Goal: Task Accomplishment & Management: Use online tool/utility

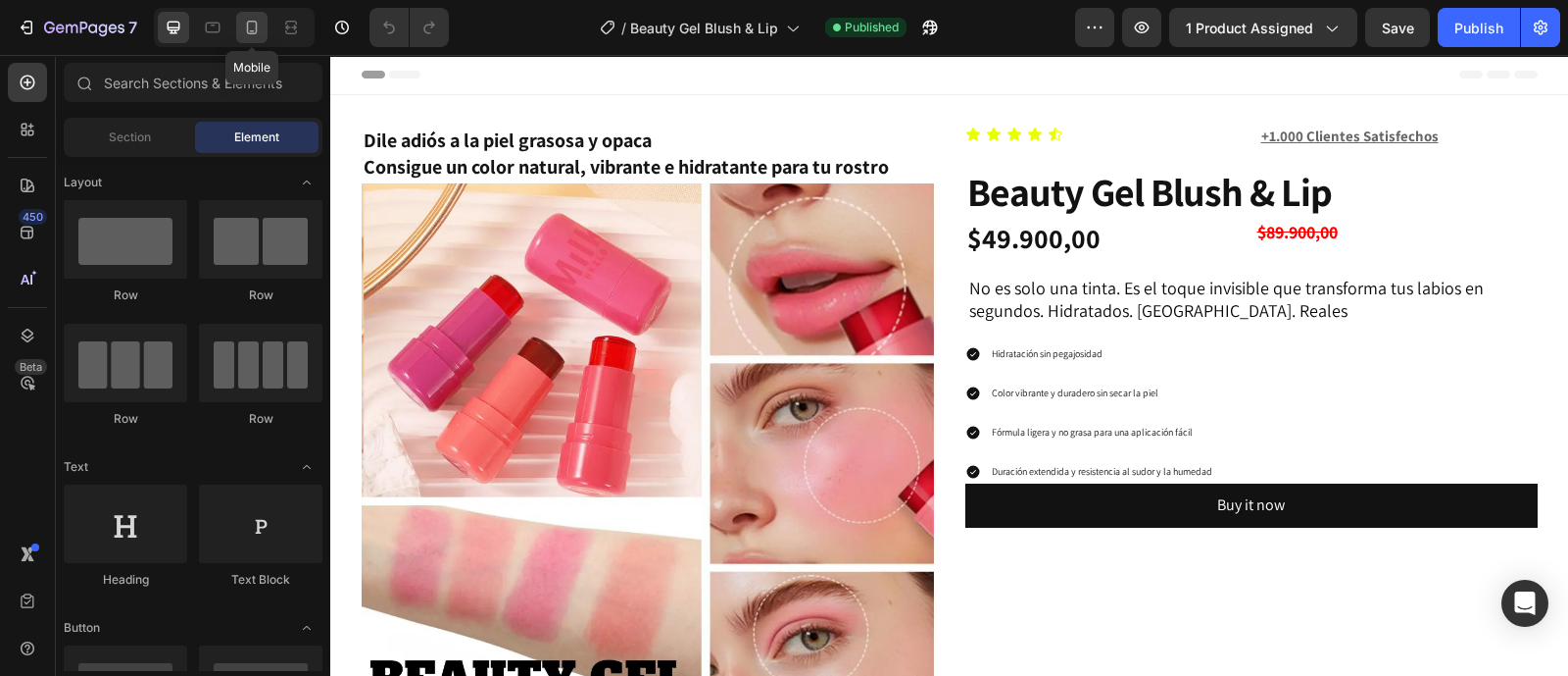
click at [238, 36] on div at bounding box center [252, 28] width 32 height 32
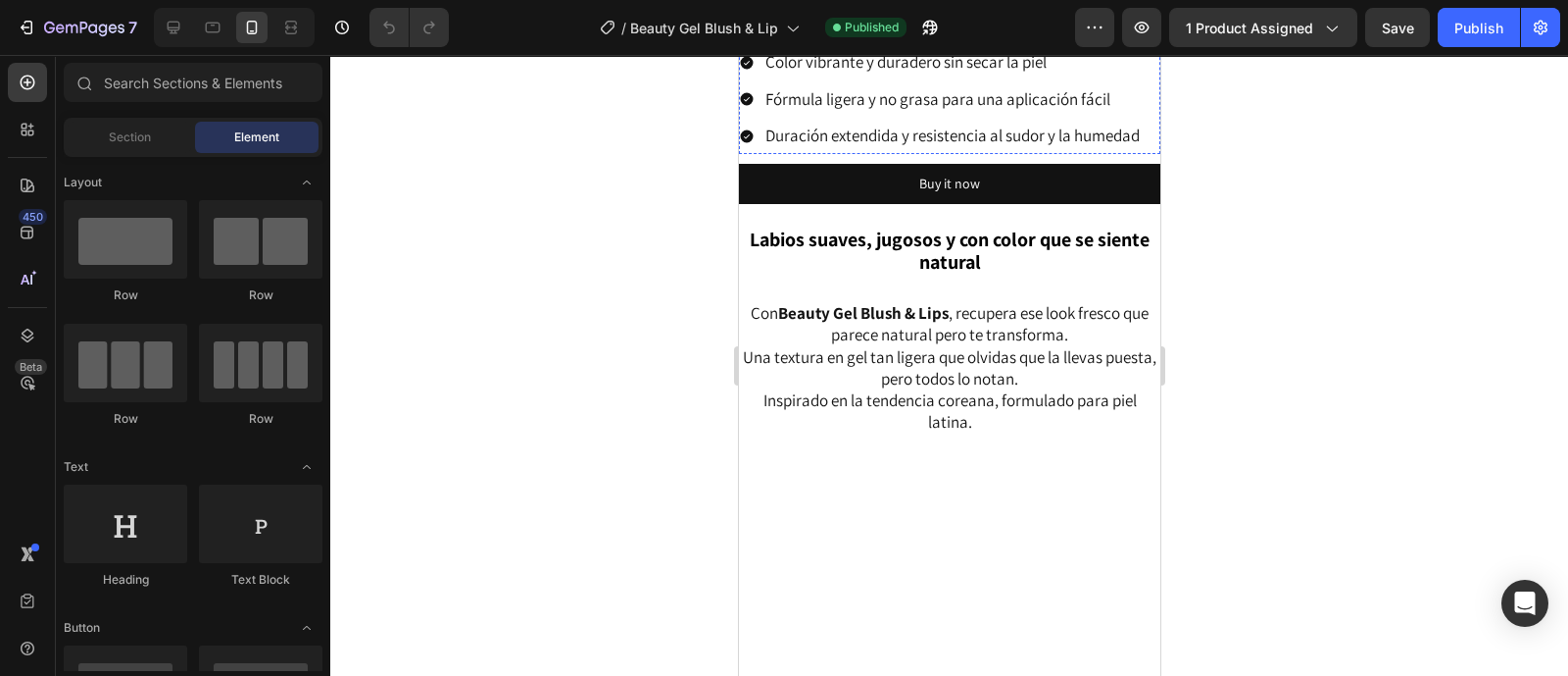
scroll to position [857, 0]
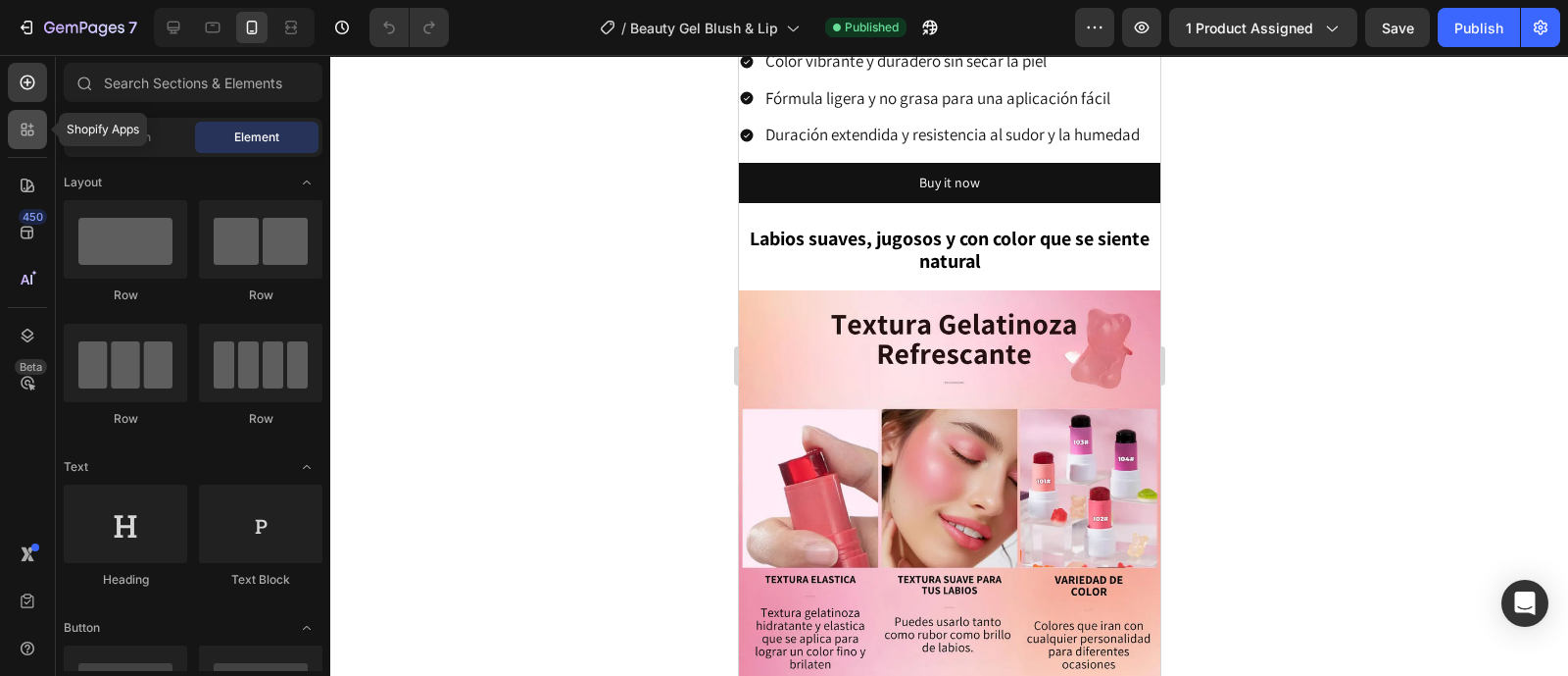
click at [23, 133] on icon at bounding box center [28, 129] width 20 height 20
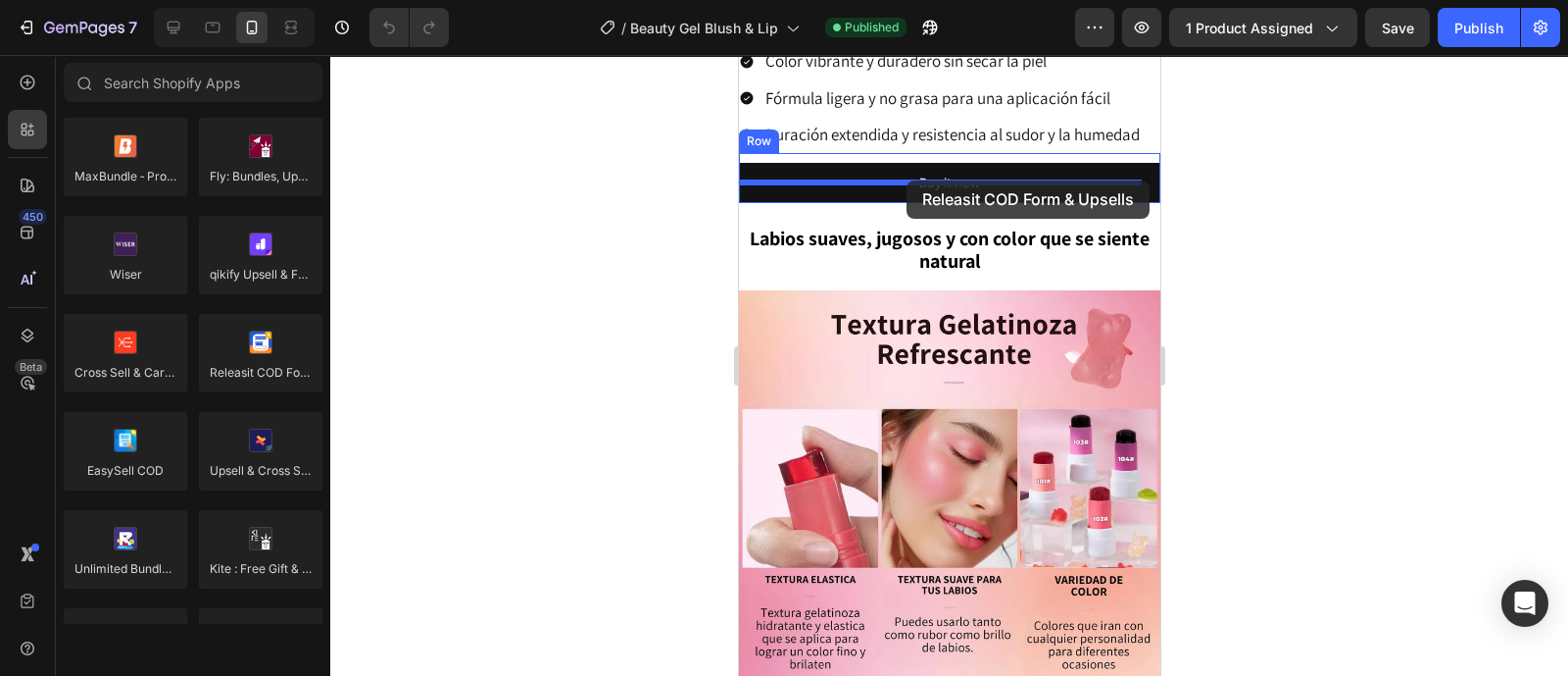
drag, startPoint x: 1370, startPoint y: 303, endPoint x: 906, endPoint y: 180, distance: 480.0
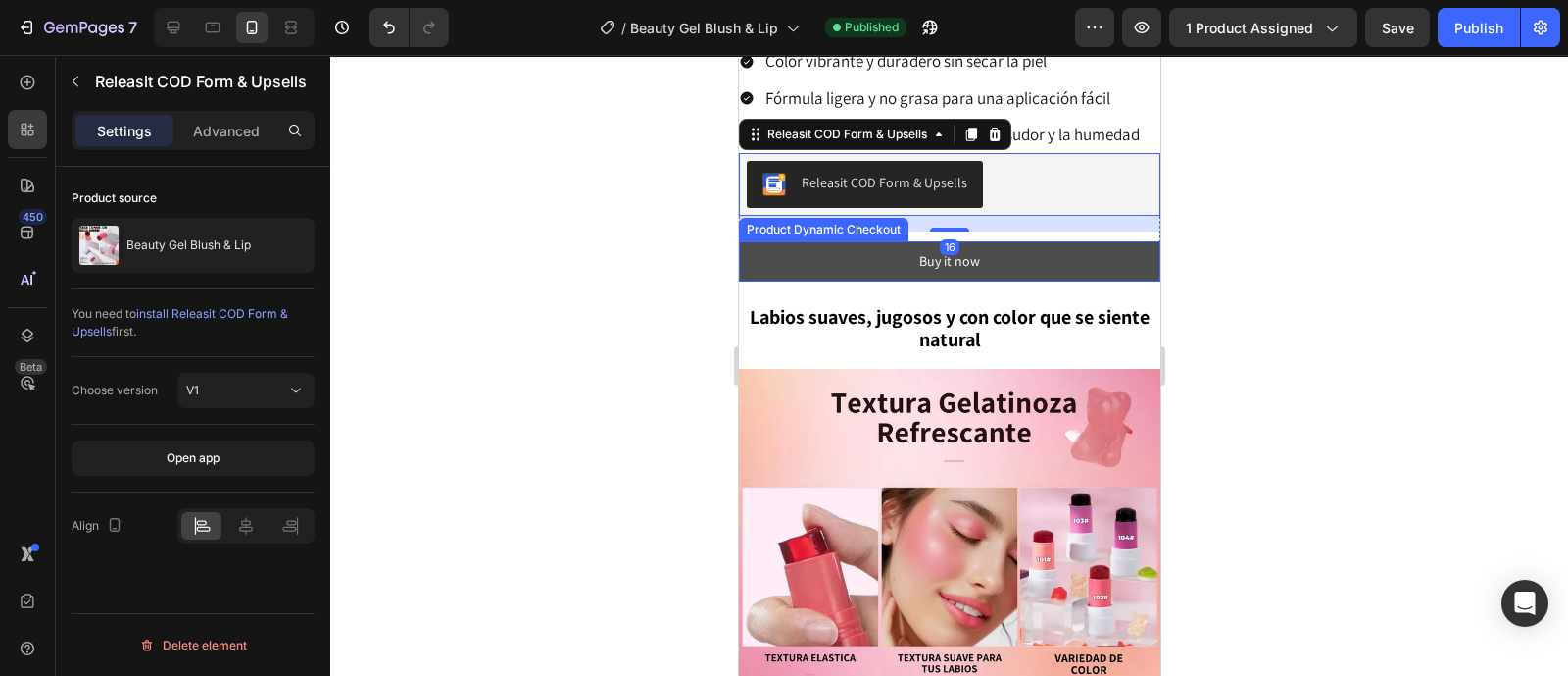
click at [1055, 277] on button "Buy it now" at bounding box center [949, 261] width 421 height 40
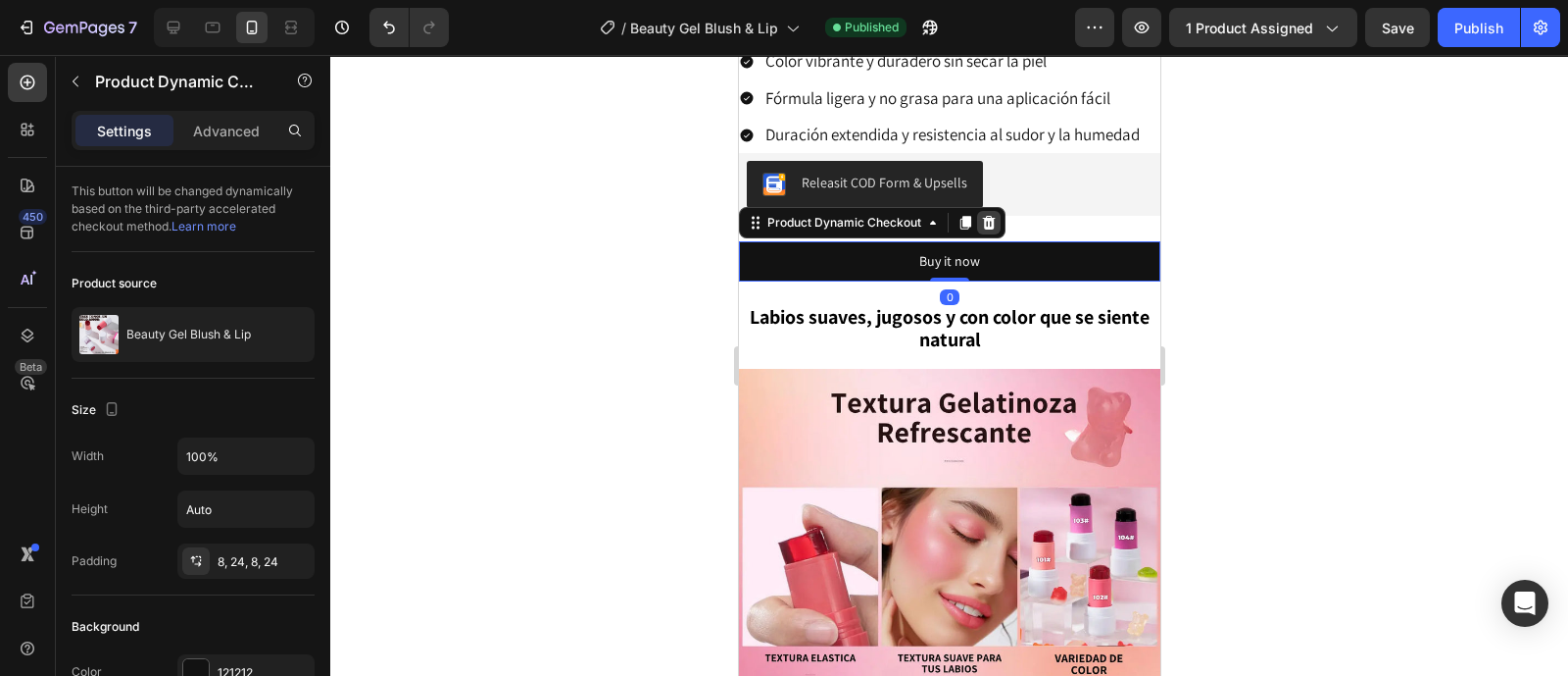
click at [994, 231] on icon at bounding box center [988, 223] width 16 height 16
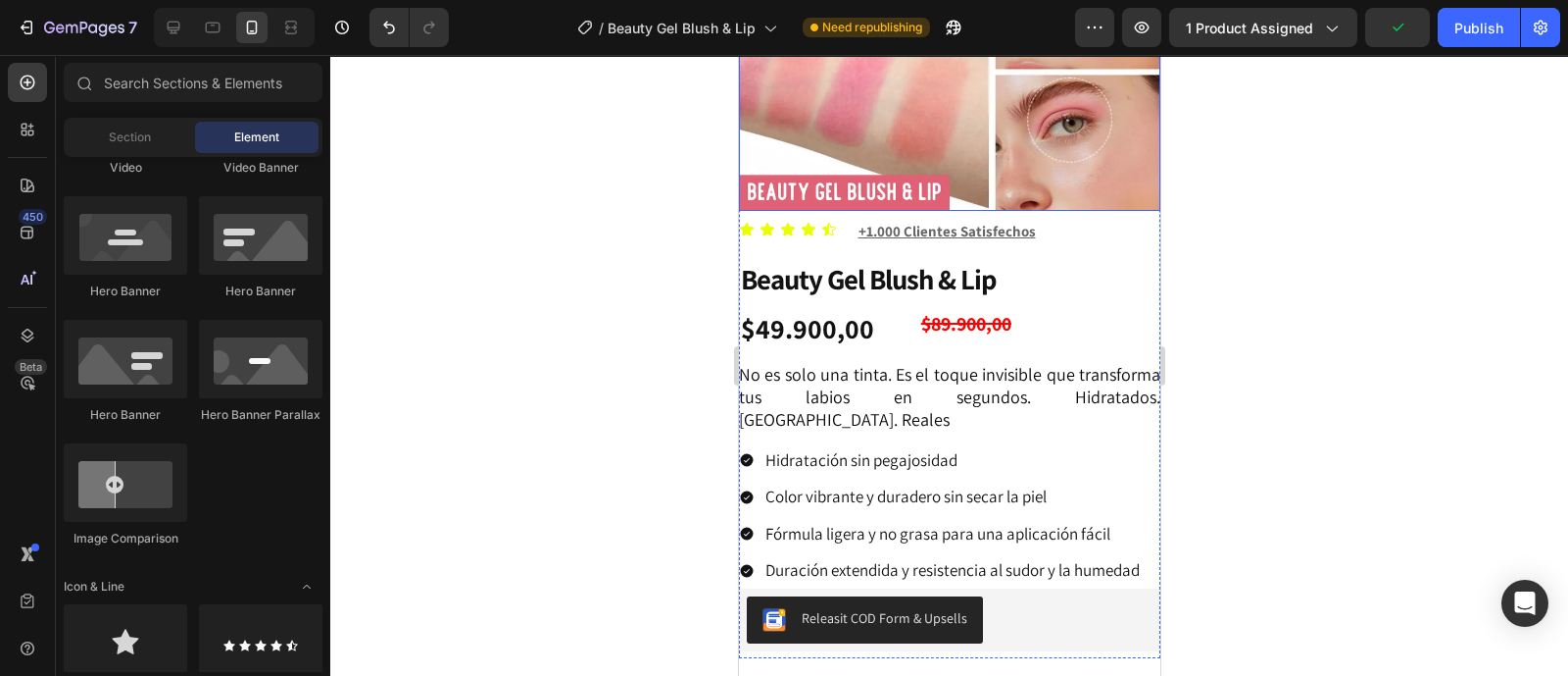
scroll to position [599, 0]
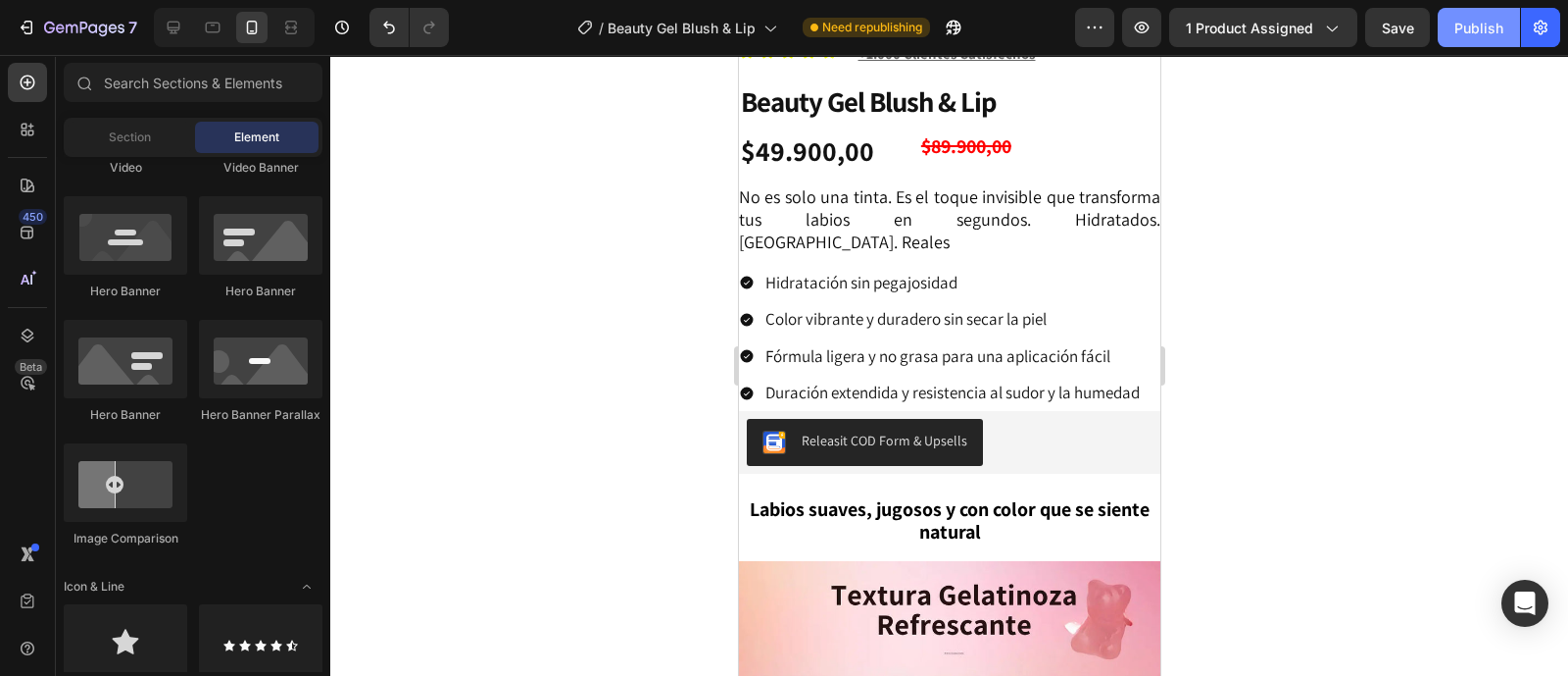
click at [1450, 26] on button "Publish" at bounding box center [1479, 27] width 82 height 39
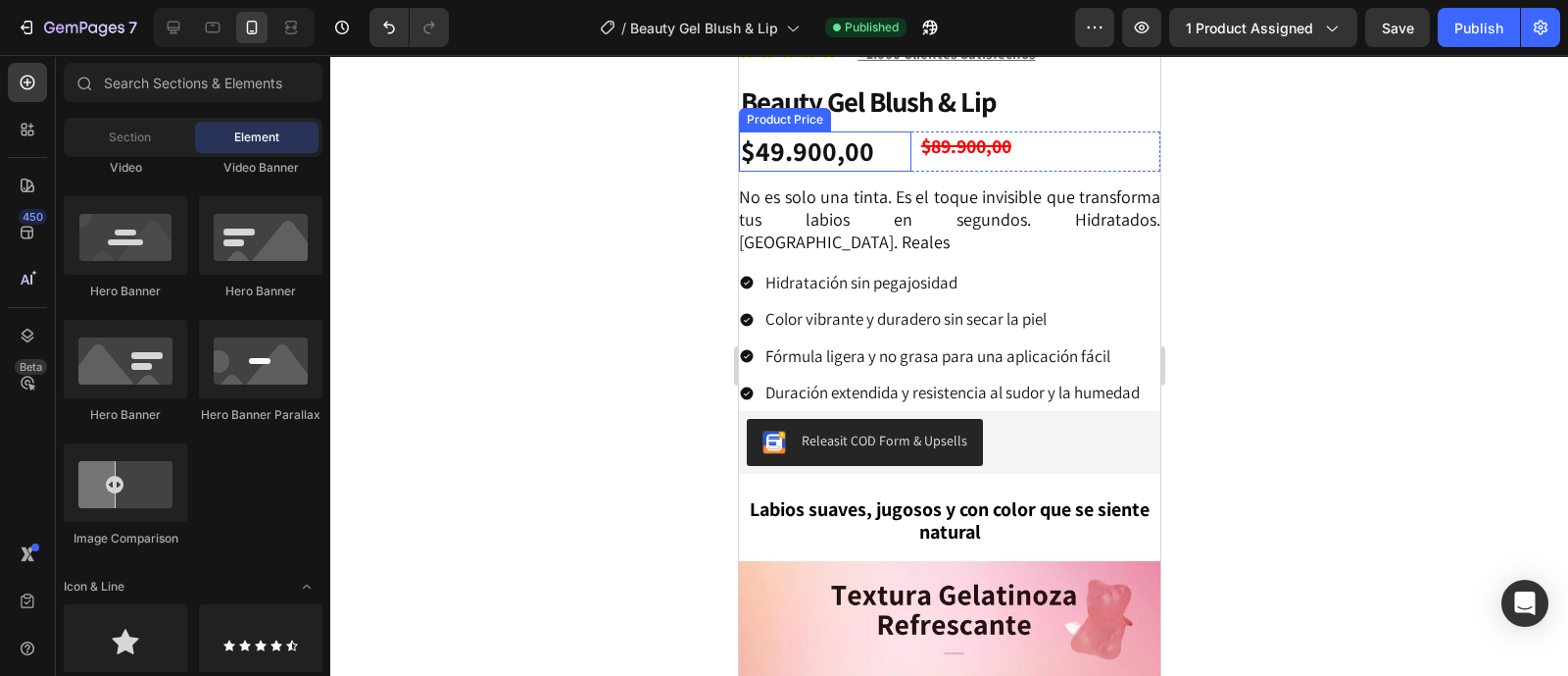
click at [893, 131] on div "$49.900,00" at bounding box center [825, 150] width 173 height 39
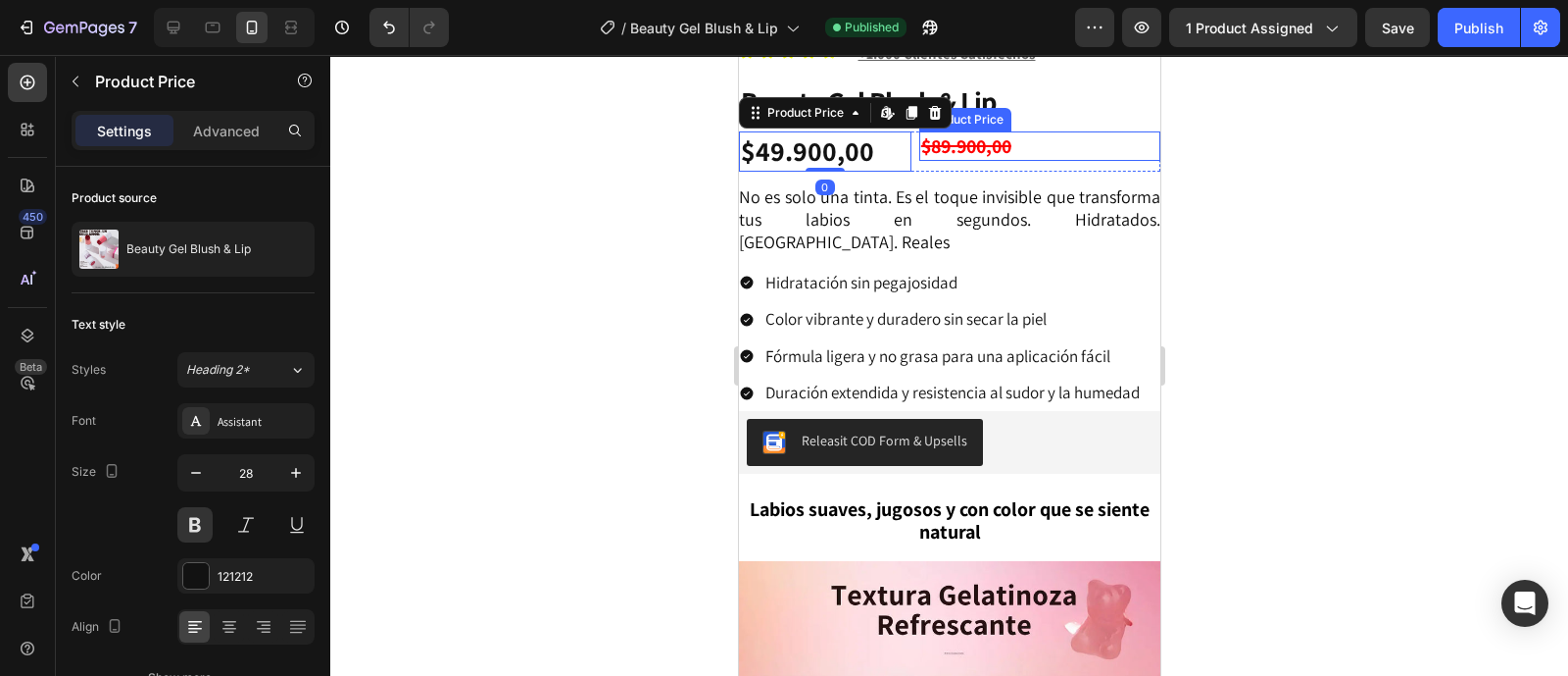
click at [1002, 134] on div "$89.900,00" at bounding box center [1038, 146] width 241 height 30
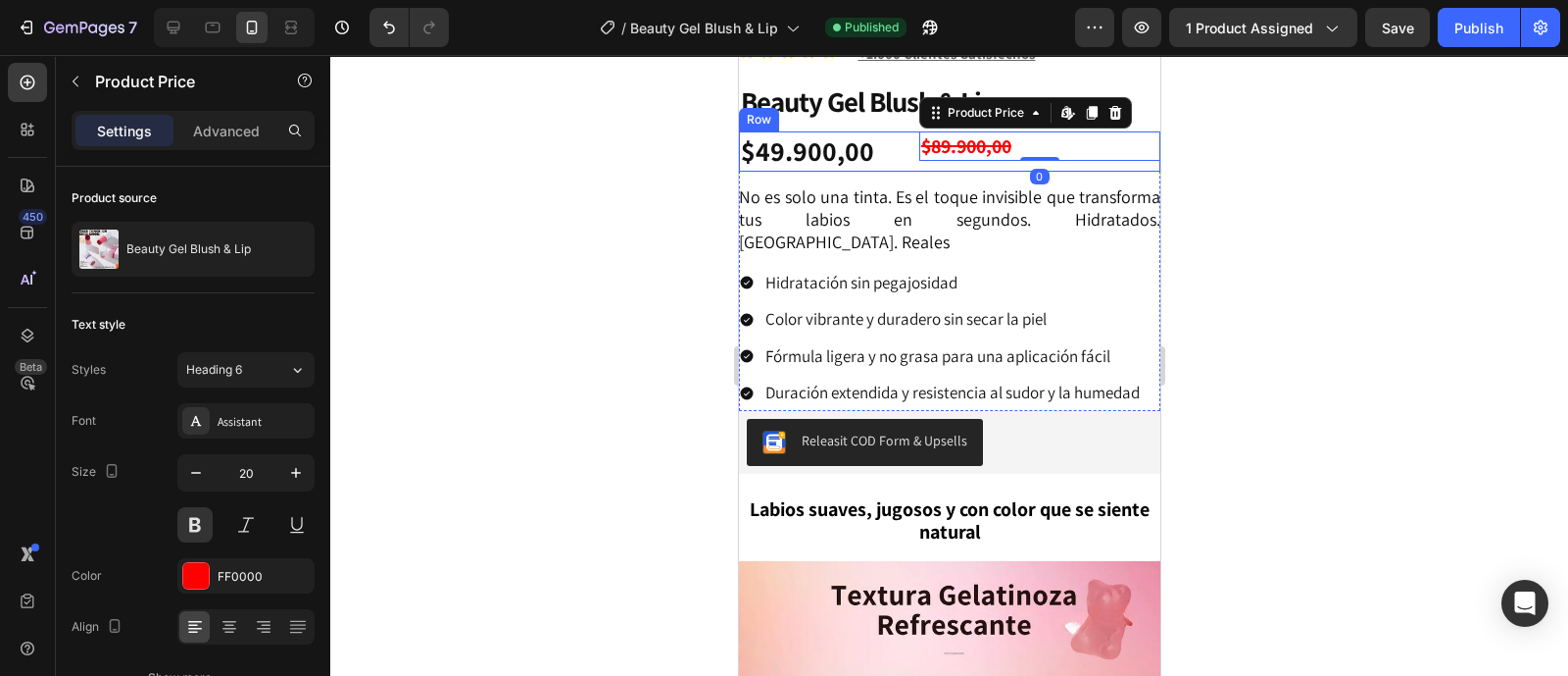
click at [1085, 153] on div "$89.900,00 Product Price Edit content in Shopify 0 Product Price Edit content i…" at bounding box center [1038, 150] width 241 height 39
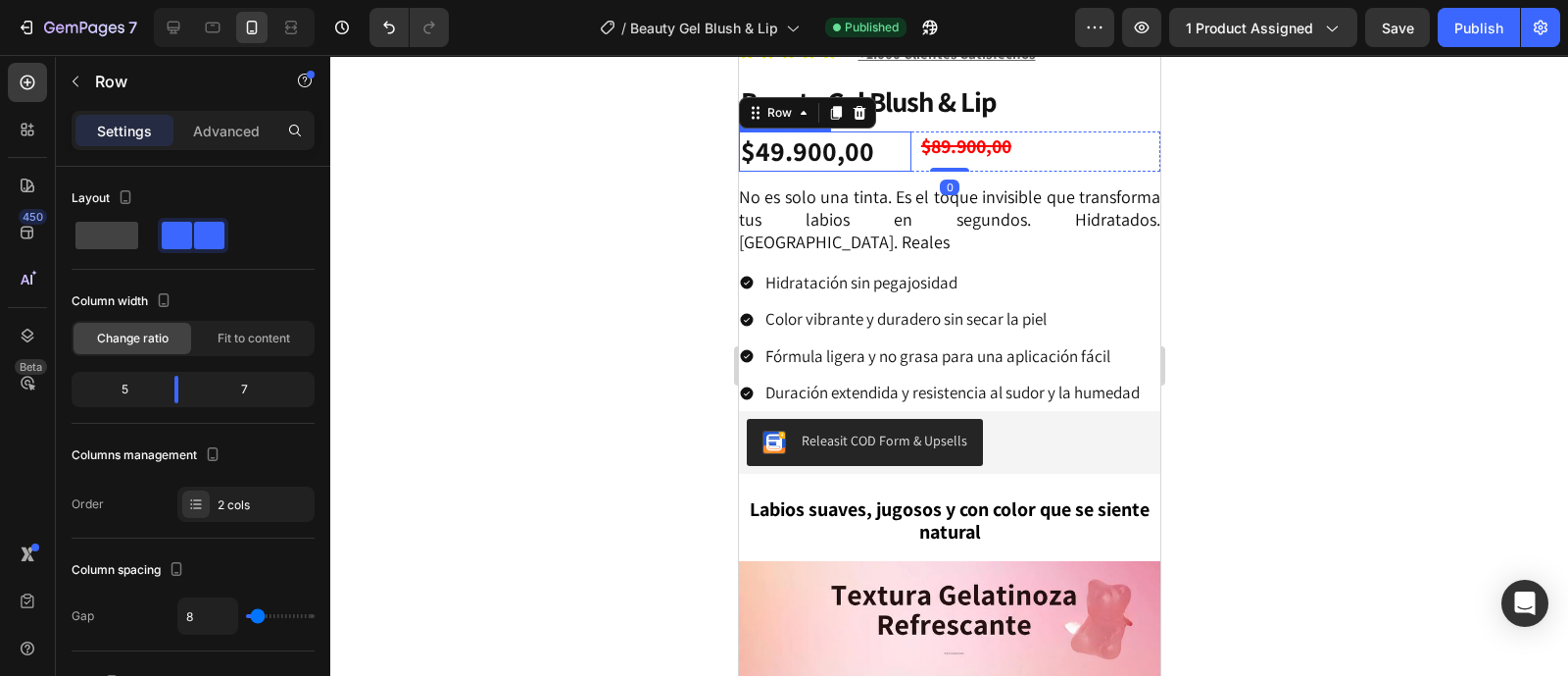
click at [836, 144] on div "$49.900,00" at bounding box center [825, 150] width 173 height 39
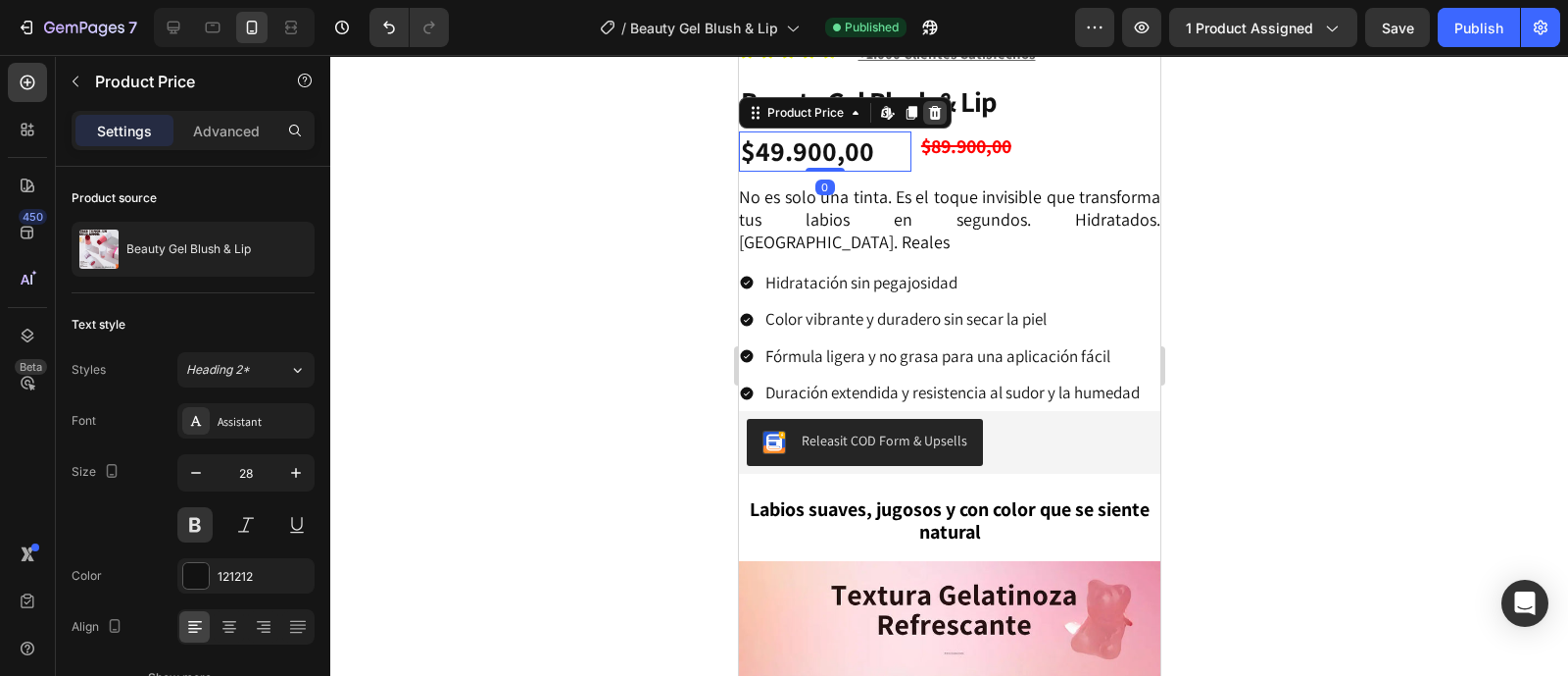
click at [923, 109] on div at bounding box center [934, 113] width 24 height 24
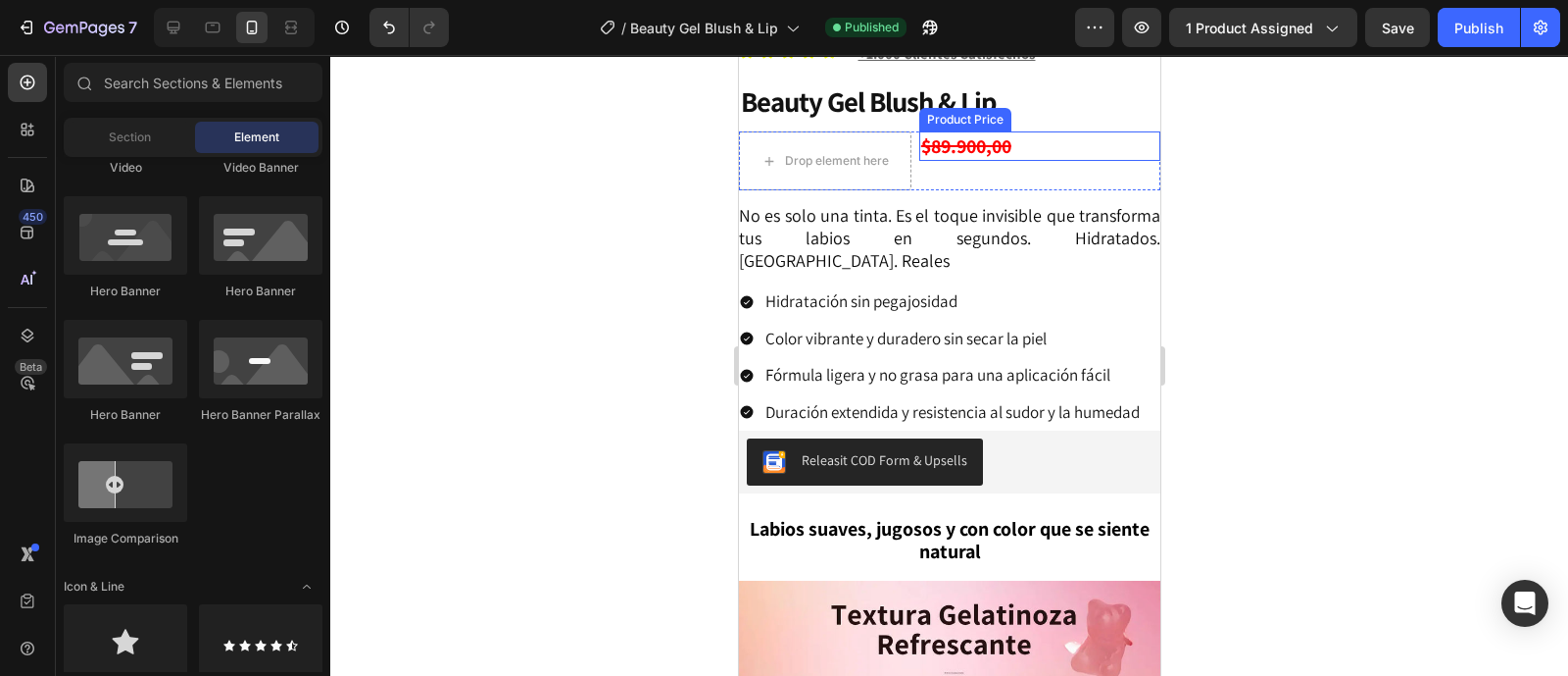
click at [958, 139] on div "$89.900,00" at bounding box center [1038, 146] width 241 height 30
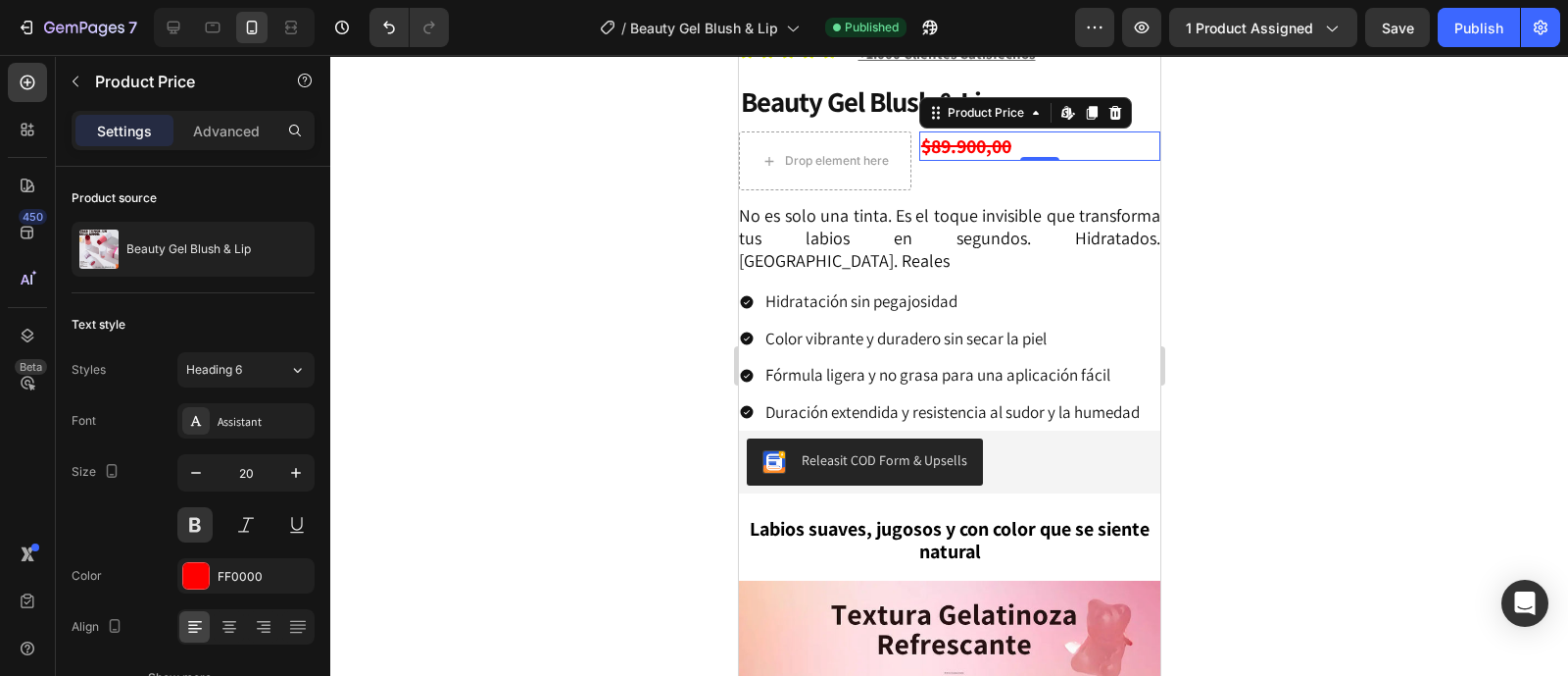
click at [1108, 107] on icon at bounding box center [1114, 113] width 16 height 16
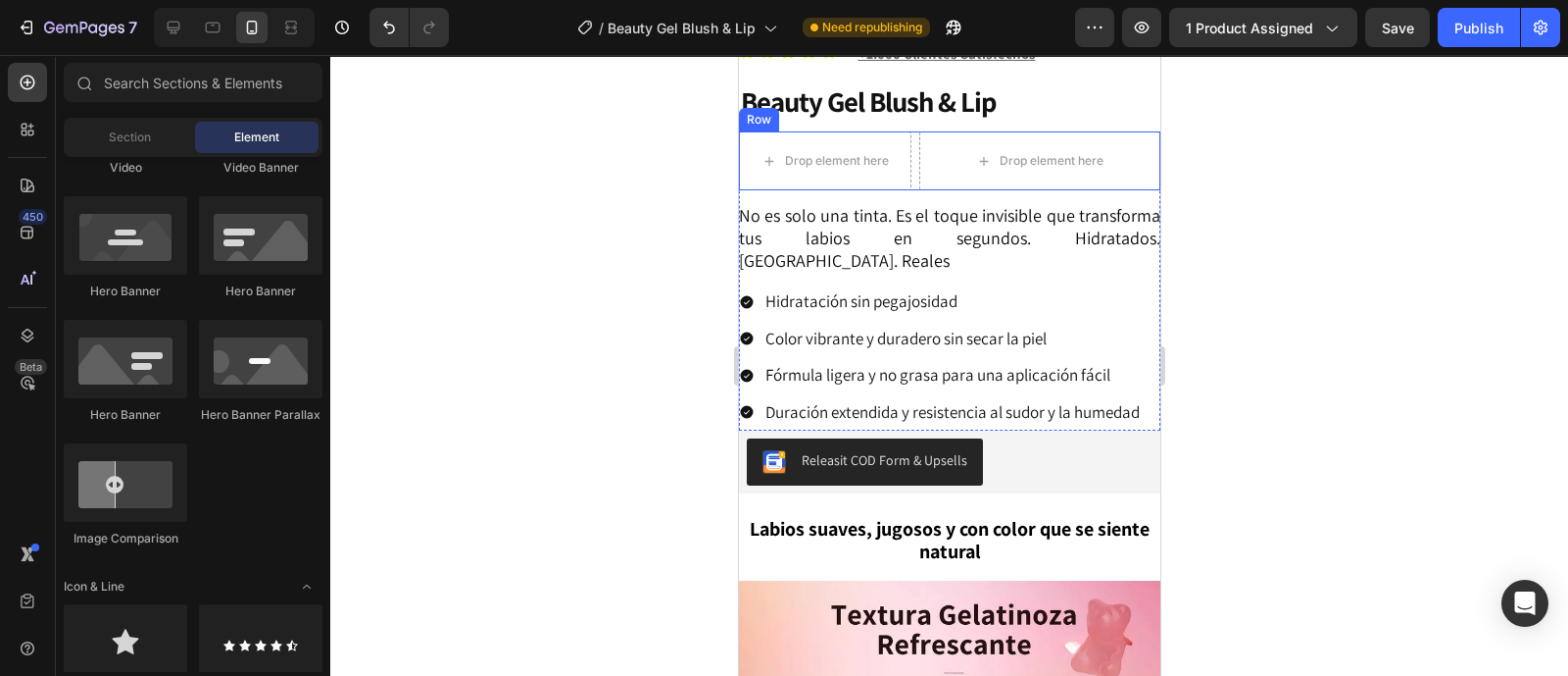
click at [765, 112] on div "Row" at bounding box center [758, 119] width 33 height 18
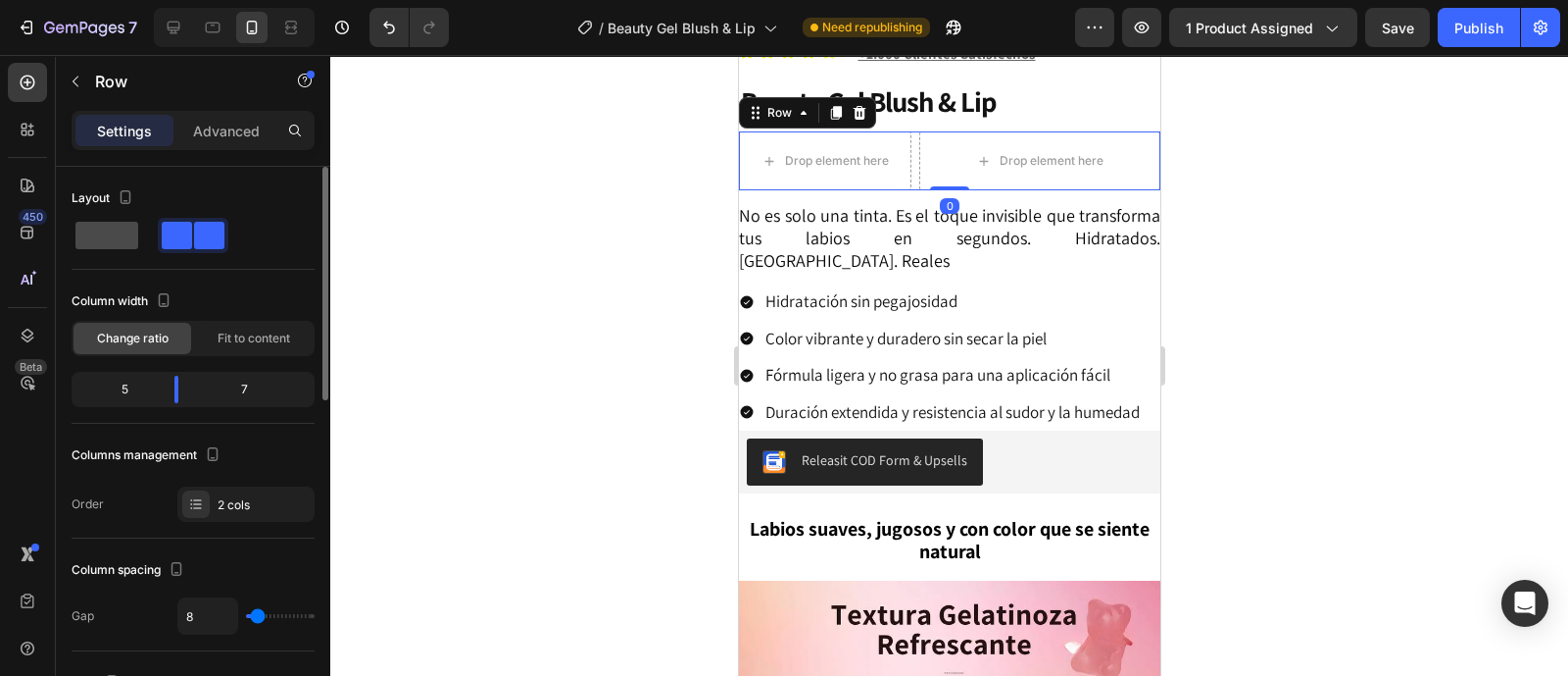
click at [136, 223] on span at bounding box center [106, 236] width 63 height 28
type input "0"
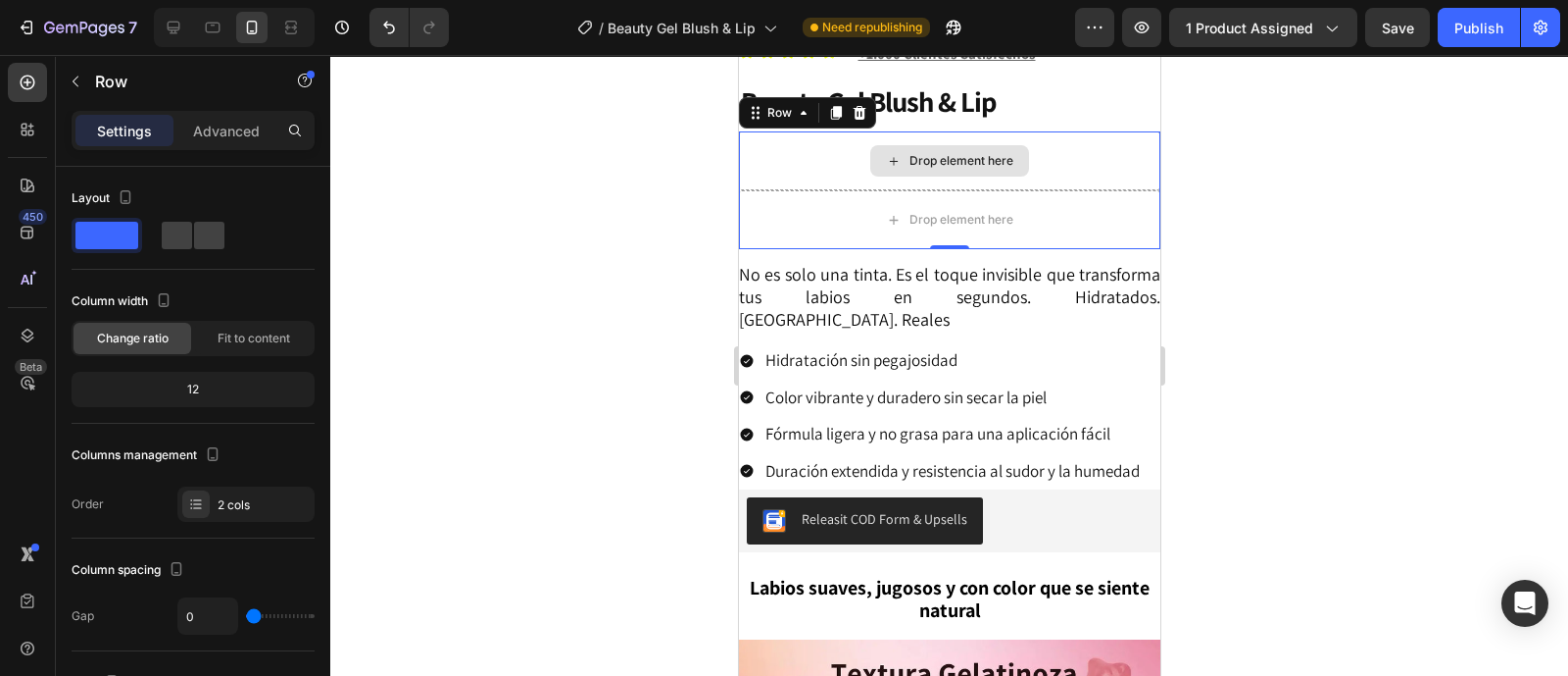
click at [802, 134] on div "Drop element here" at bounding box center [949, 160] width 421 height 59
click at [855, 109] on icon at bounding box center [859, 113] width 16 height 16
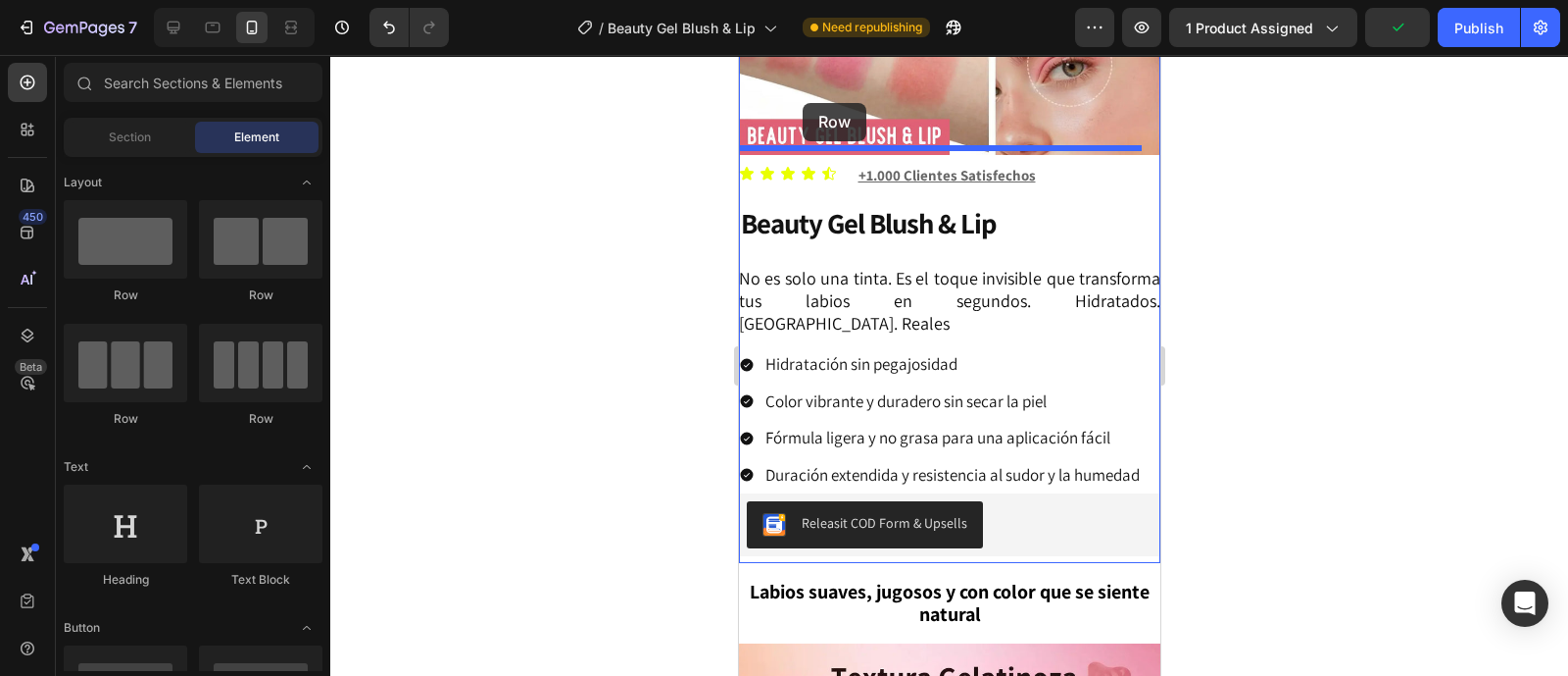
scroll to position [425, 0]
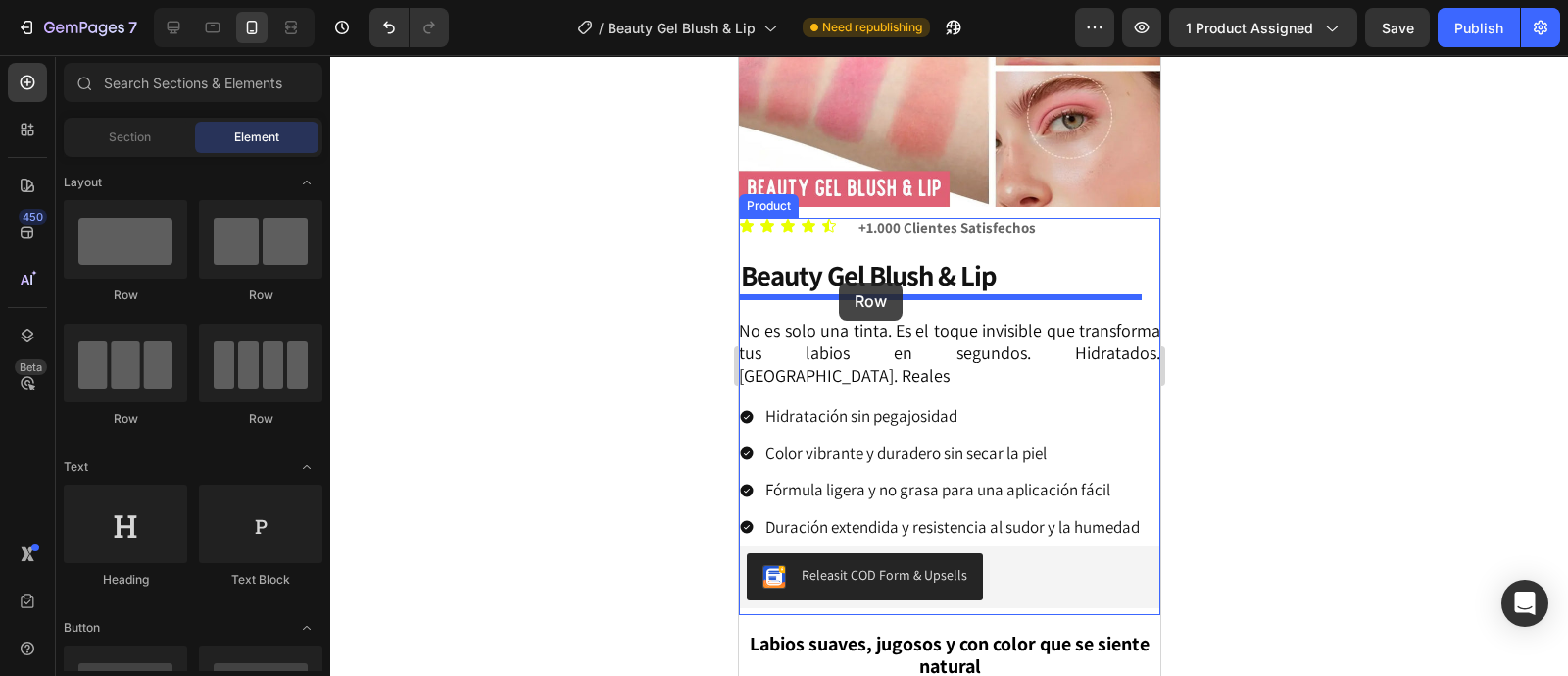
drag, startPoint x: 1462, startPoint y: 221, endPoint x: 839, endPoint y: 282, distance: 626.0
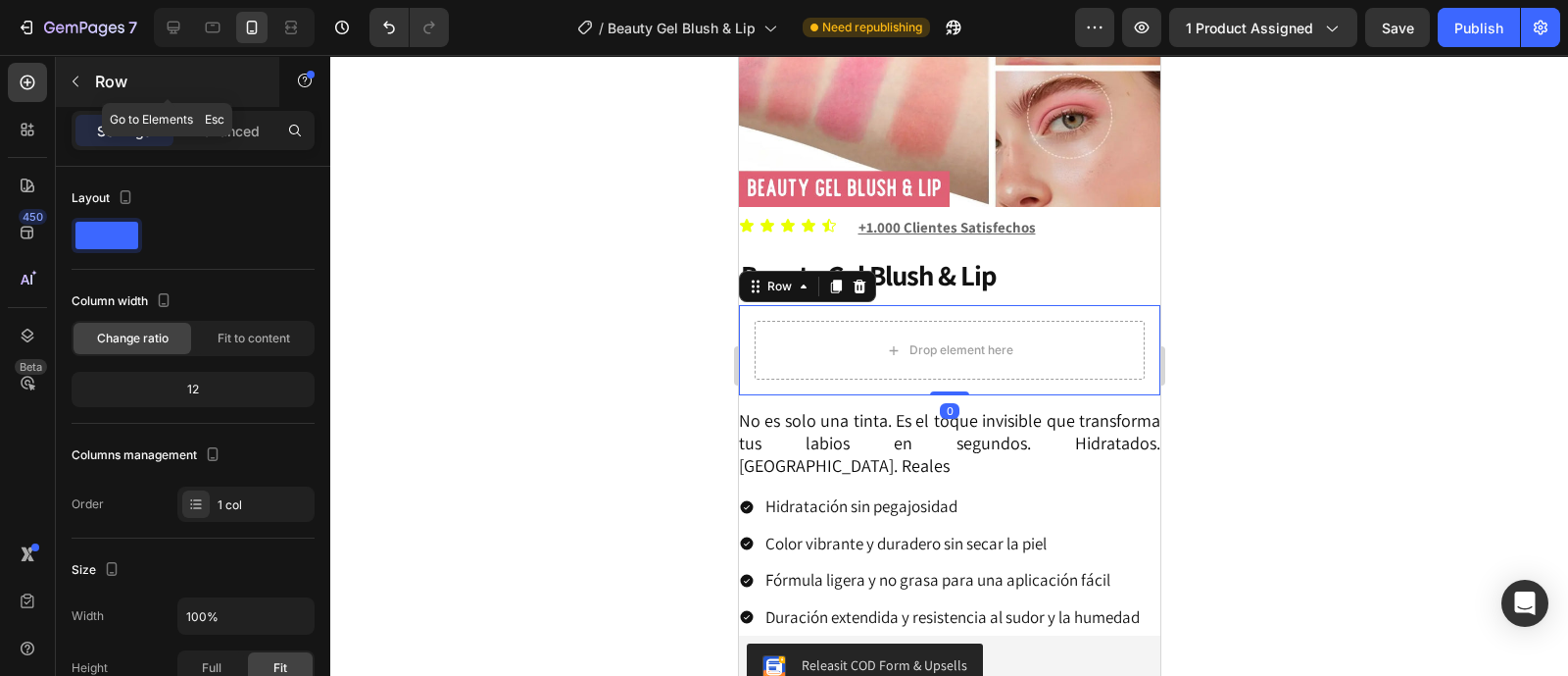
click at [78, 84] on icon "button" at bounding box center [76, 82] width 16 height 16
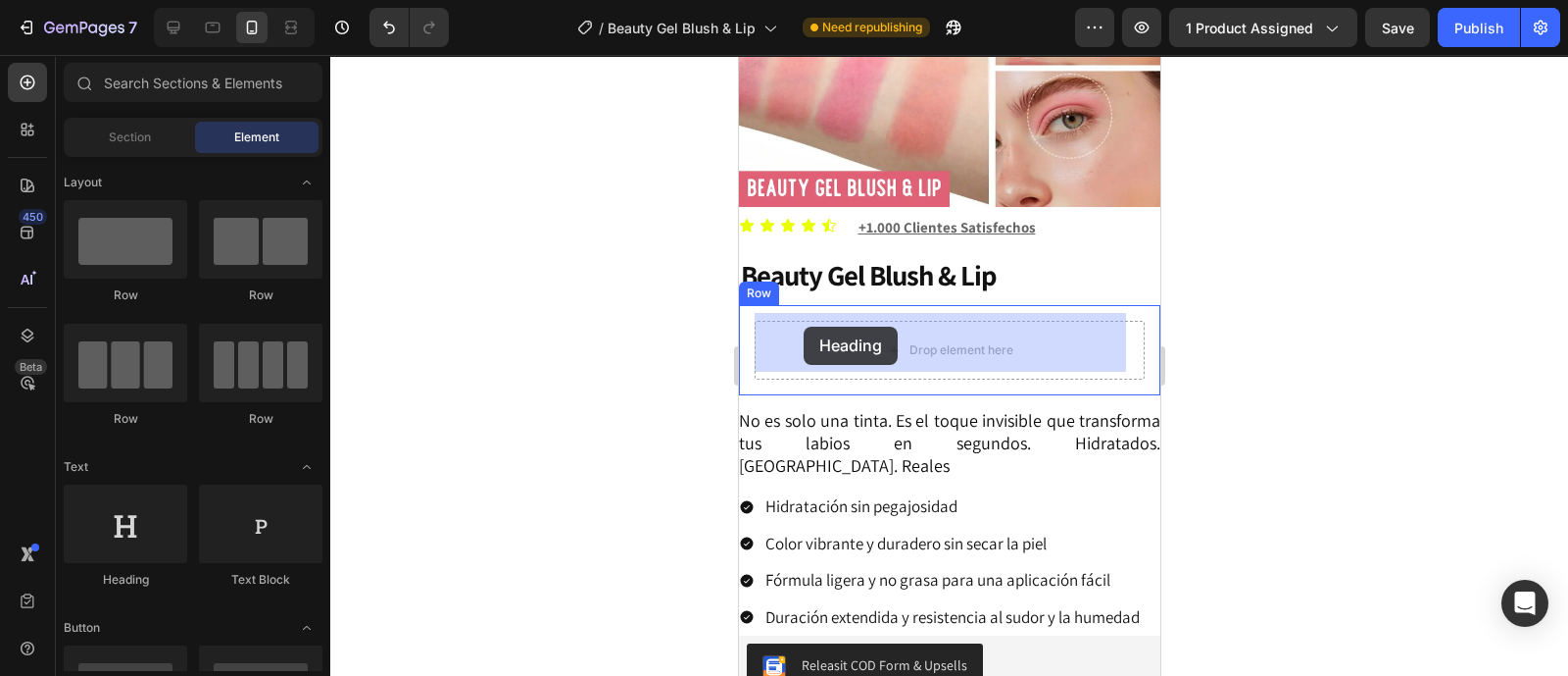
drag, startPoint x: 876, startPoint y: 596, endPoint x: 806, endPoint y: 326, distance: 278.9
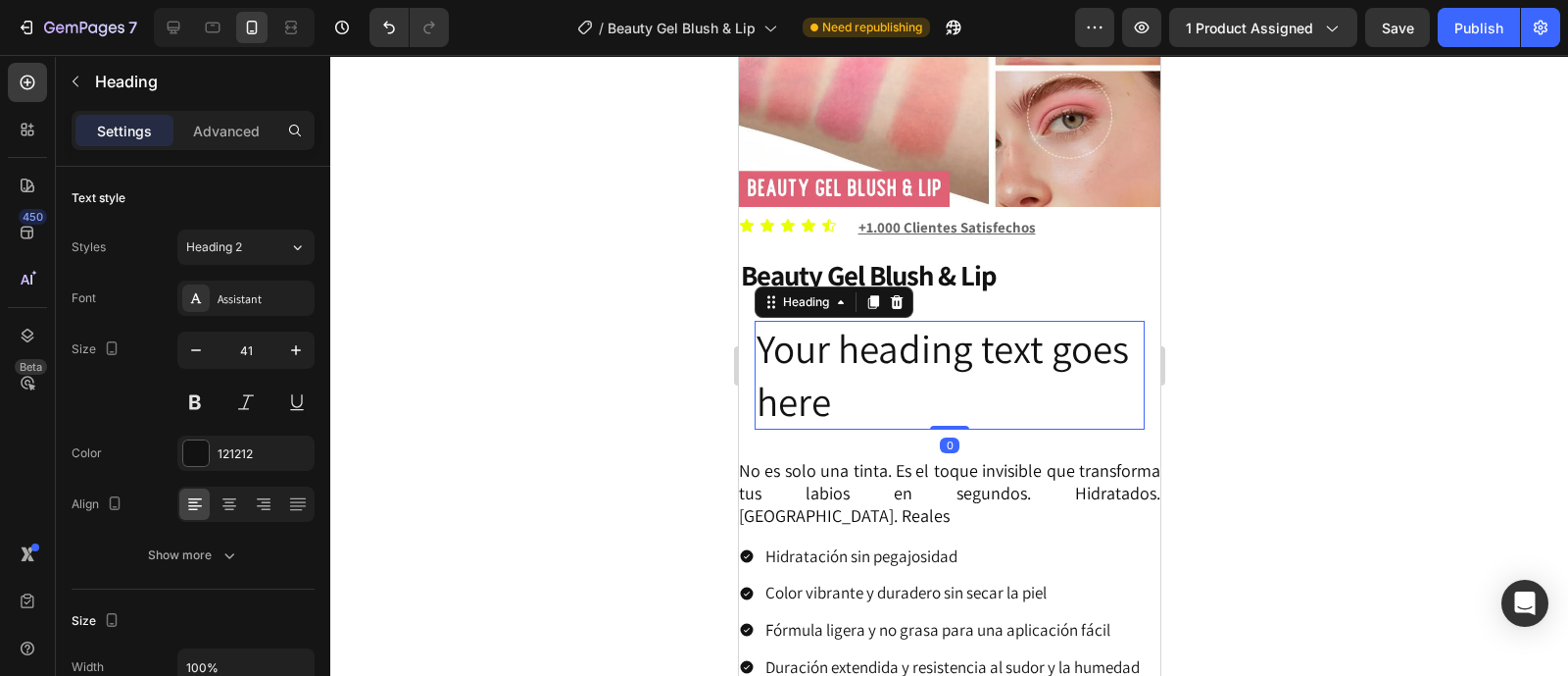
click at [855, 345] on h2 "Your heading text goes here" at bounding box center [948, 375] width 391 height 108
click at [855, 345] on p "Your heading text goes here" at bounding box center [948, 375] width 387 height 105
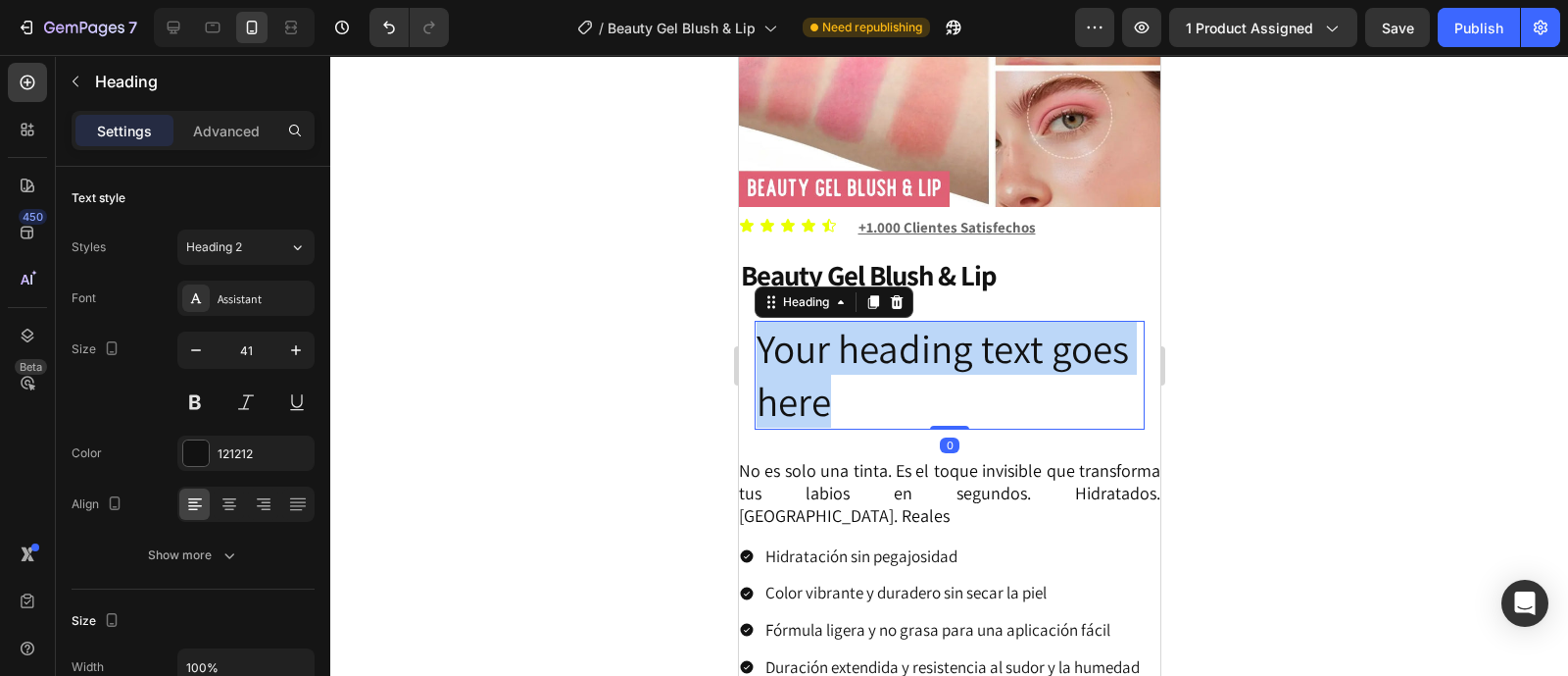
click at [857, 345] on p "Your heading text goes here" at bounding box center [948, 375] width 387 height 105
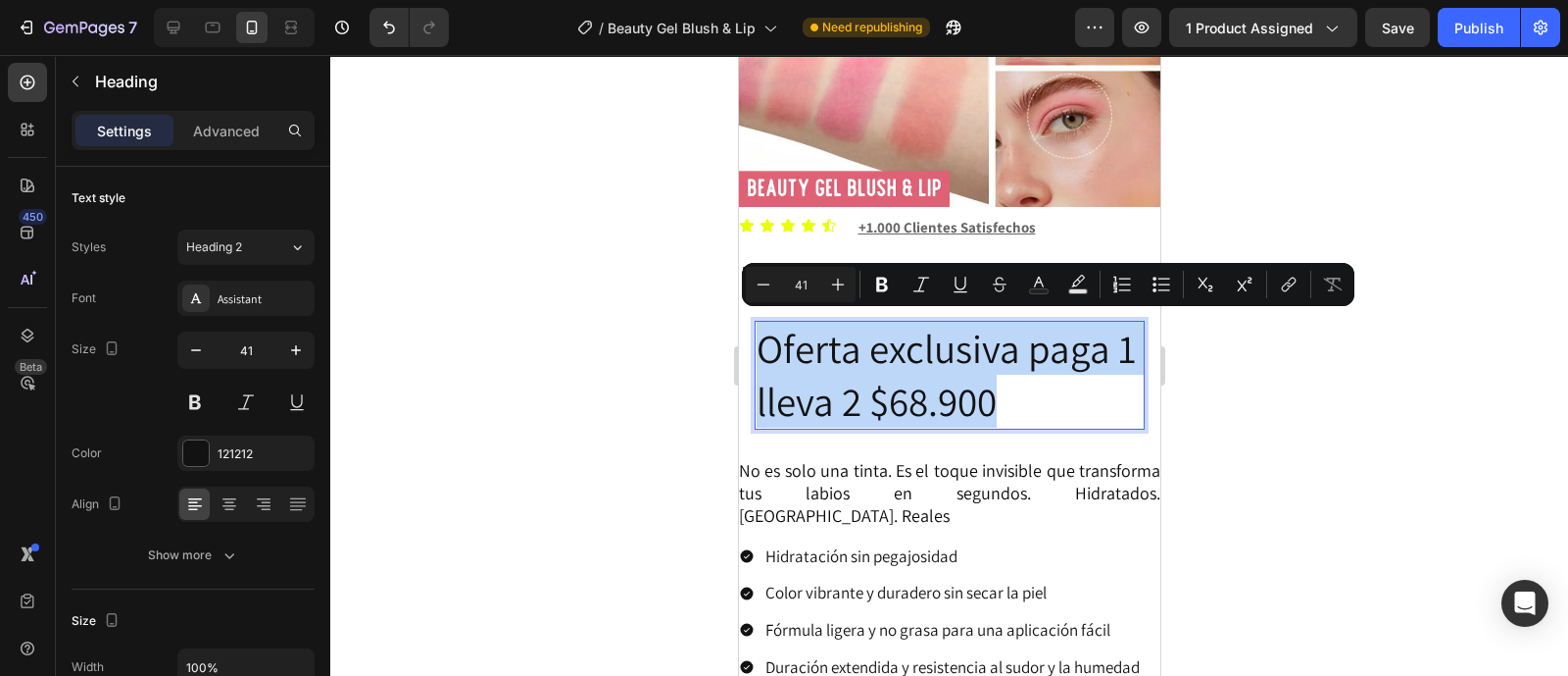
drag, startPoint x: 1059, startPoint y: 395, endPoint x: 763, endPoint y: 336, distance: 301.8
click at [763, 336] on p "Oferta exclusiva paga 1 lleva 2 $68.900" at bounding box center [948, 375] width 387 height 105
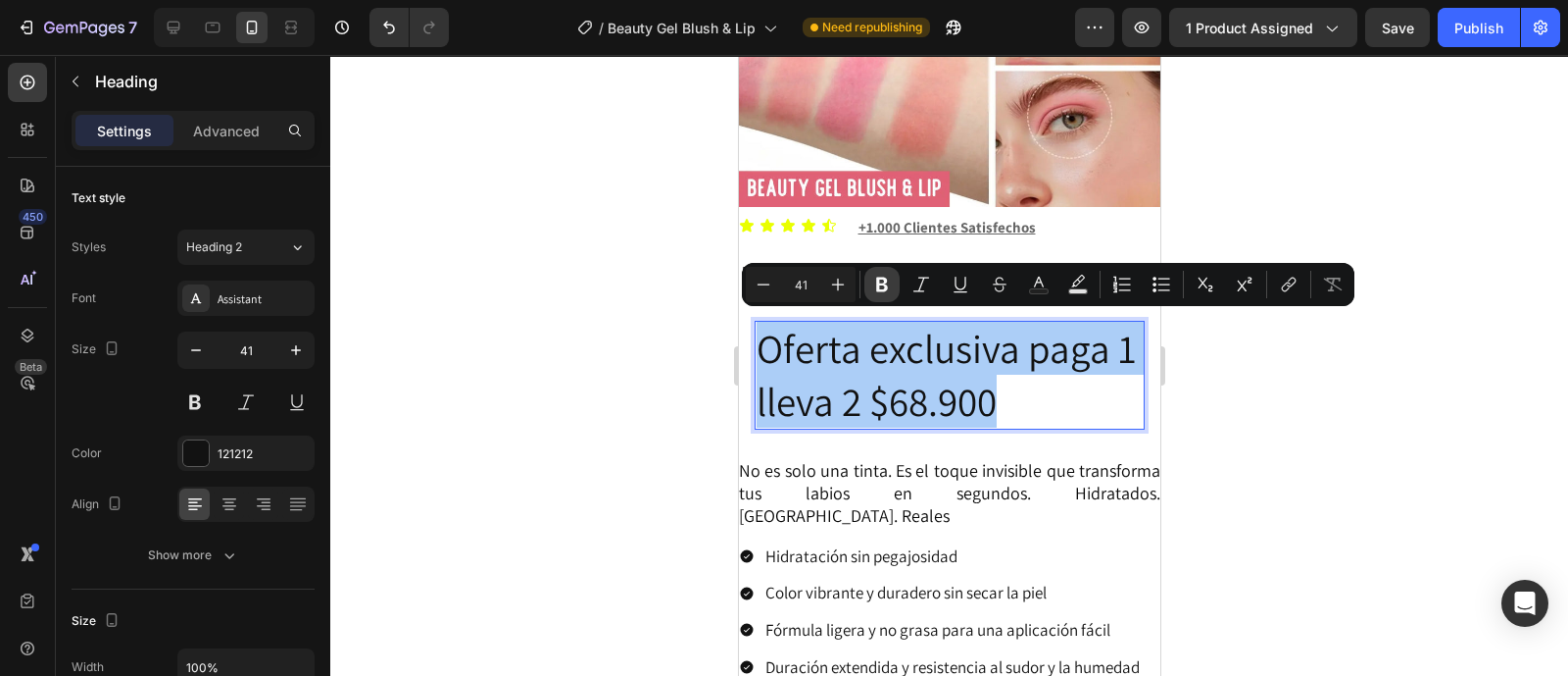
click at [875, 290] on icon "Editor contextual toolbar" at bounding box center [882, 284] width 20 height 20
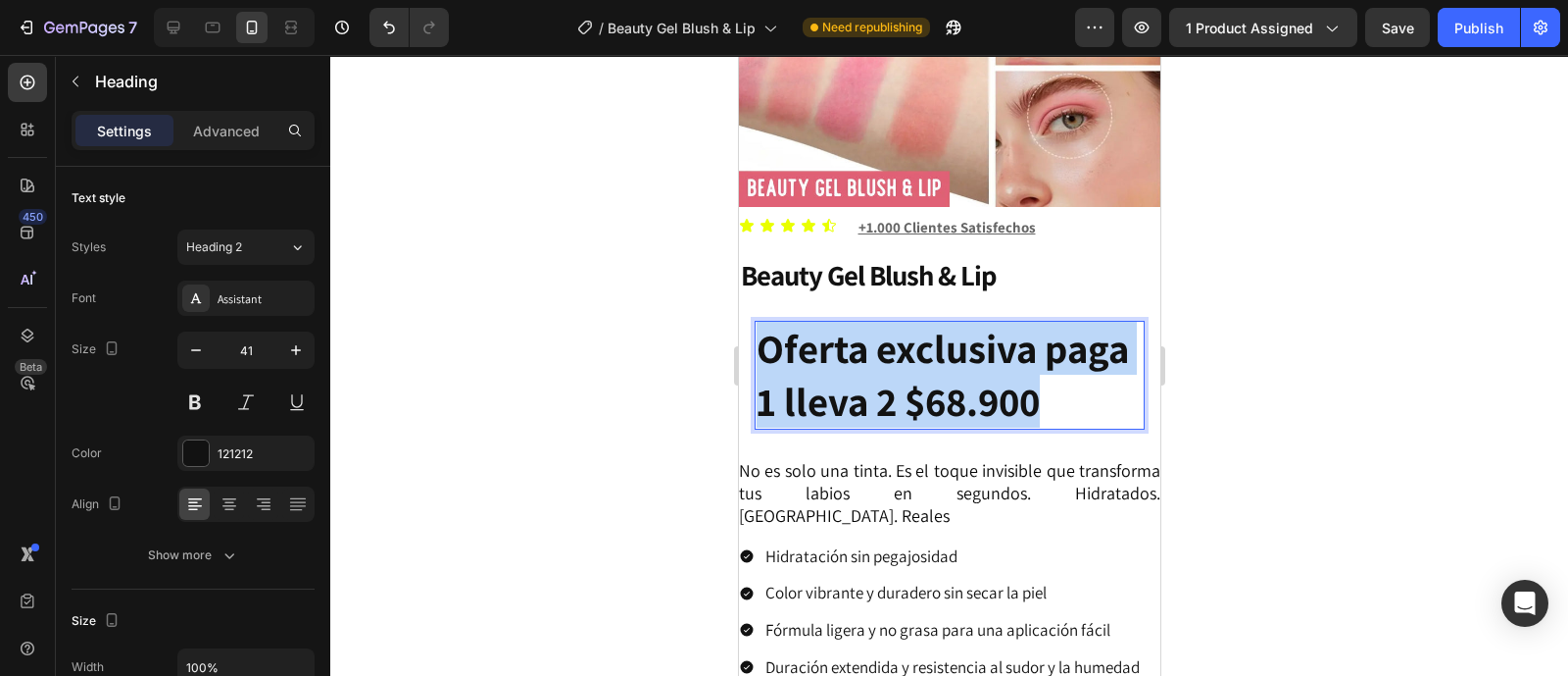
drag, startPoint x: 934, startPoint y: 453, endPoint x: 761, endPoint y: 330, distance: 212.3
click at [761, 330] on p "Oferta exclusiva paga 1 lleva 2 $68.900" at bounding box center [948, 375] width 387 height 105
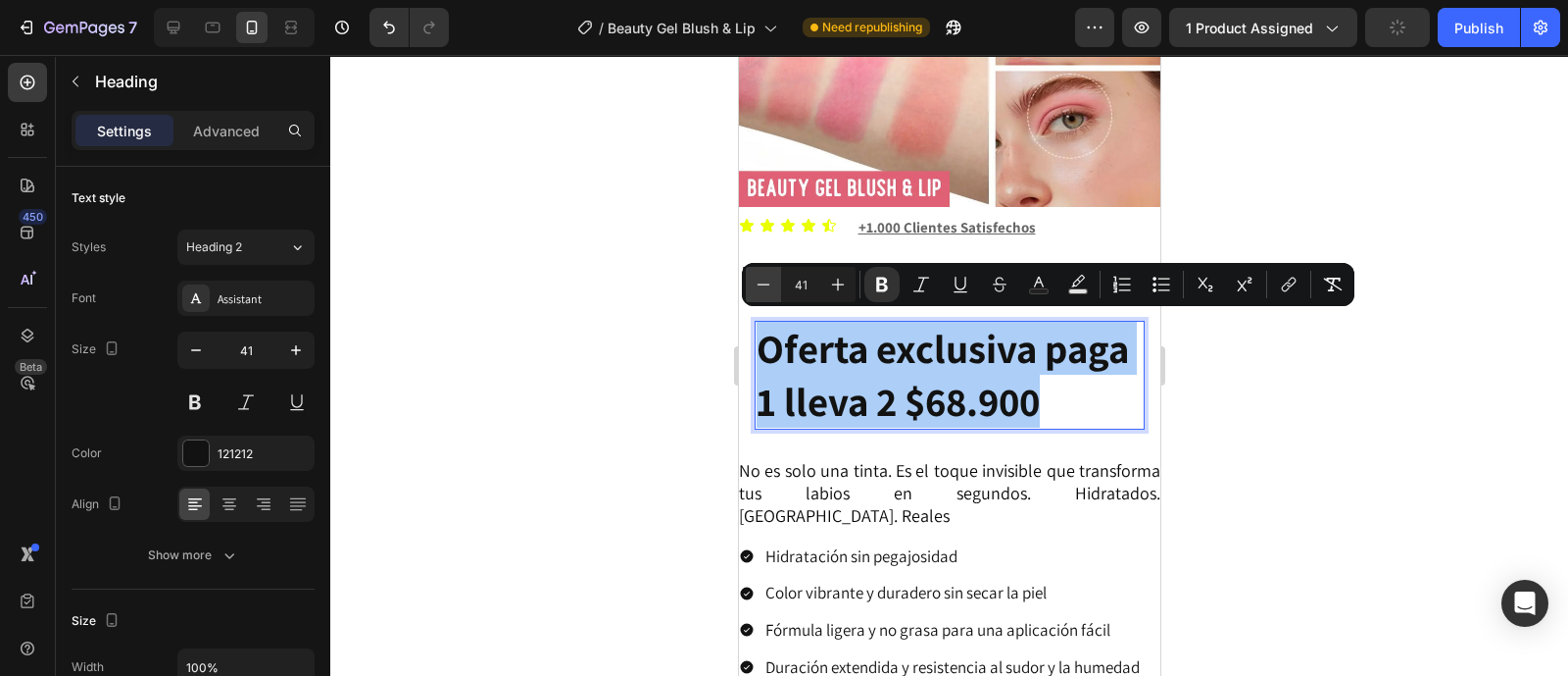
click at [767, 280] on icon "Editor contextual toolbar" at bounding box center [763, 284] width 20 height 20
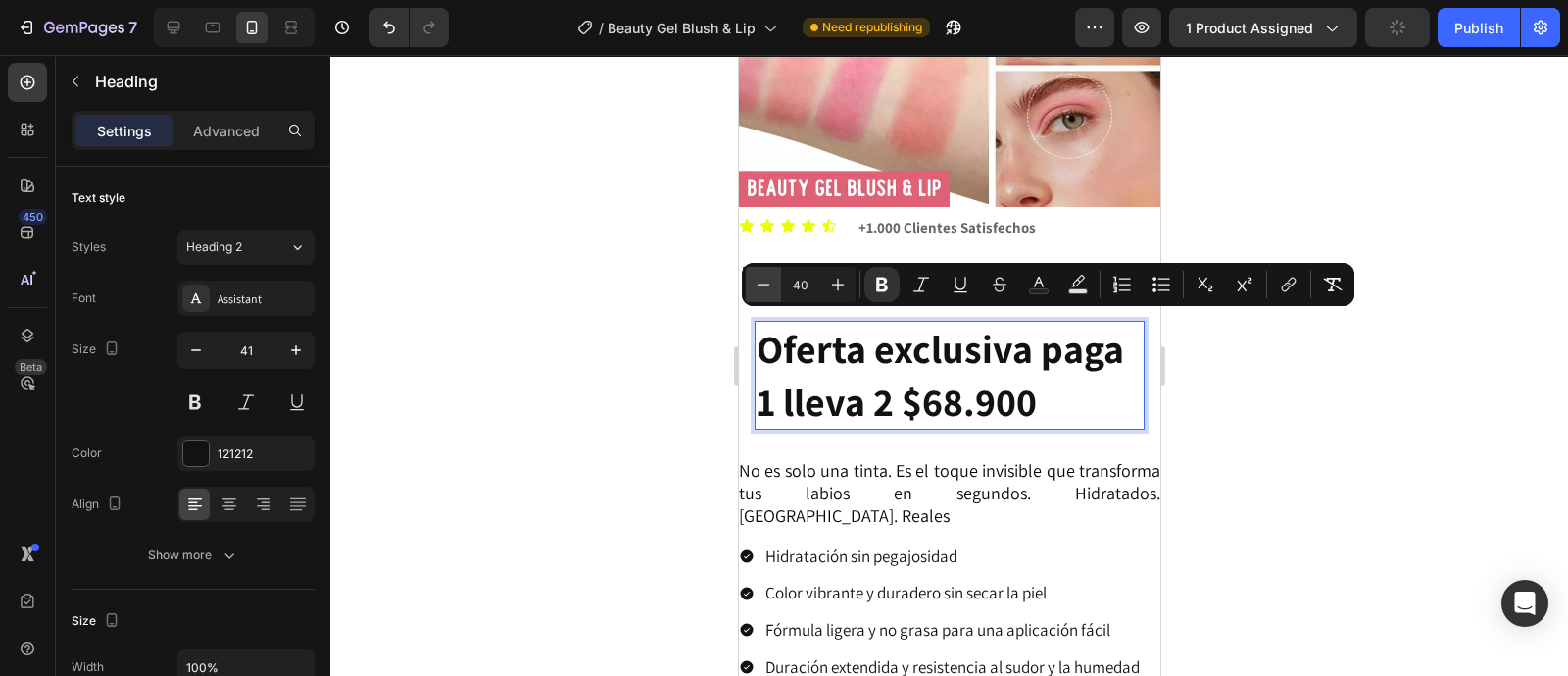
click at [767, 280] on icon "Editor contextual toolbar" at bounding box center [763, 284] width 20 height 20
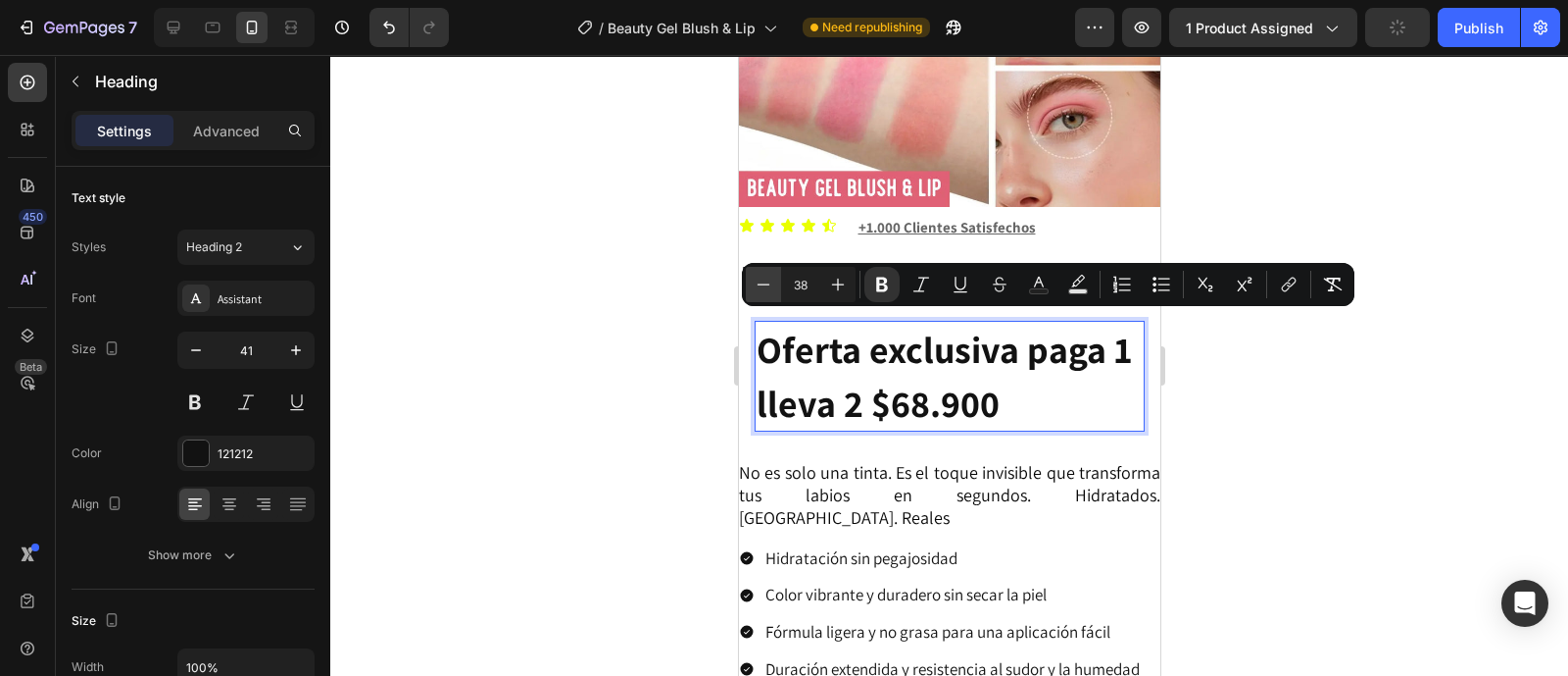
click at [767, 280] on icon "Editor contextual toolbar" at bounding box center [763, 284] width 20 height 20
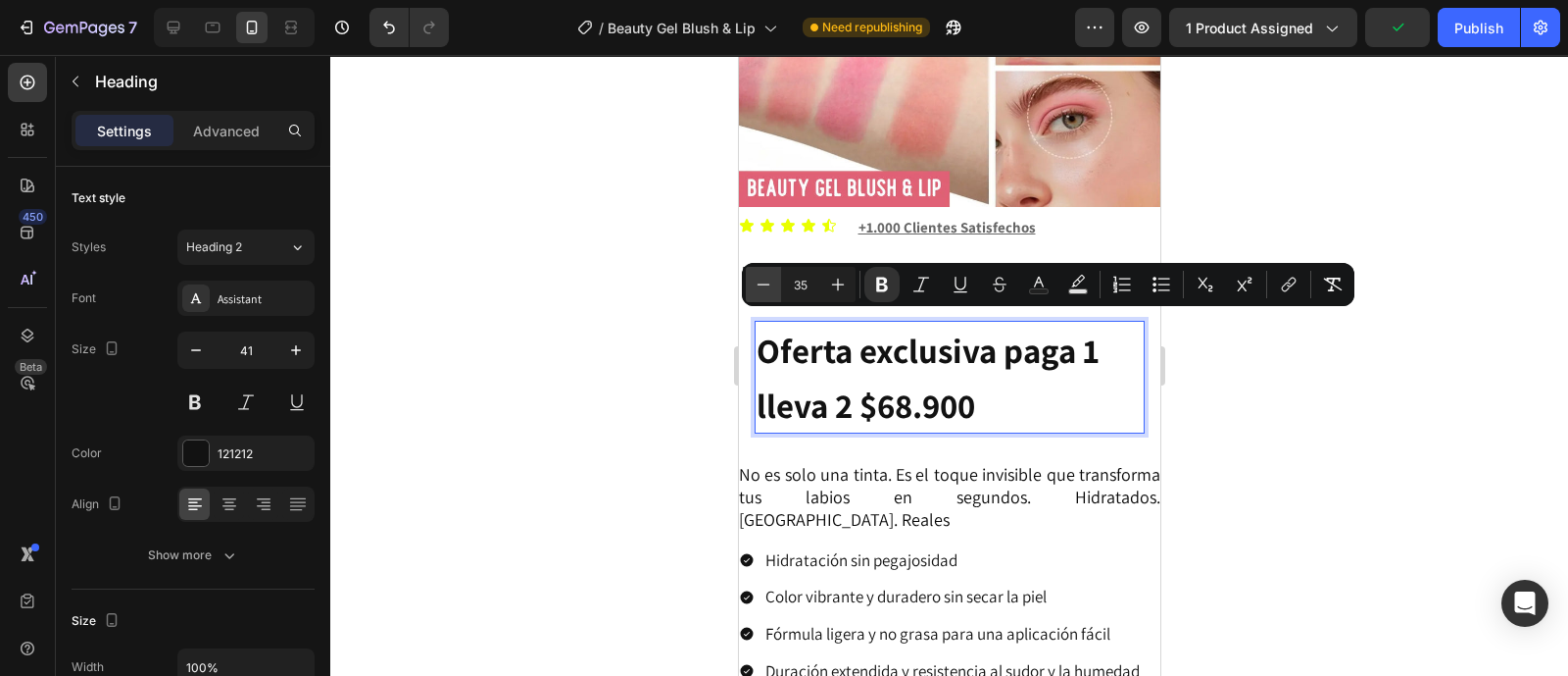
click at [767, 280] on icon "Editor contextual toolbar" at bounding box center [763, 284] width 20 height 20
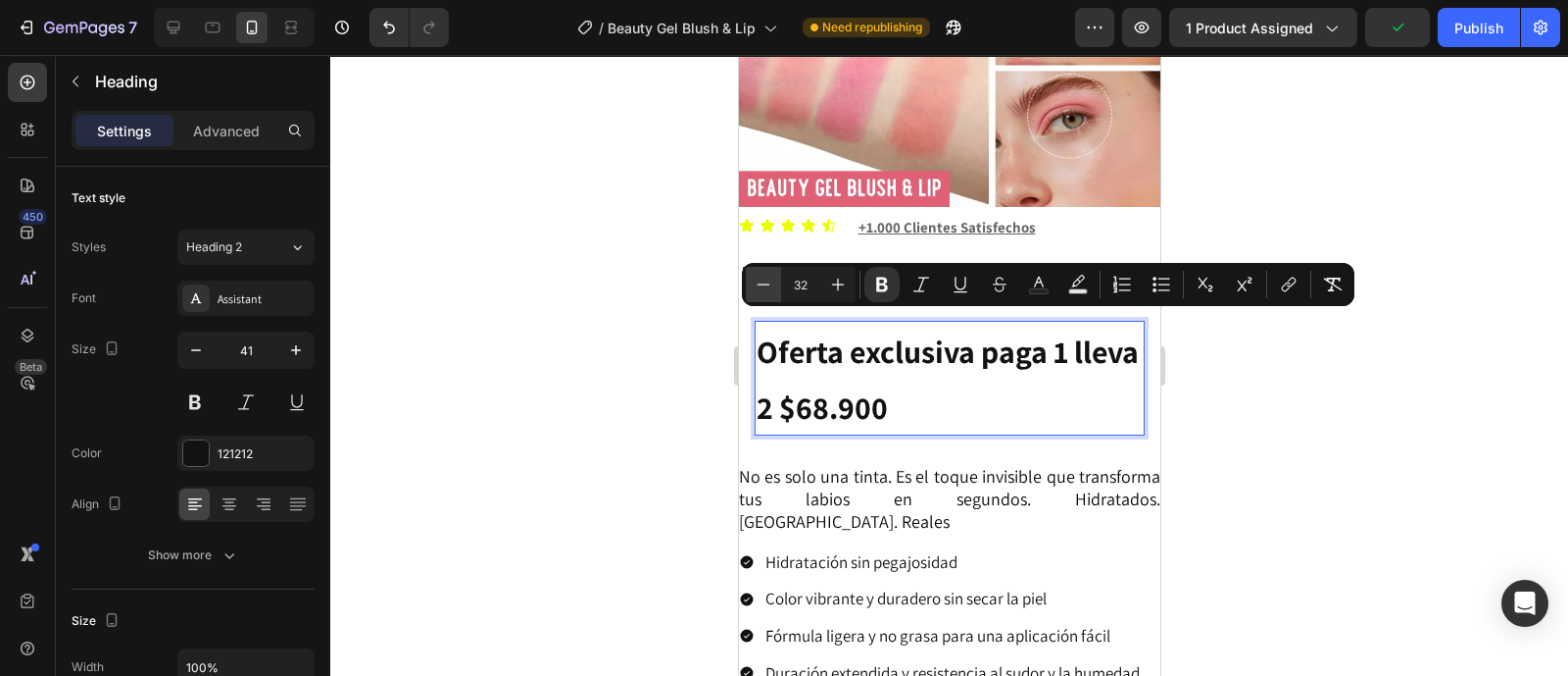
click at [767, 280] on icon "Editor contextual toolbar" at bounding box center [763, 284] width 20 height 20
type input "31"
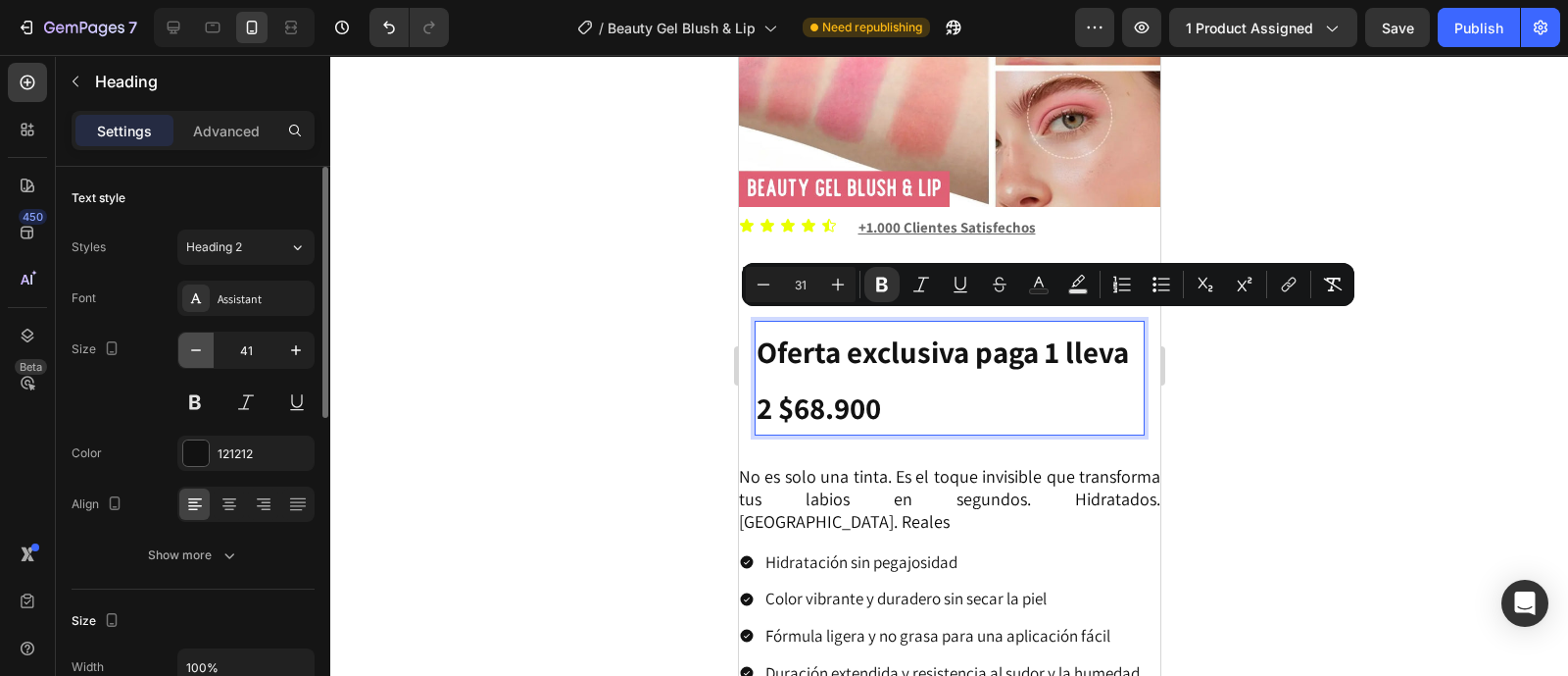
click at [192, 353] on icon "button" at bounding box center [196, 350] width 20 height 20
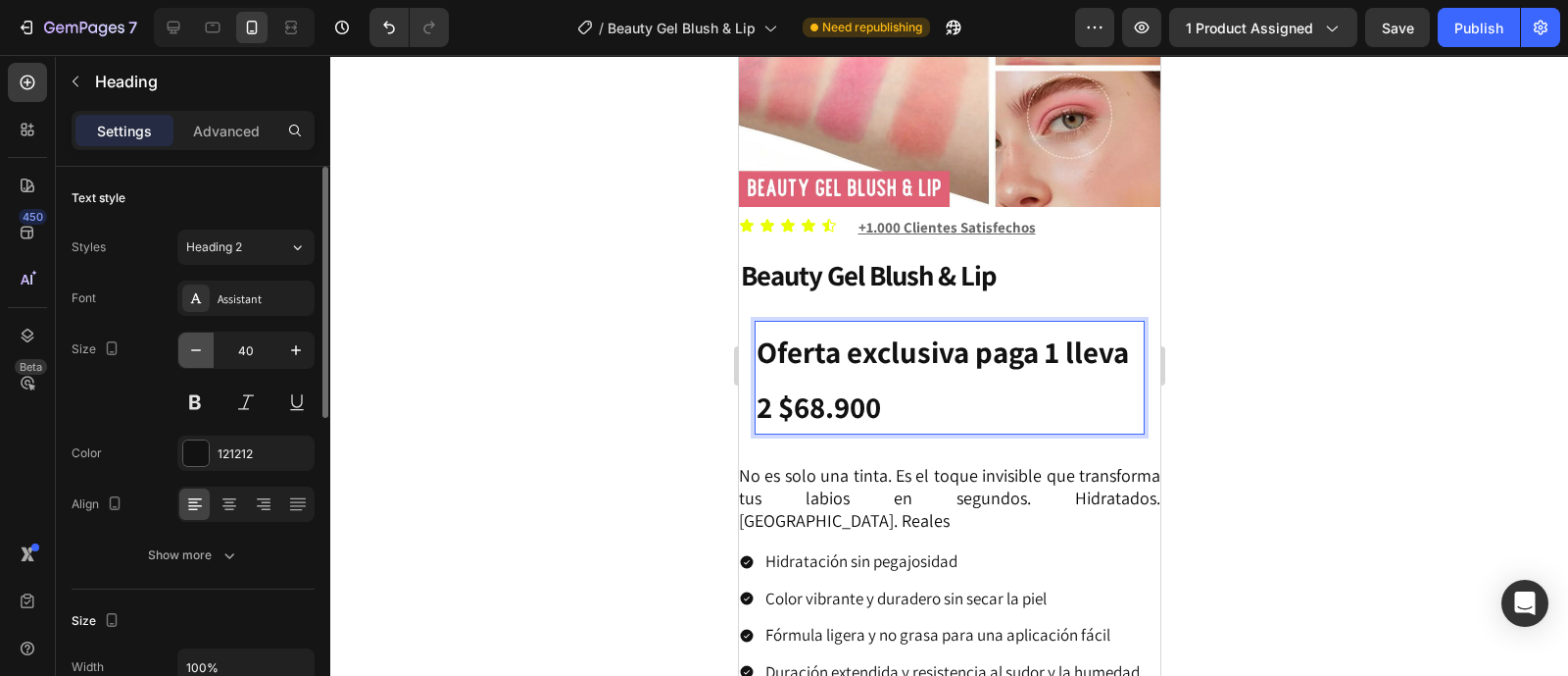
click at [192, 353] on icon "button" at bounding box center [196, 350] width 20 height 20
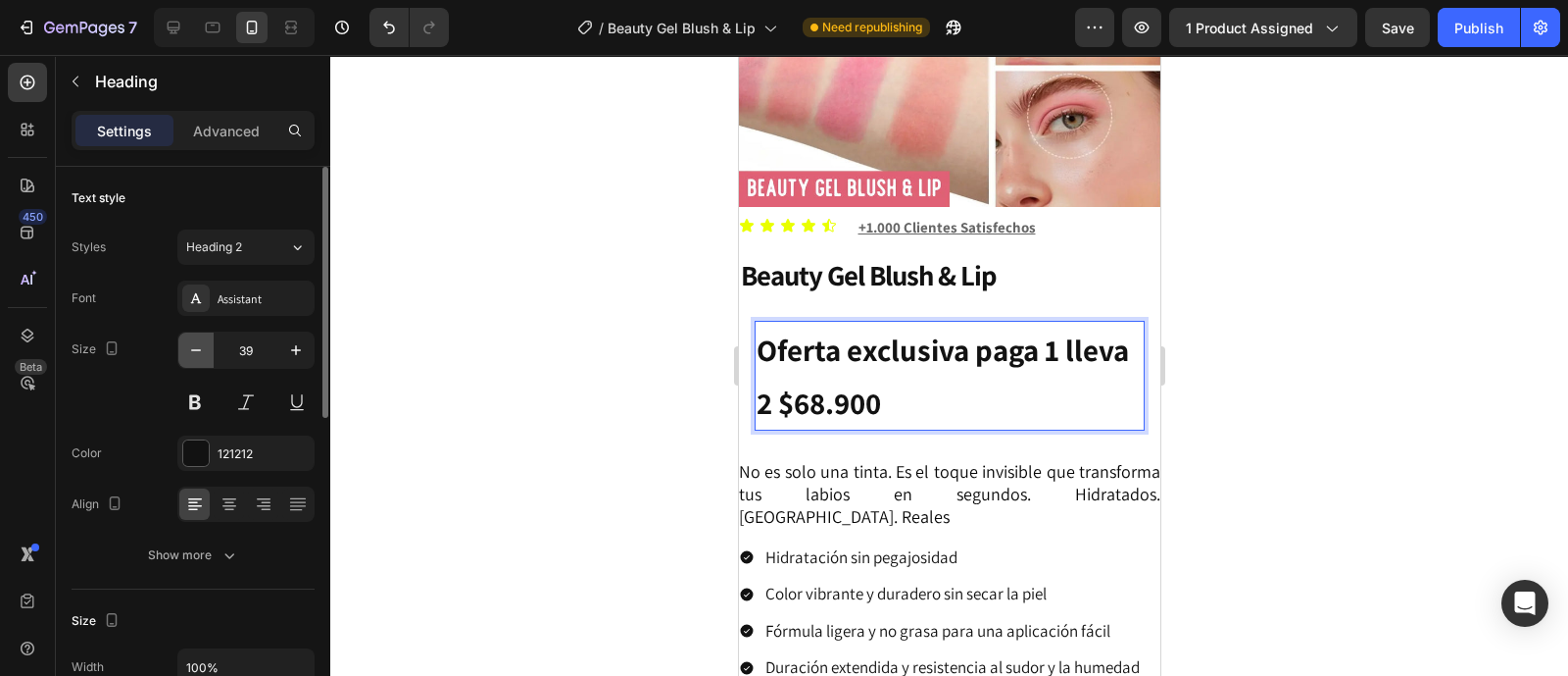
click at [192, 353] on icon "button" at bounding box center [196, 350] width 20 height 20
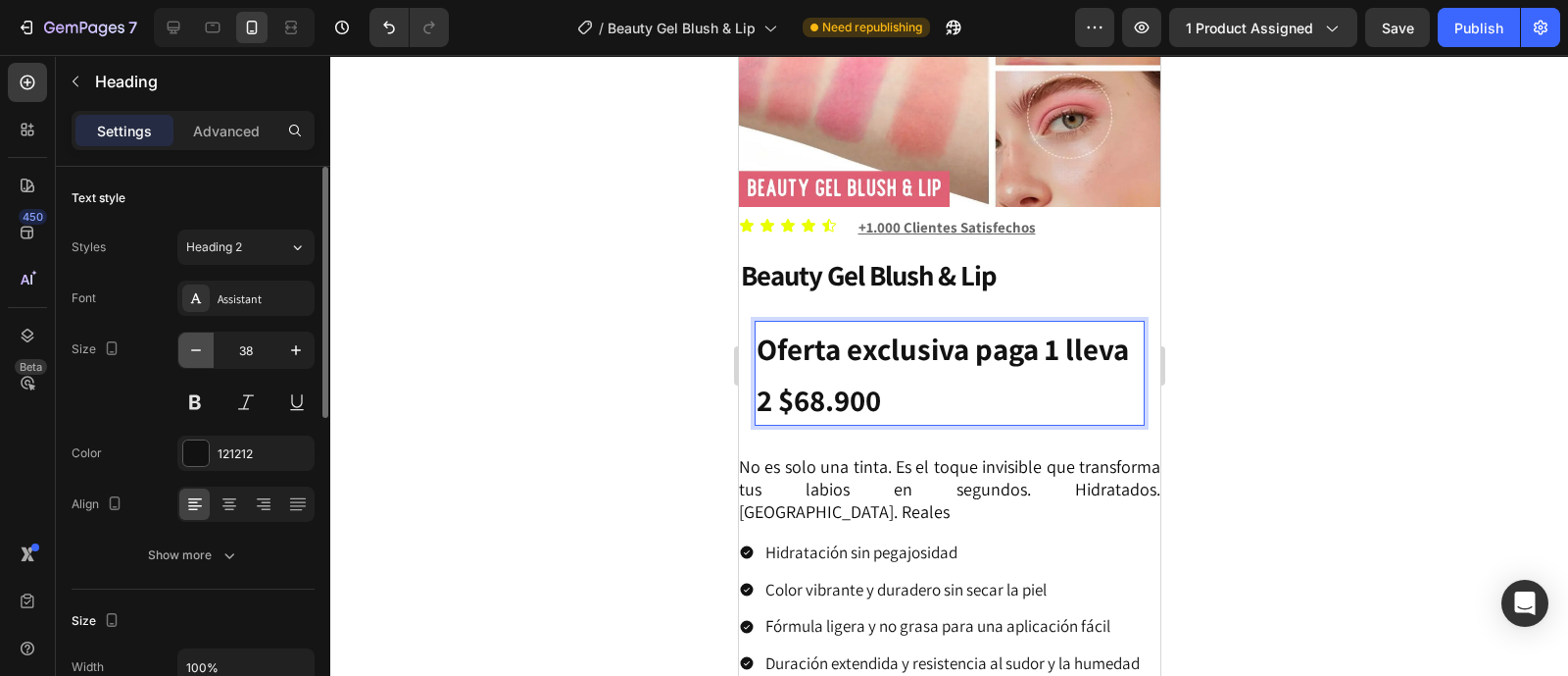
click at [192, 353] on icon "button" at bounding box center [196, 350] width 20 height 20
click at [193, 352] on icon "button" at bounding box center [196, 350] width 20 height 20
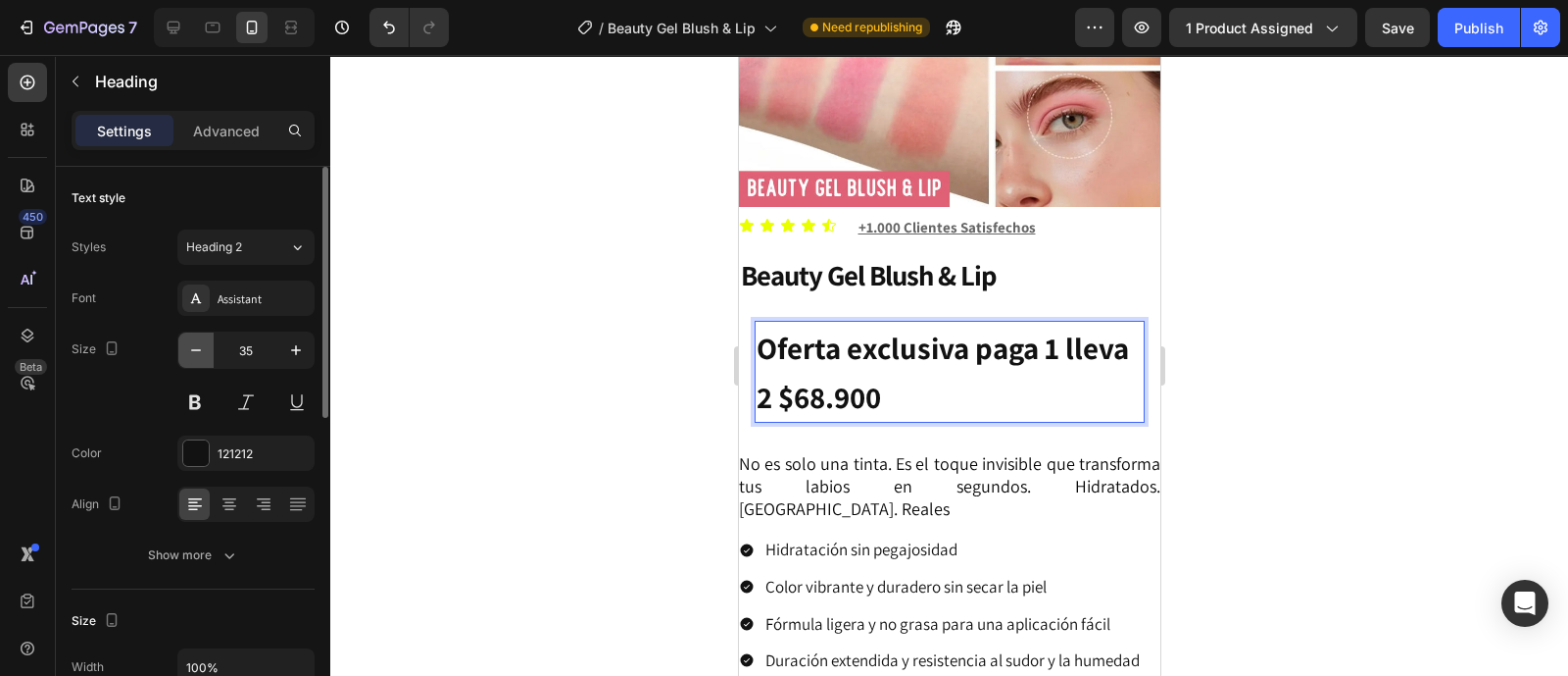
click at [193, 352] on icon "button" at bounding box center [196, 350] width 20 height 20
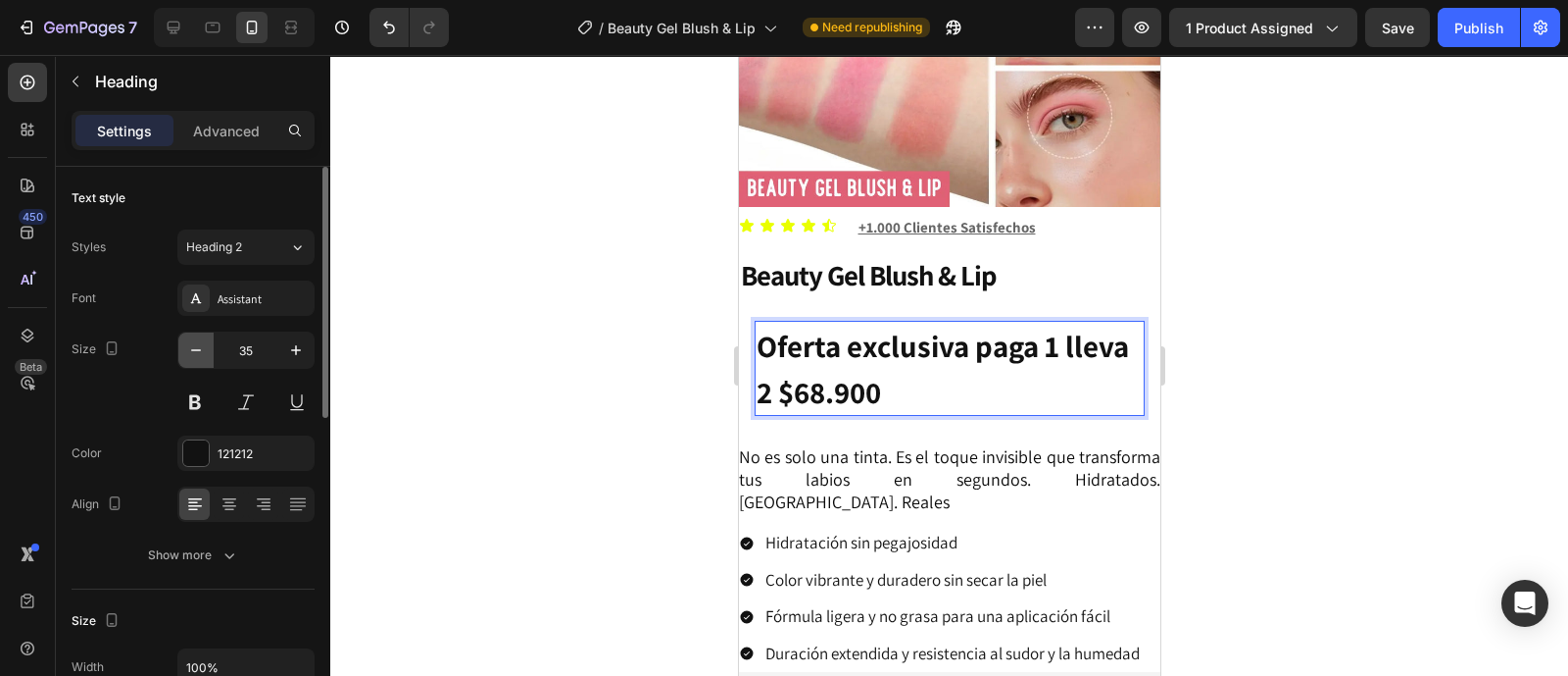
click at [193, 352] on icon "button" at bounding box center [196, 350] width 20 height 20
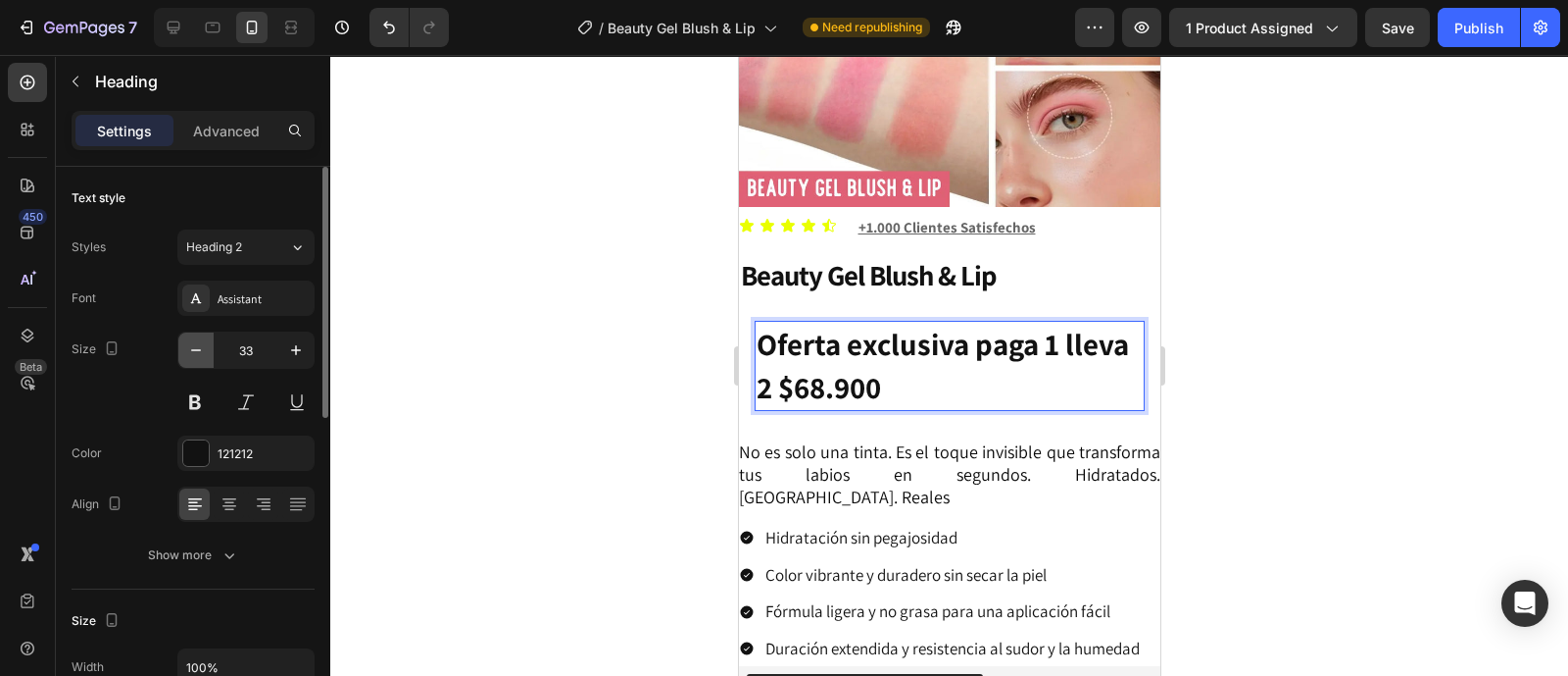
click at [193, 352] on icon "button" at bounding box center [196, 350] width 20 height 20
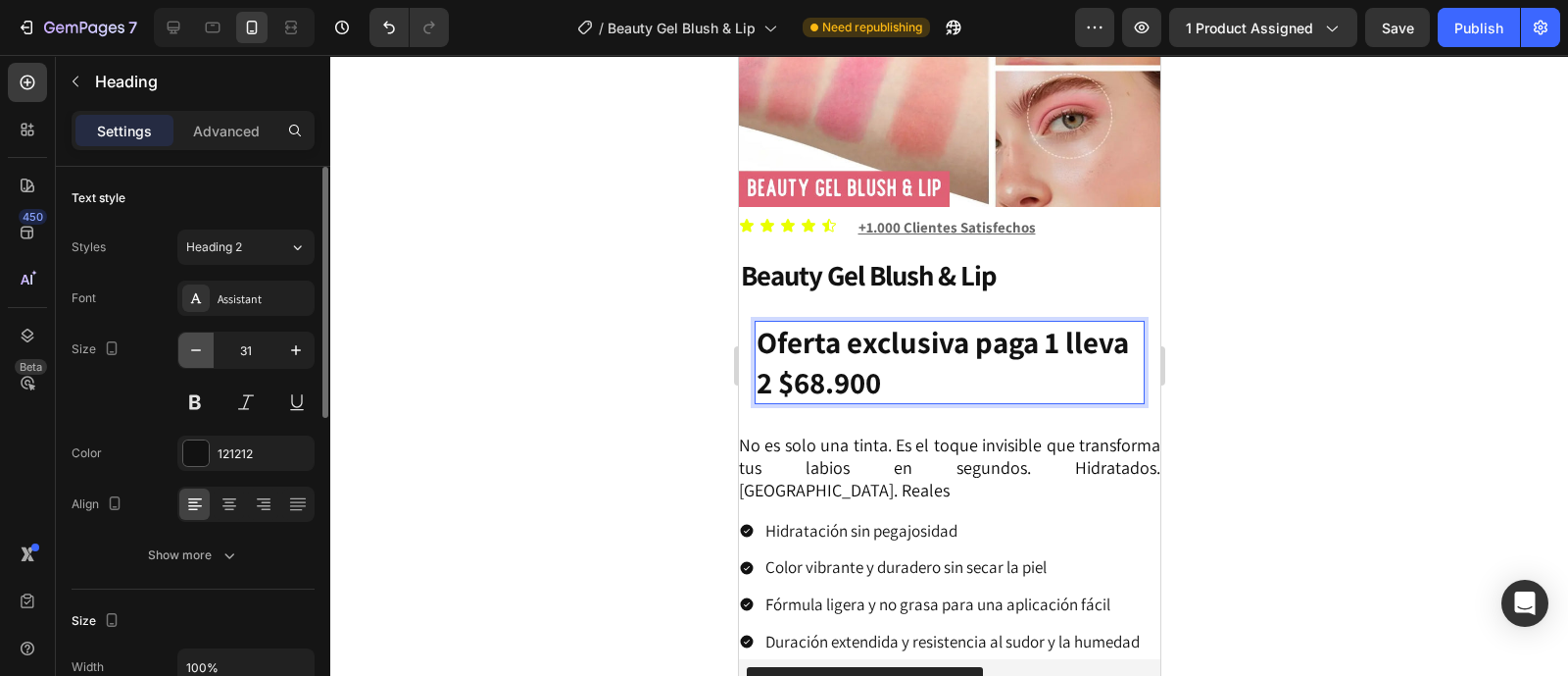
click at [193, 352] on icon "button" at bounding box center [196, 350] width 20 height 20
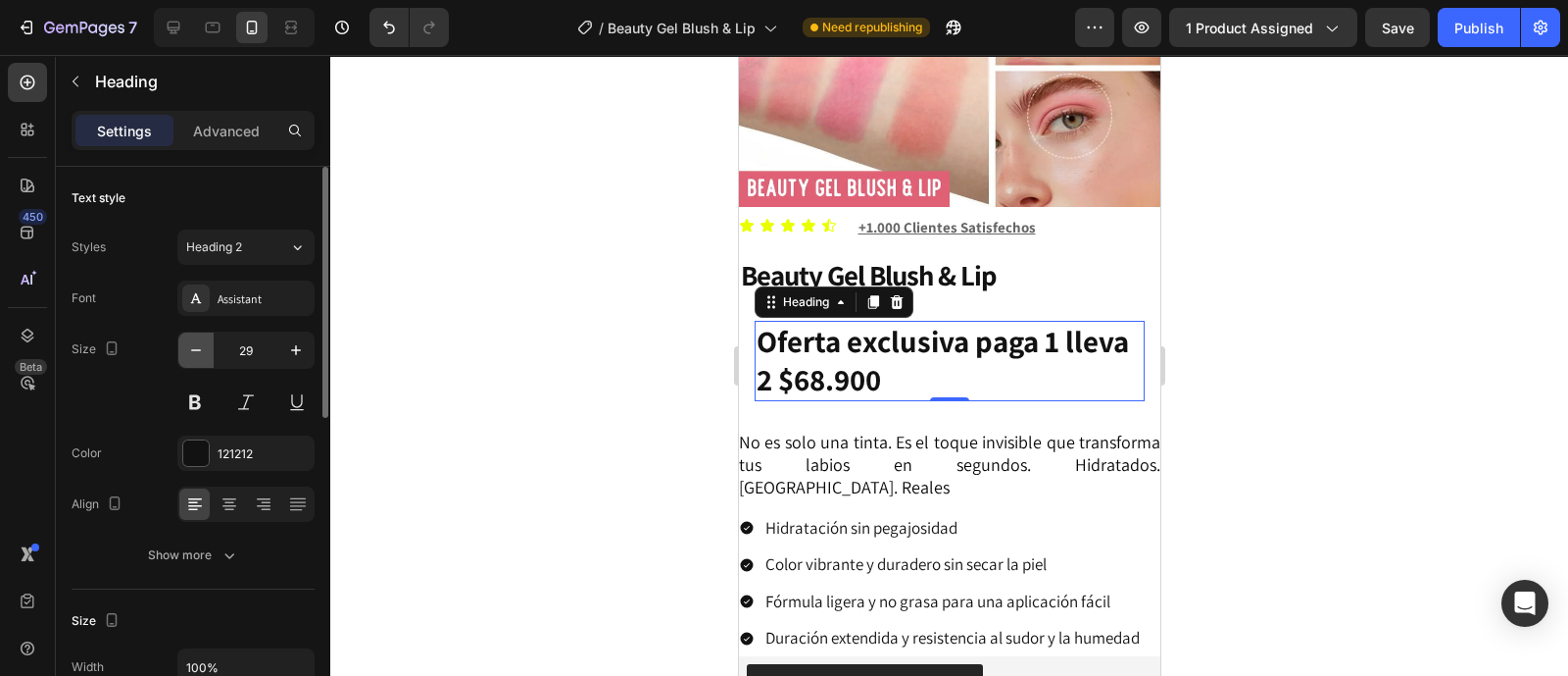
click at [193, 352] on icon "button" at bounding box center [196, 350] width 20 height 20
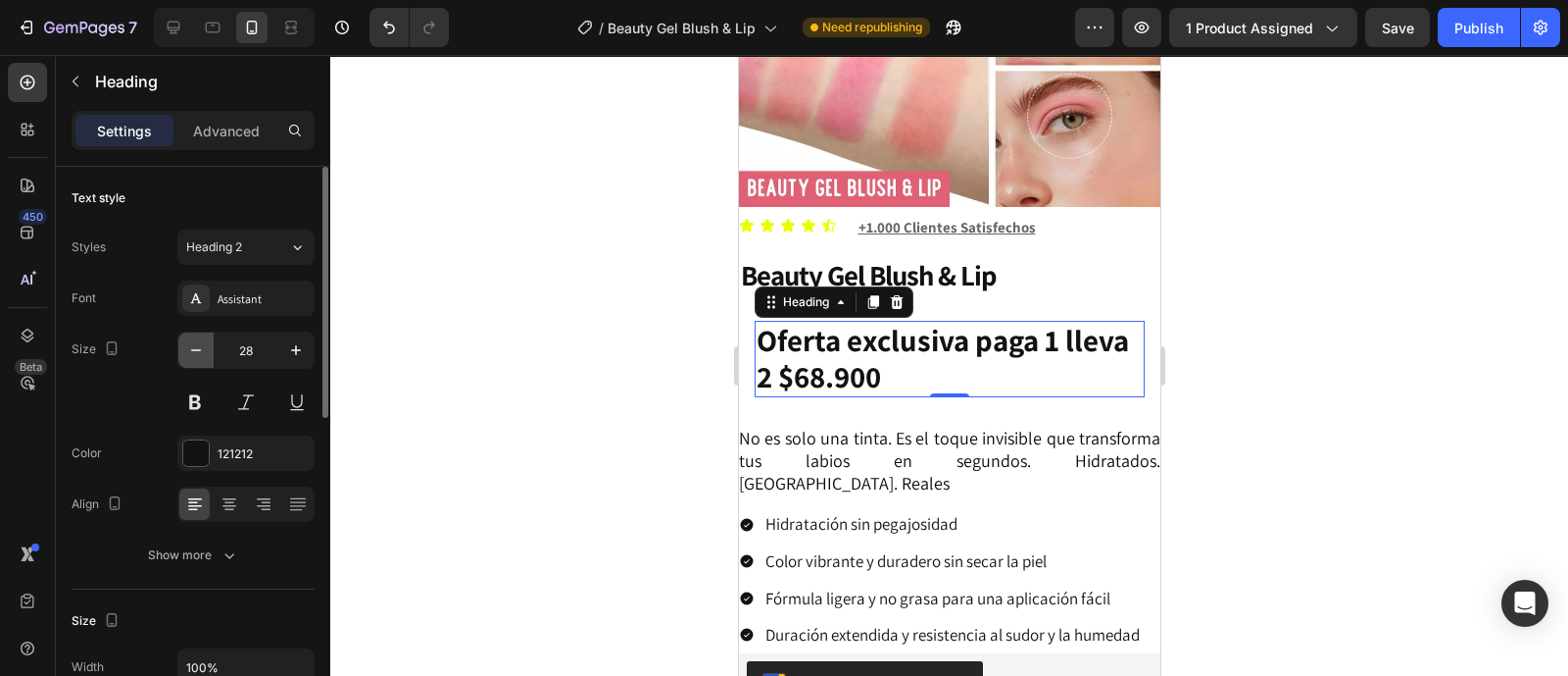
type input "27"
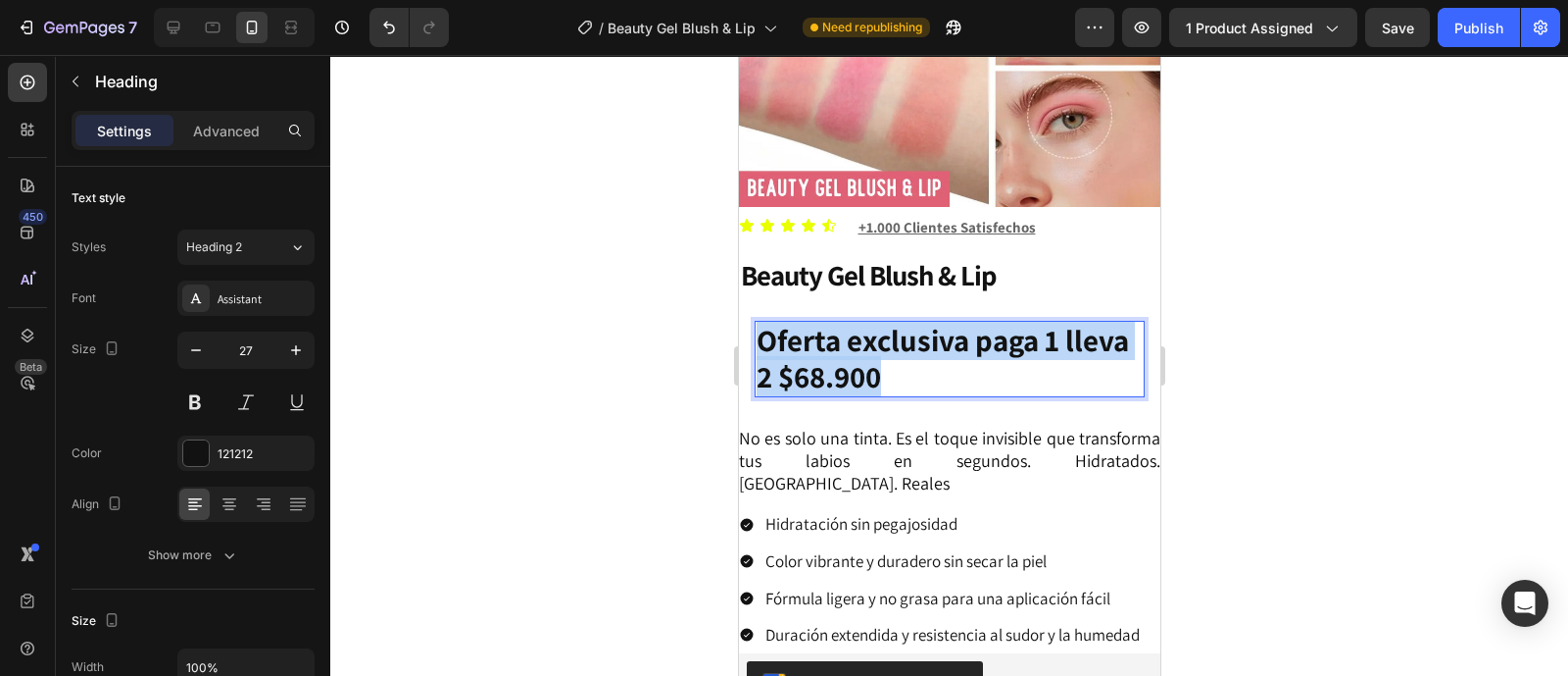
drag, startPoint x: 967, startPoint y: 366, endPoint x: 753, endPoint y: 330, distance: 217.0
click at [753, 330] on h2 "Oferta exclusiva paga 1 lleva 2 $68.900" at bounding box center [948, 359] width 391 height 77
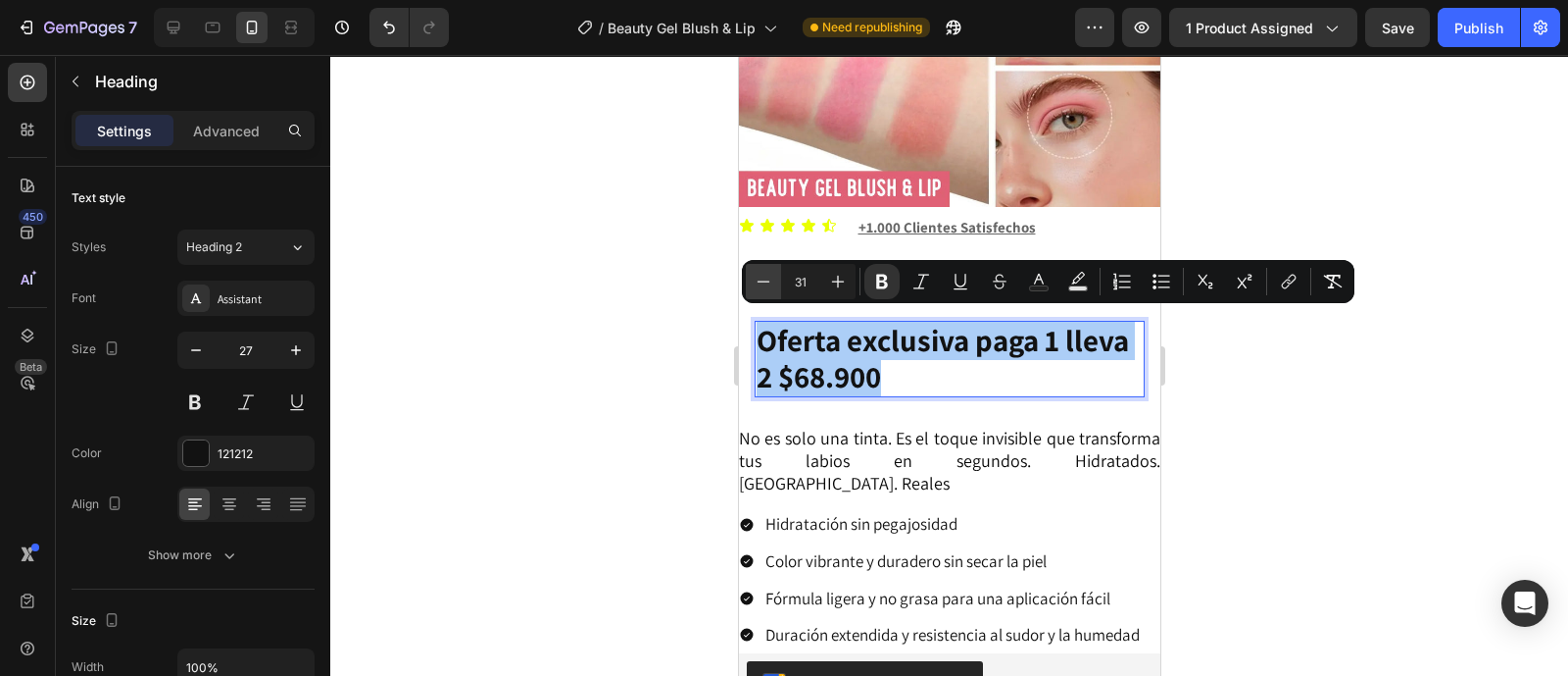
click at [769, 285] on icon "Editor contextual toolbar" at bounding box center [763, 281] width 20 height 20
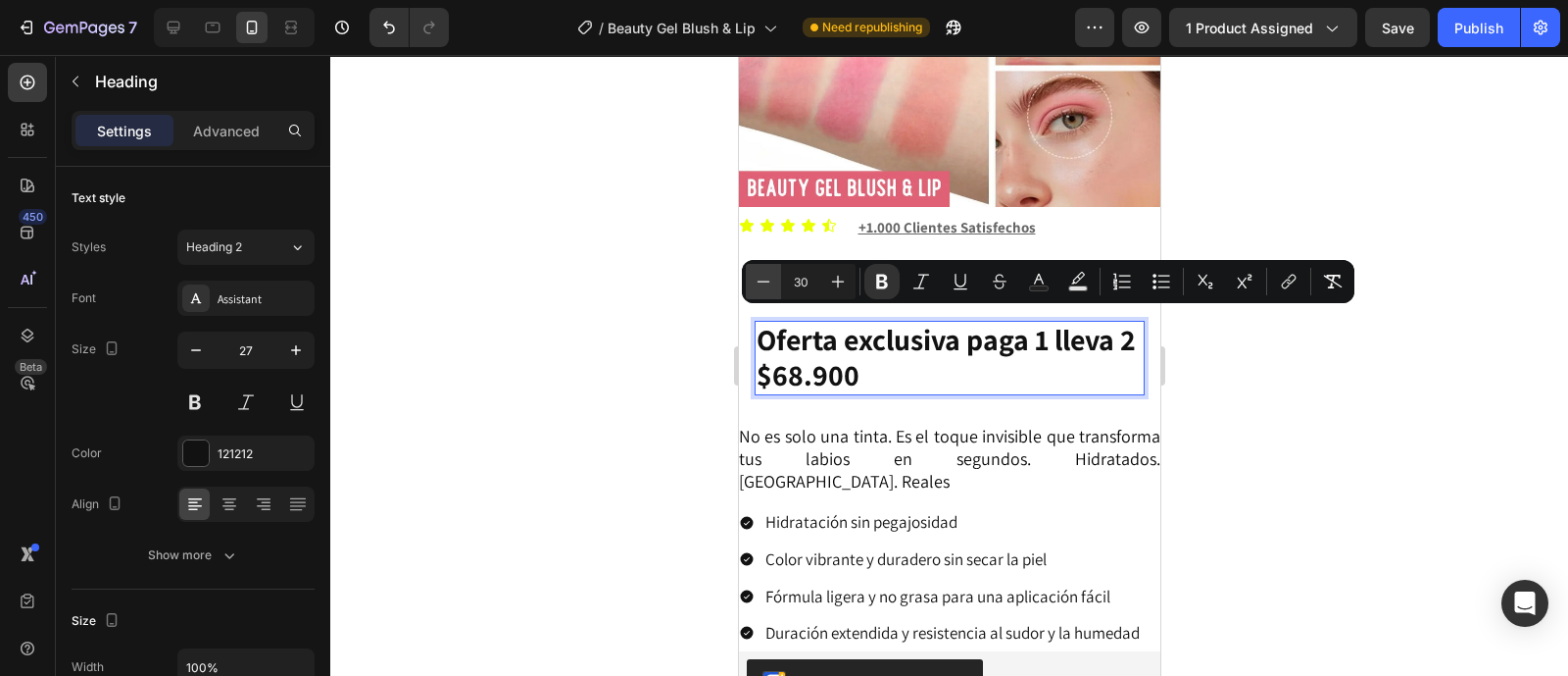
click at [769, 285] on icon "Editor contextual toolbar" at bounding box center [763, 281] width 20 height 20
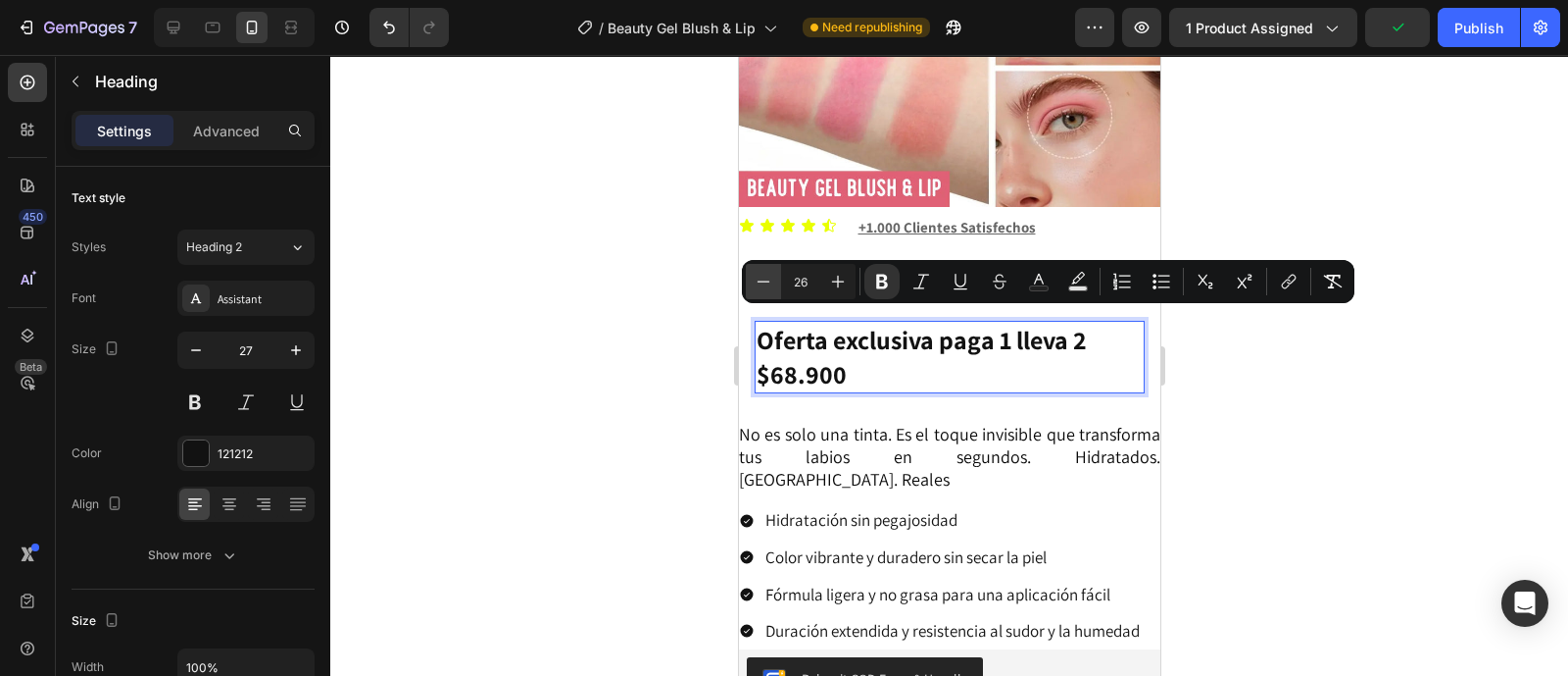
type input "25"
click at [1421, 424] on div at bounding box center [949, 365] width 1238 height 620
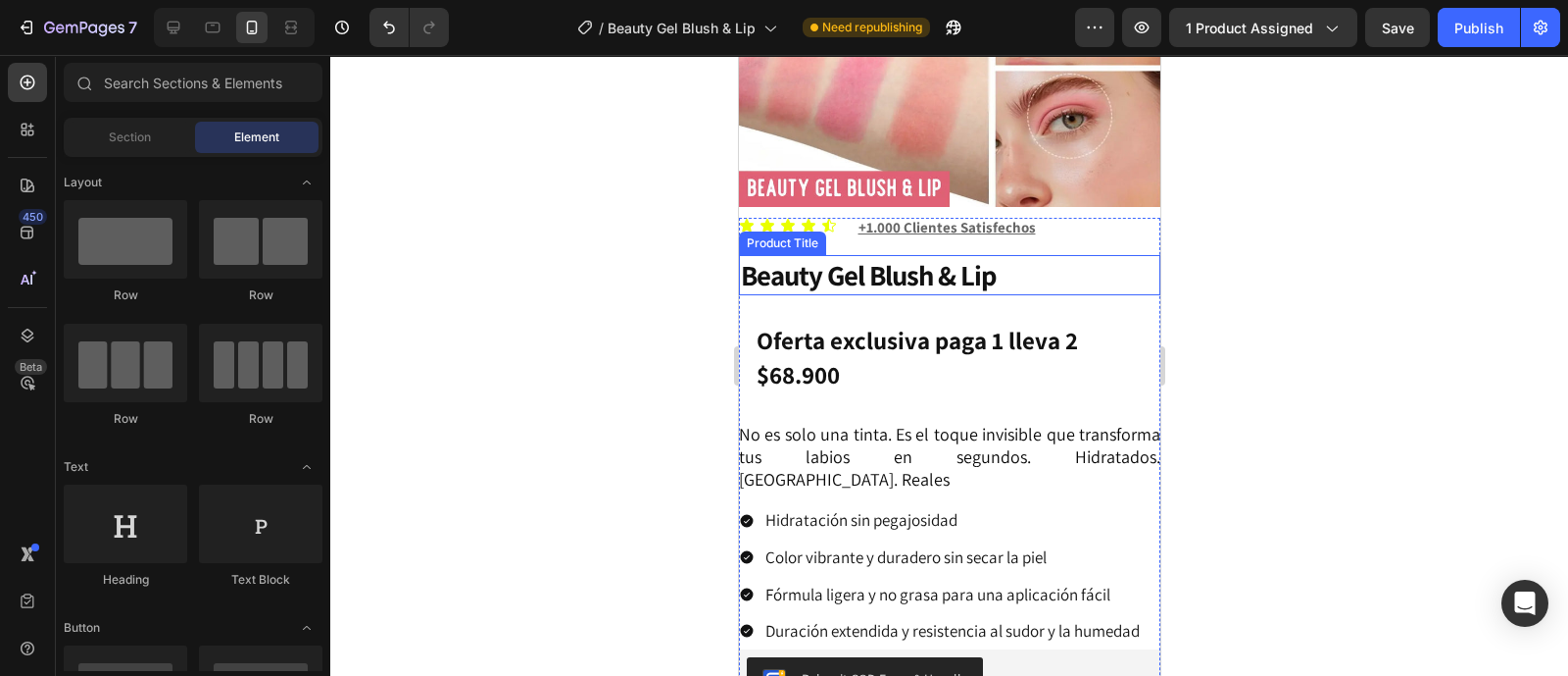
click at [841, 267] on h1 "Beauty Gel Blush & Lip" at bounding box center [949, 274] width 421 height 41
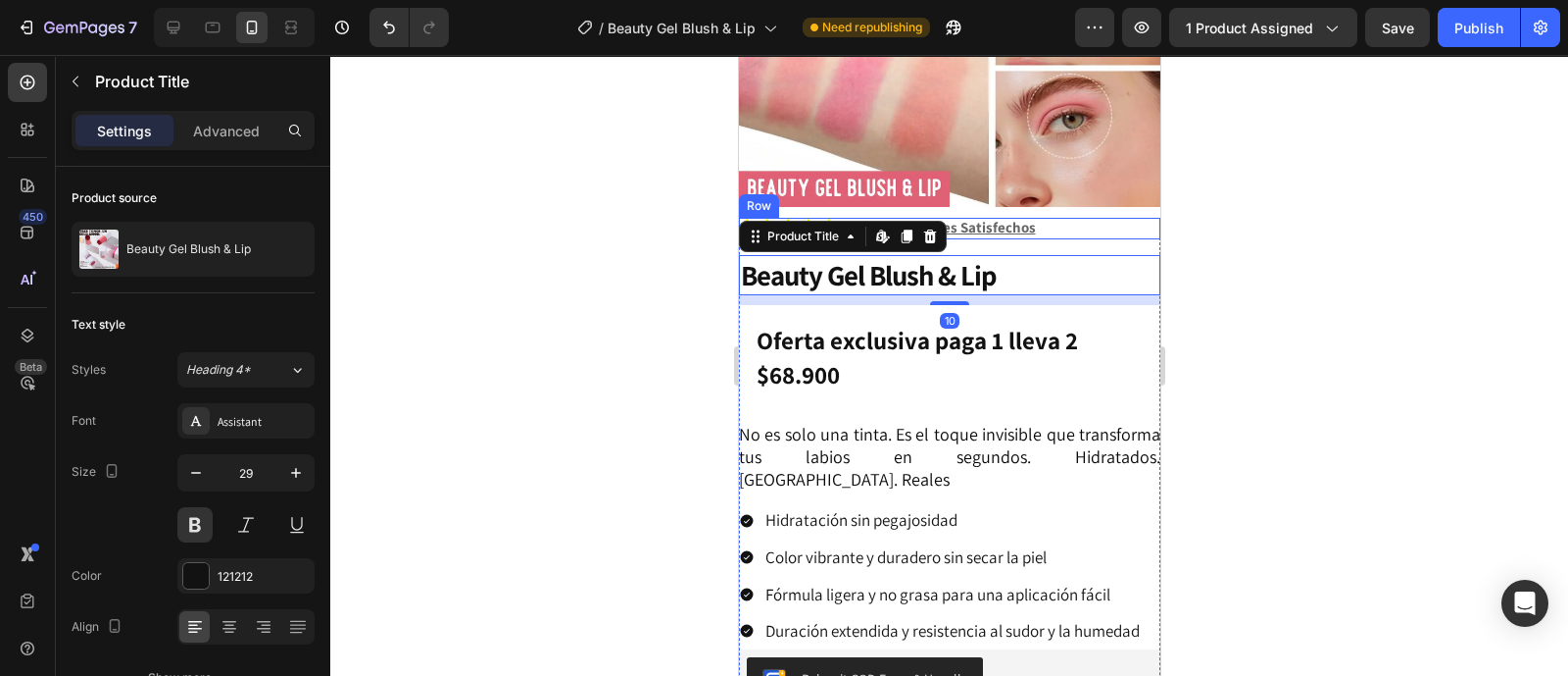
click at [833, 218] on div "Icon Icon Icon Icon Icon" at bounding box center [789, 226] width 102 height 16
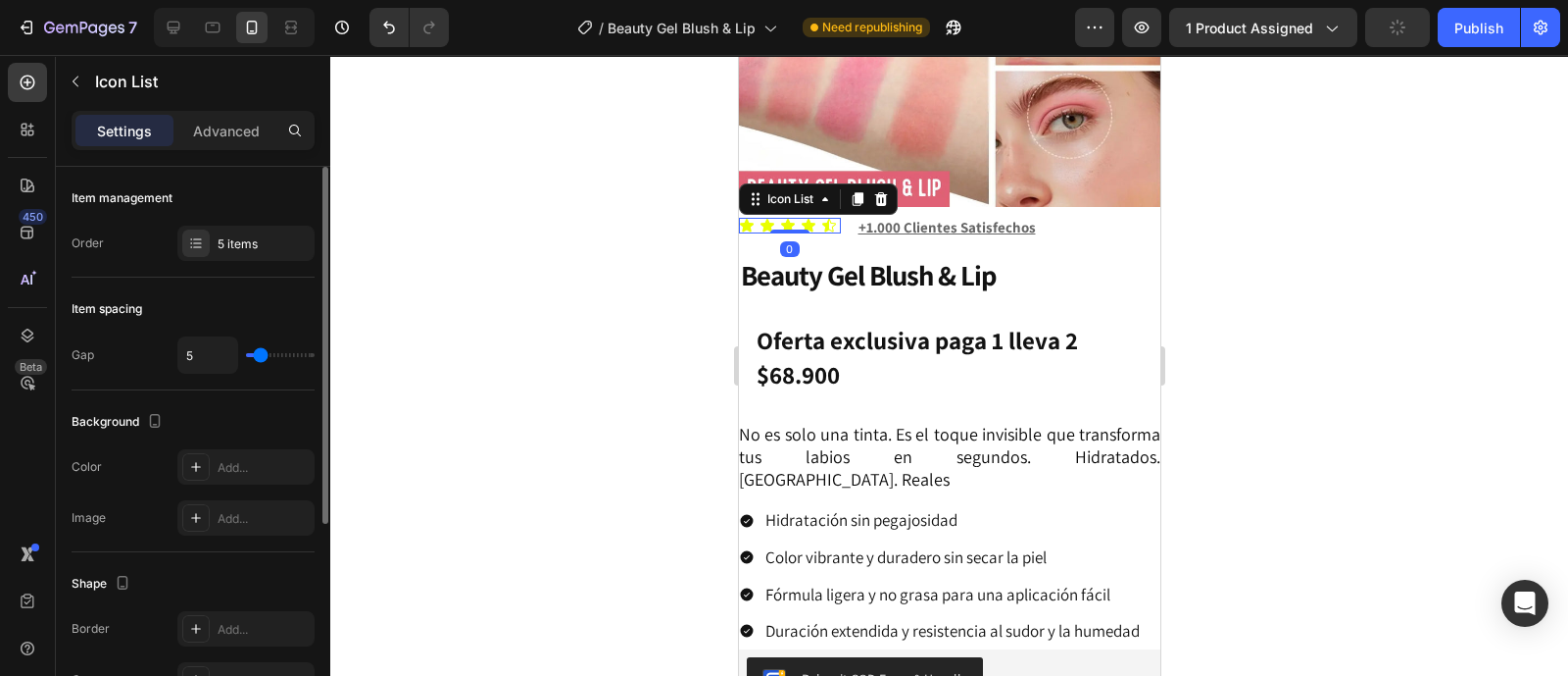
type input "8"
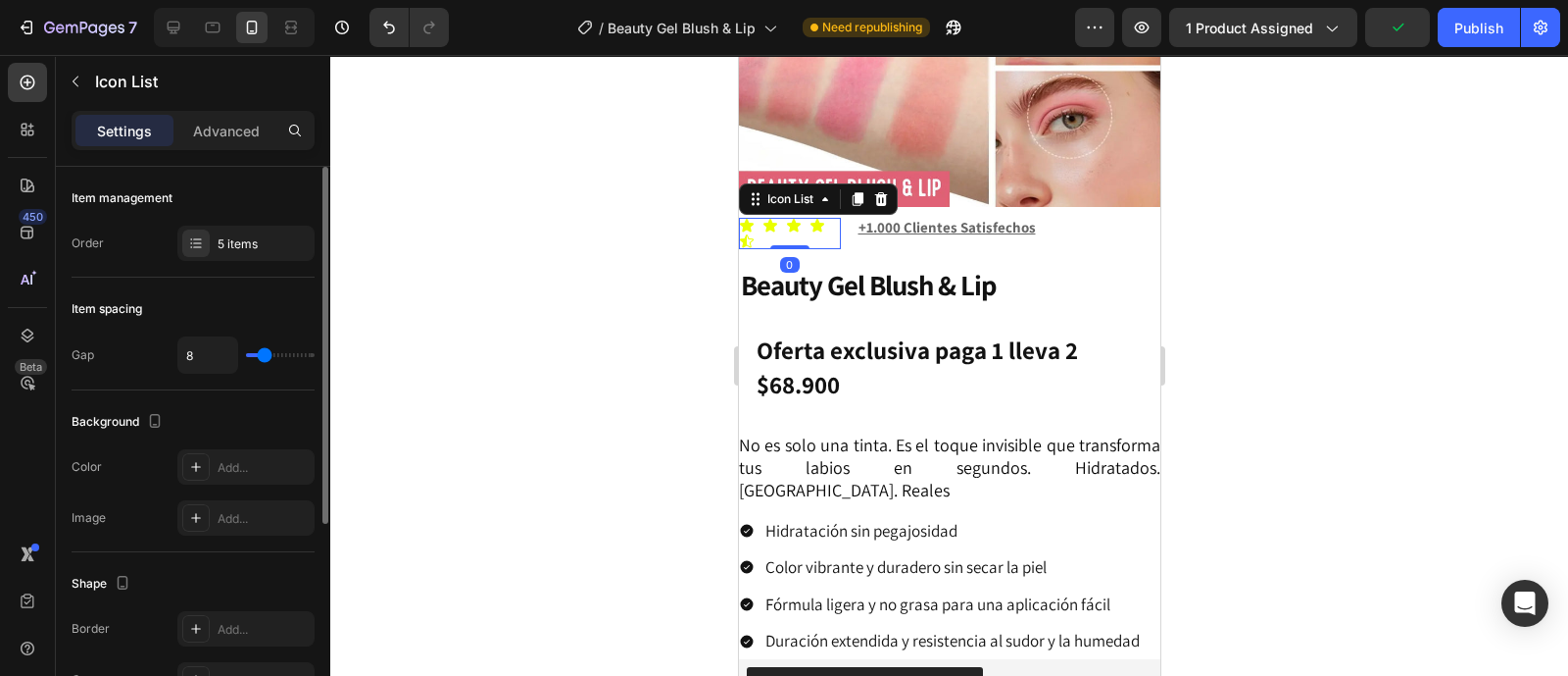
type input "9"
type input "8"
type input "4"
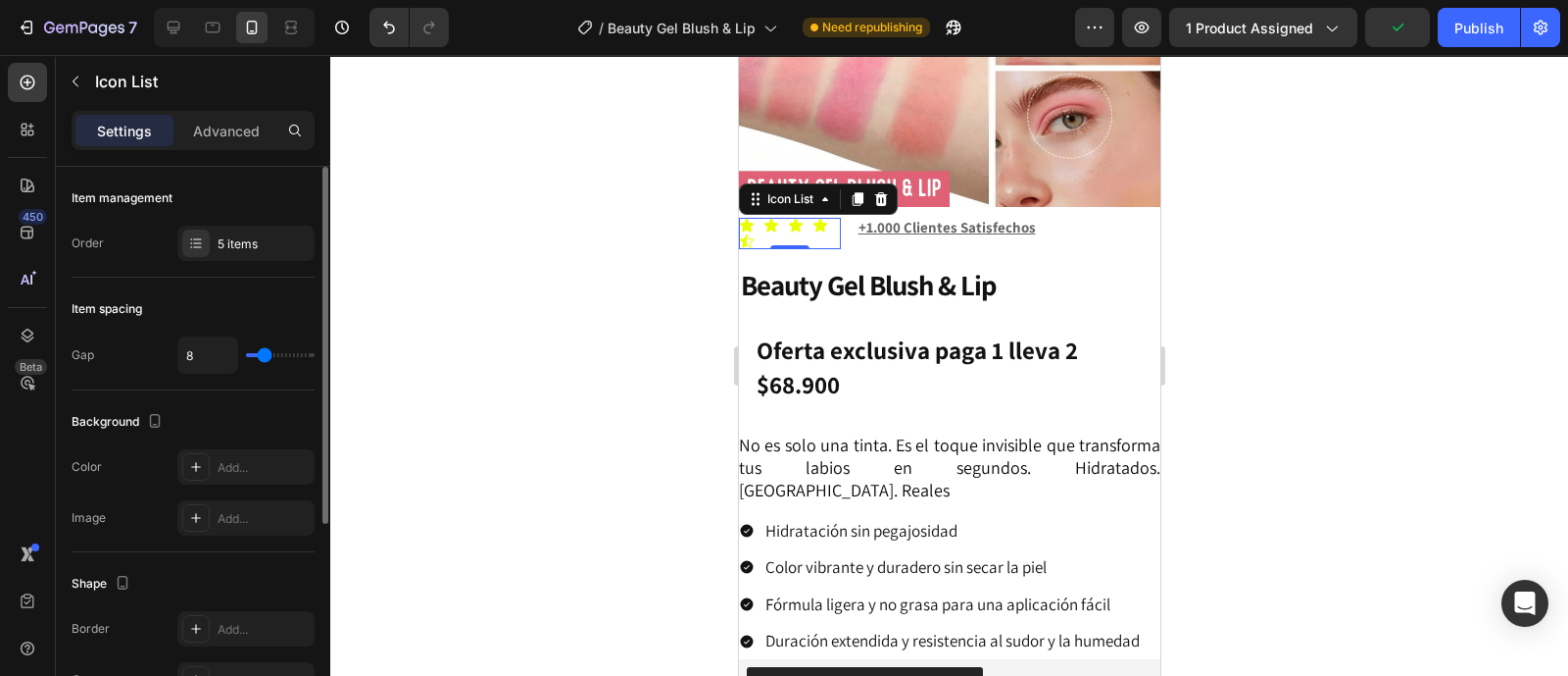
type input "4"
type input "1"
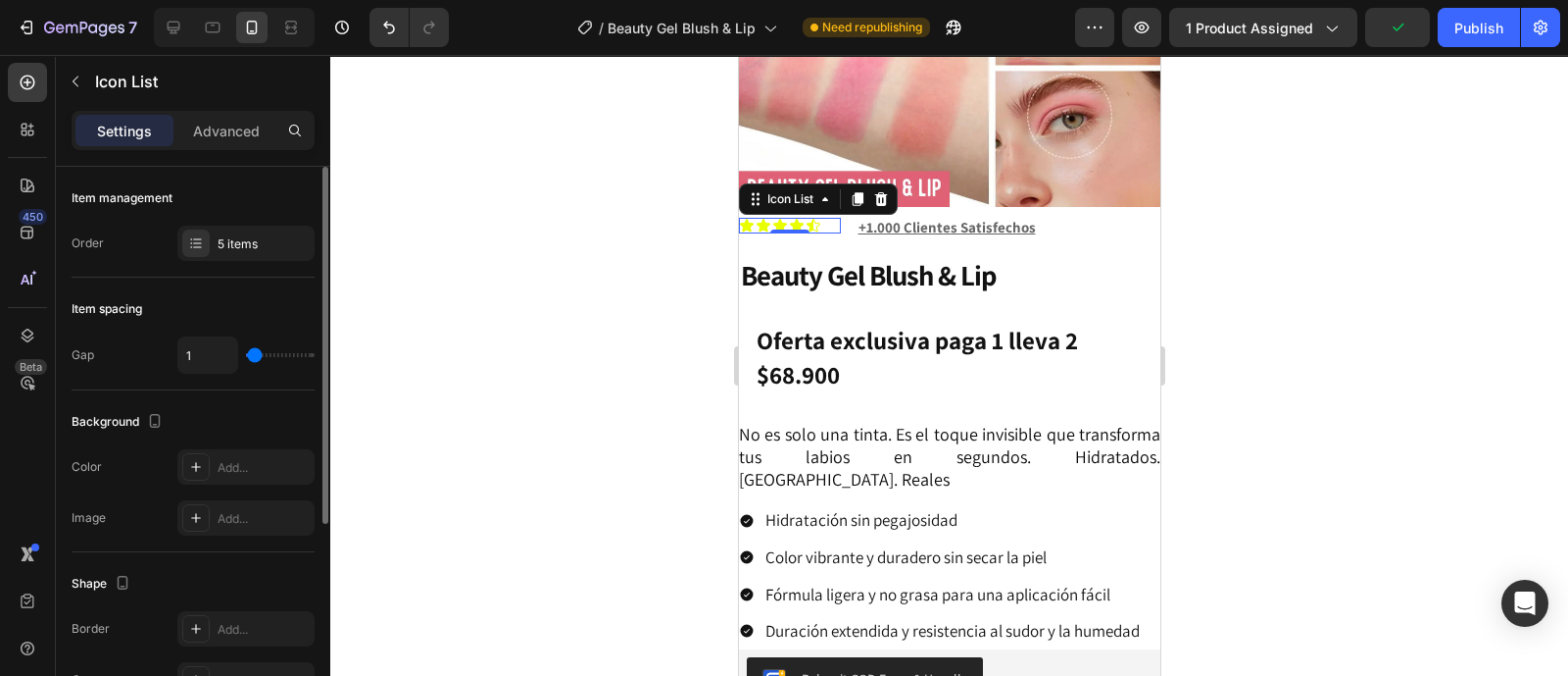
type input "0"
type input "1"
click at [254, 355] on input "range" at bounding box center [280, 355] width 69 height 4
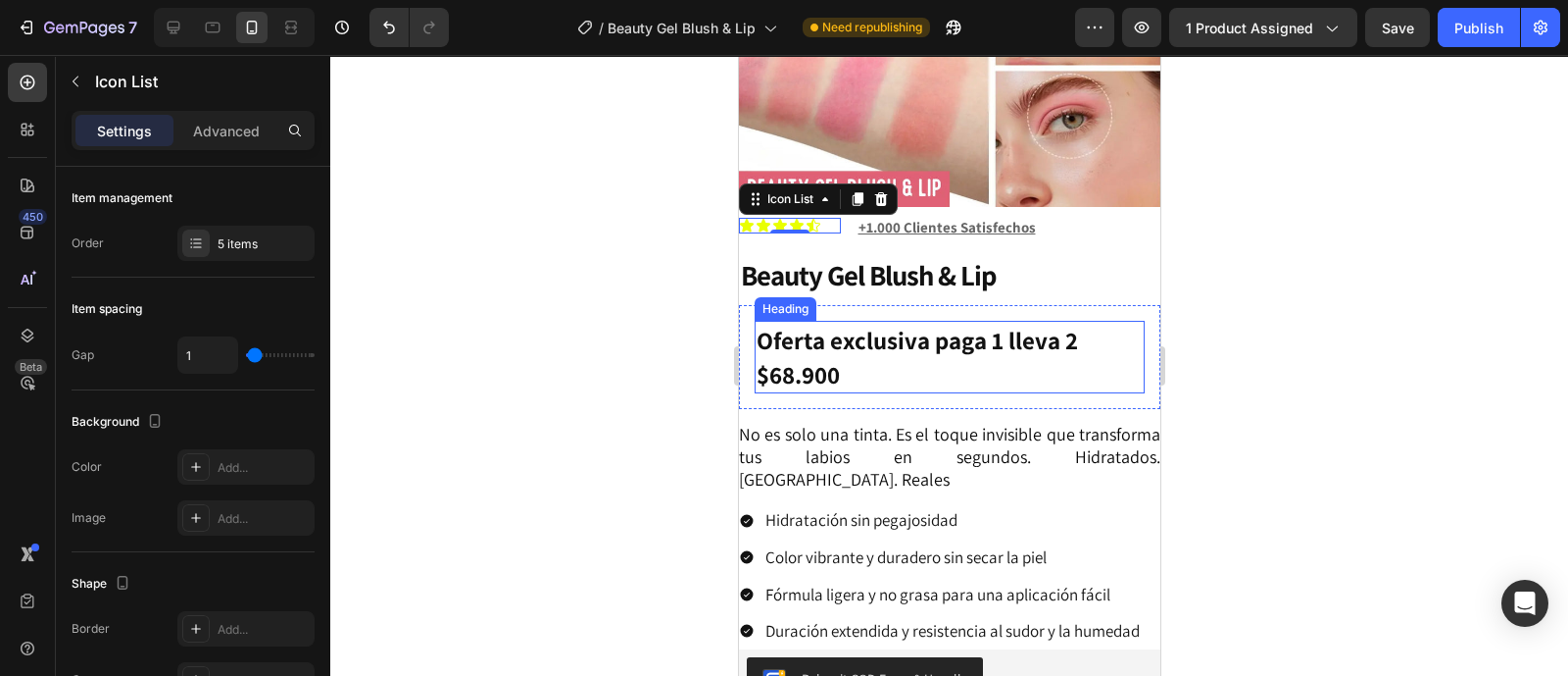
click at [1344, 291] on div at bounding box center [949, 365] width 1238 height 620
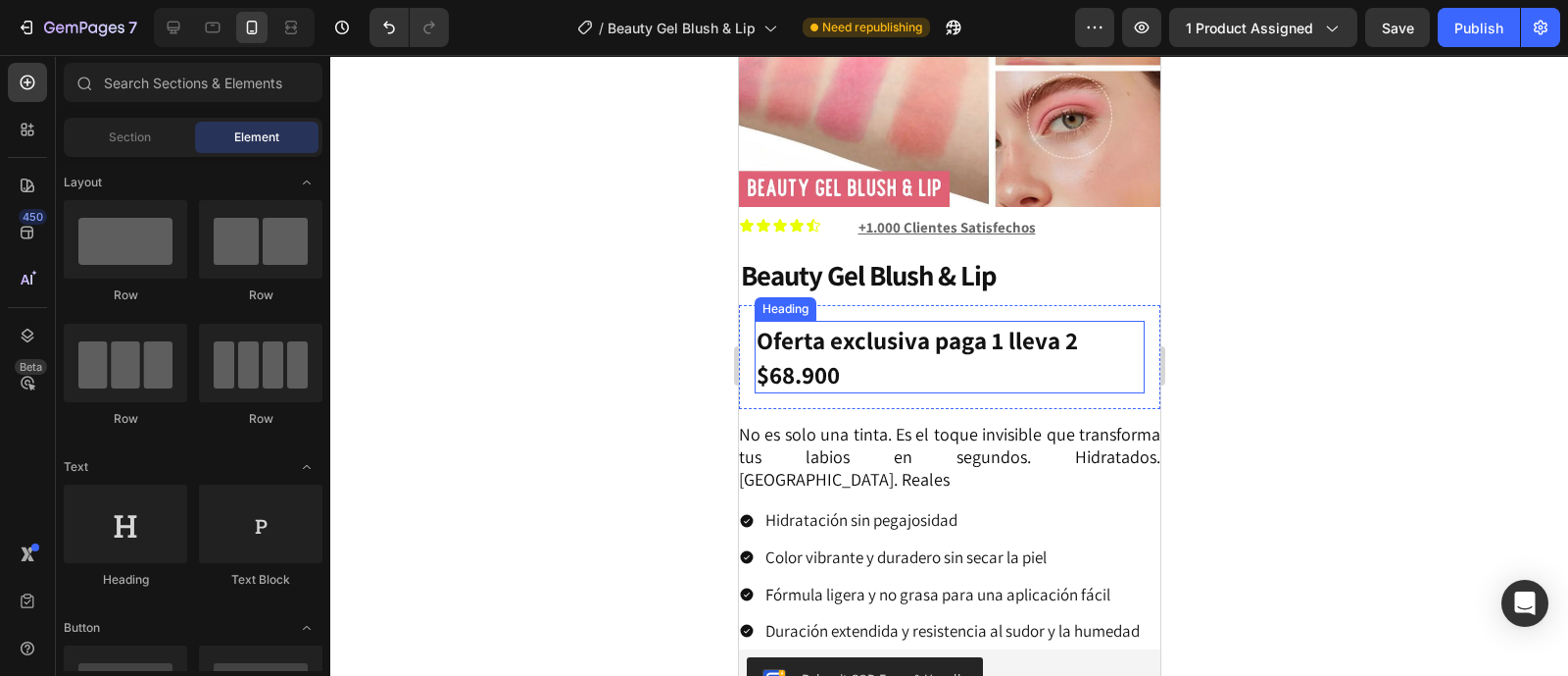
click at [1359, 314] on div at bounding box center [949, 365] width 1238 height 620
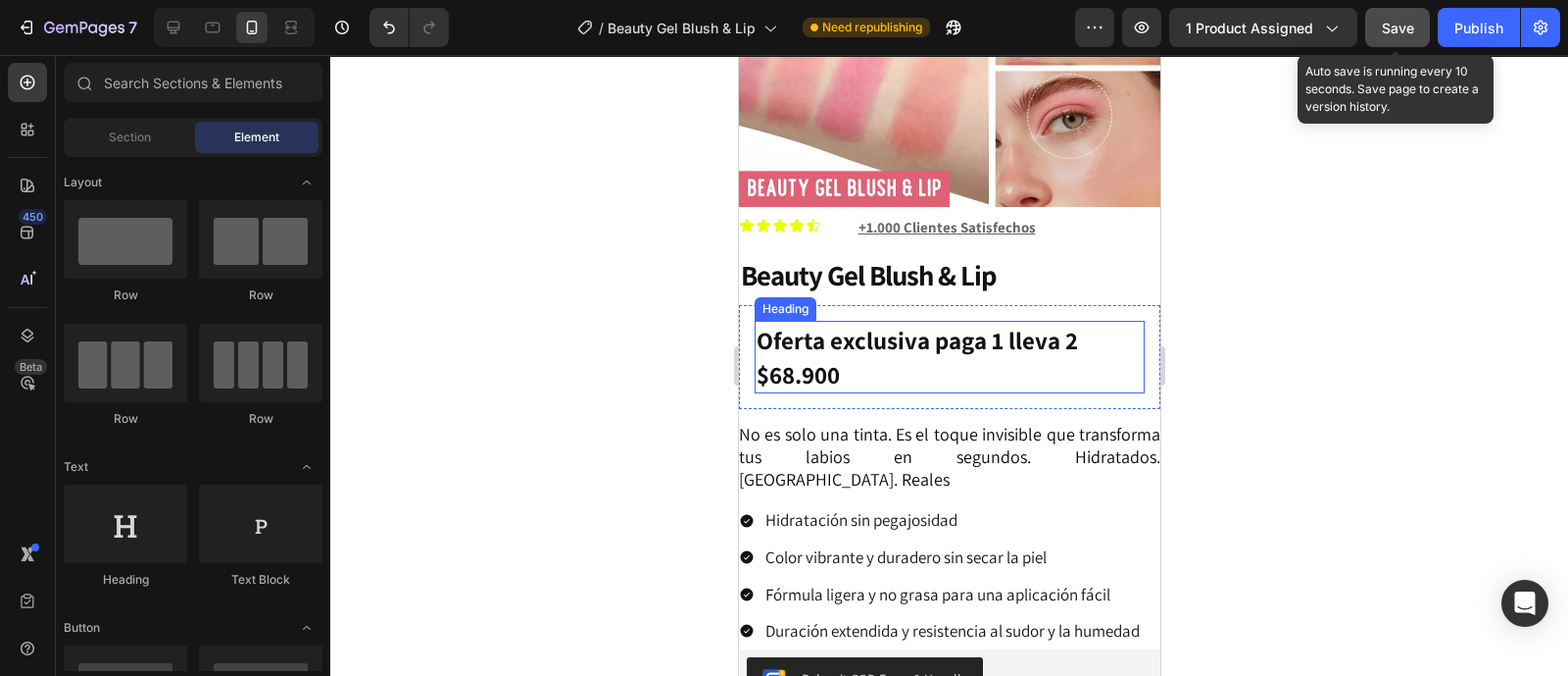
click at [1388, 12] on button "Save" at bounding box center [1397, 27] width 65 height 39
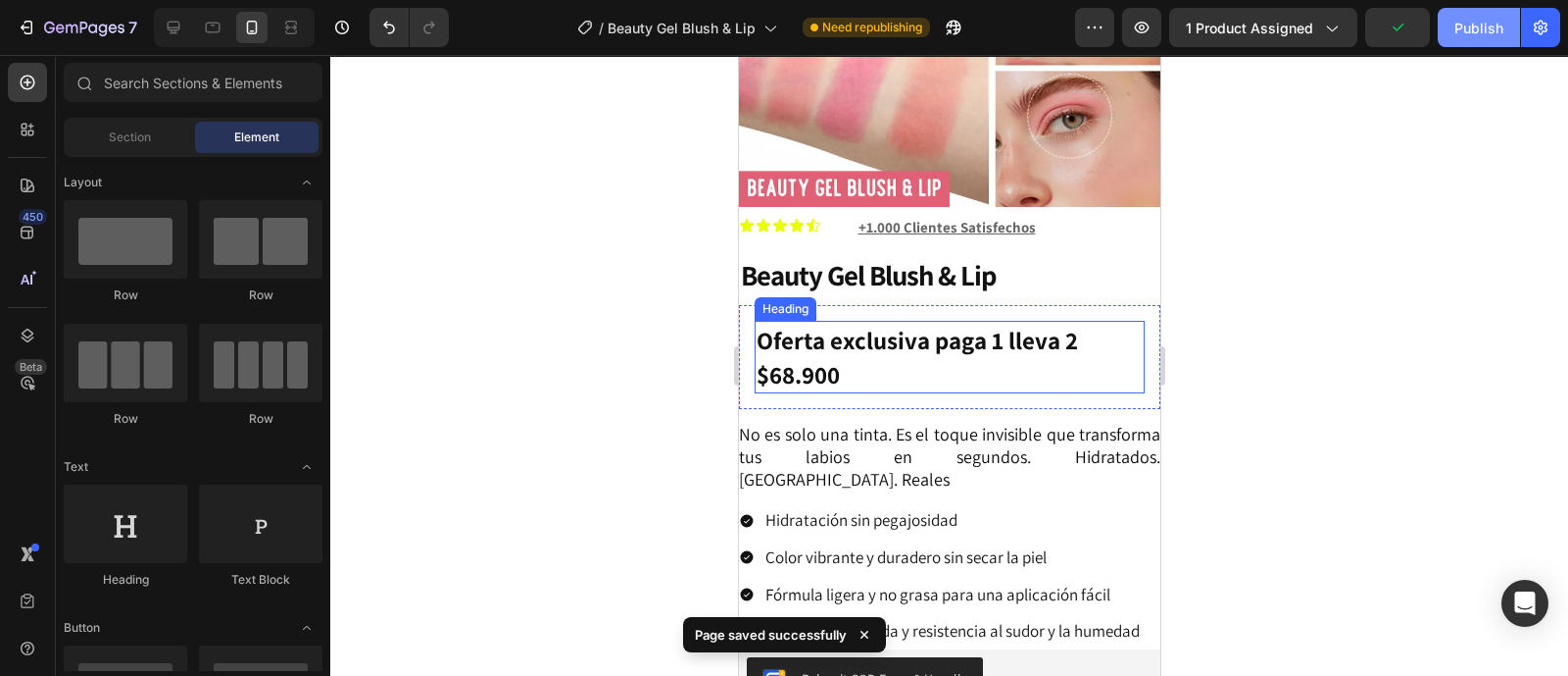
click at [1490, 27] on div "Publish" at bounding box center [1479, 28] width 49 height 21
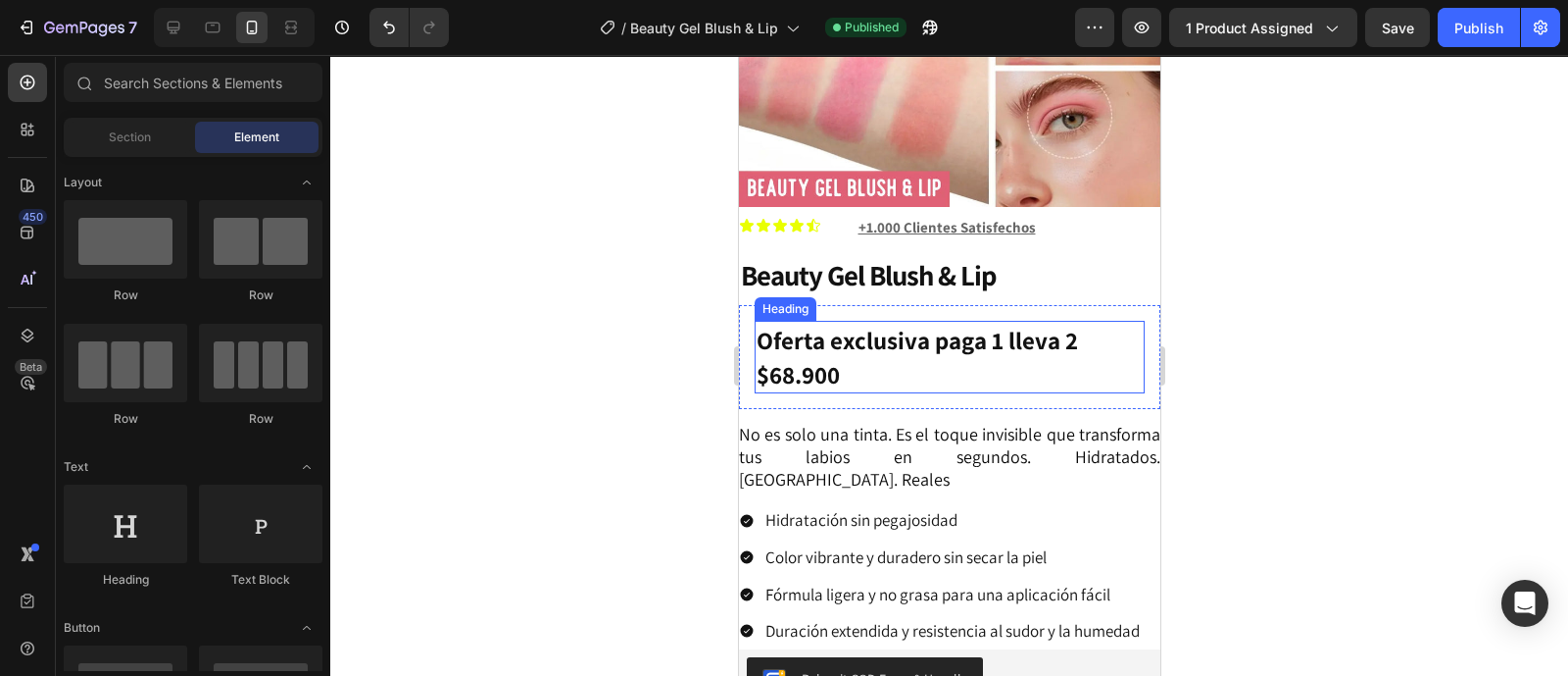
click at [804, 333] on strong "Oferta exclusiva paga 1 lleva 2 $68.900" at bounding box center [915, 356] width 321 height 67
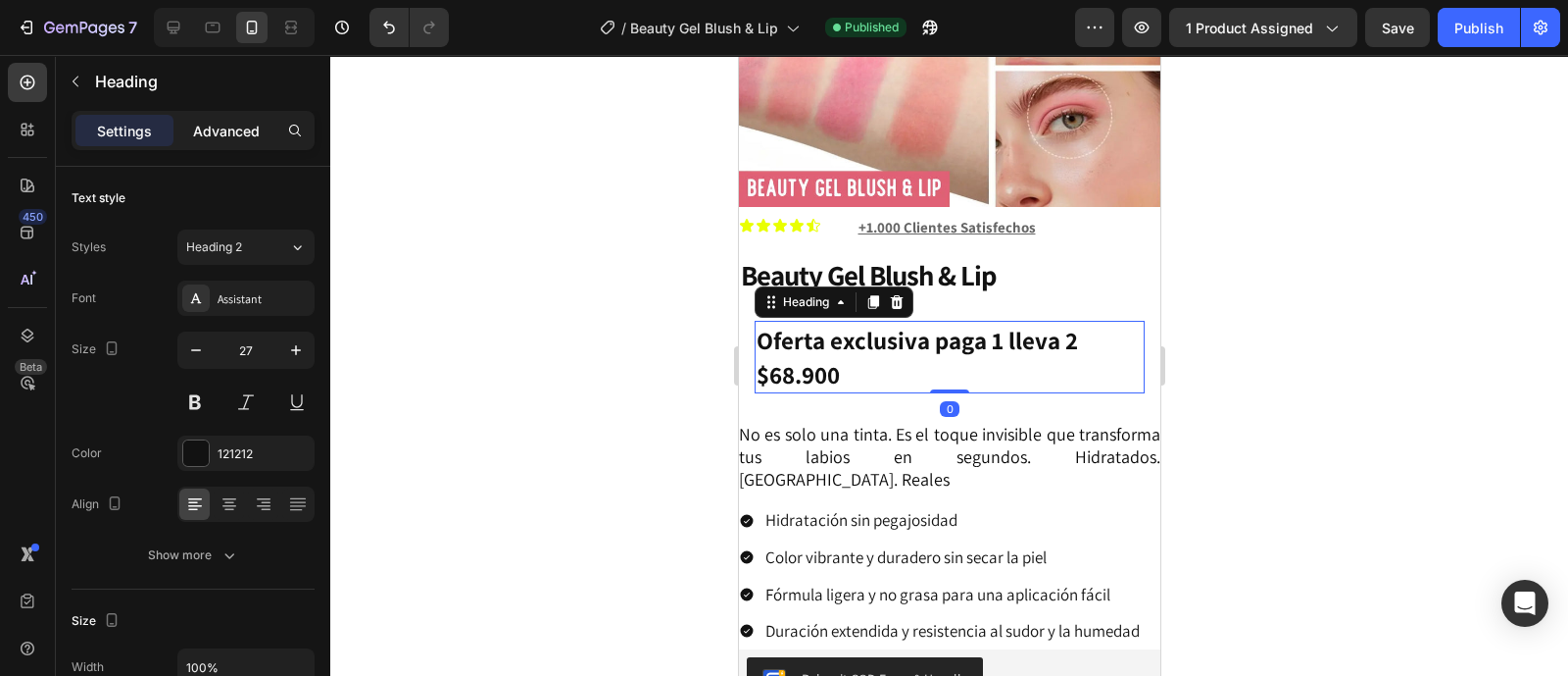
click at [235, 134] on p "Advanced" at bounding box center [226, 130] width 67 height 21
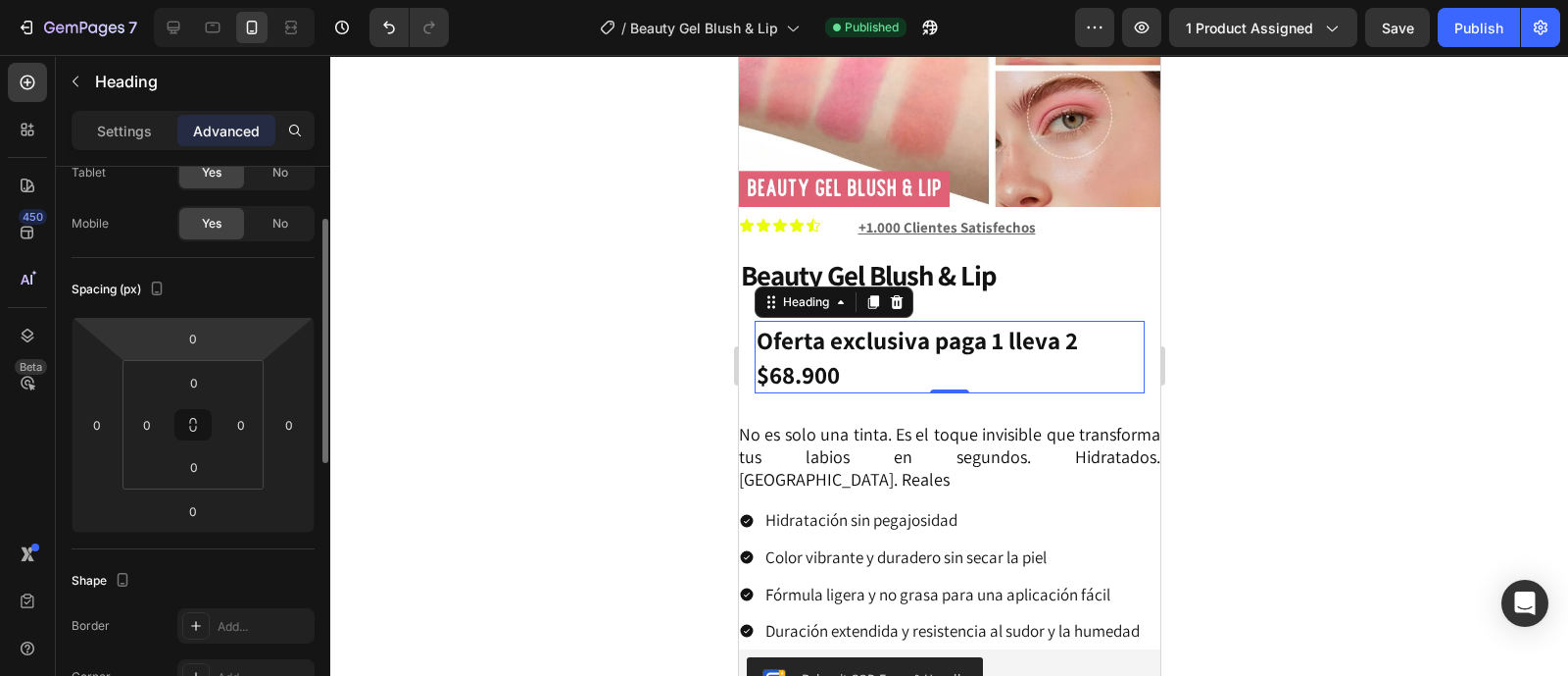
scroll to position [245, 0]
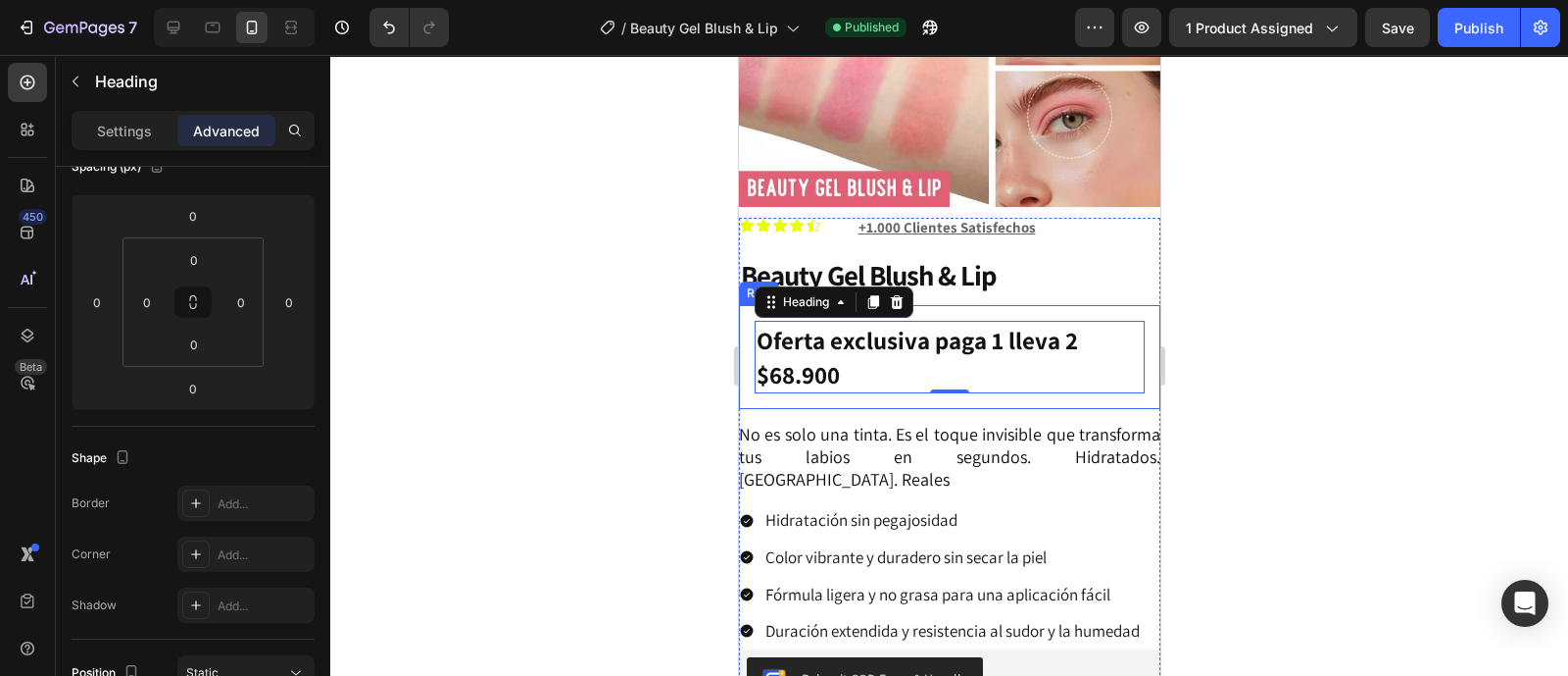
click at [747, 335] on div "⁠⁠⁠⁠⁠⁠⁠ Oferta exclusiva paga 1 lleva 2 $68.900 Heading 0 Row" at bounding box center [949, 357] width 421 height 104
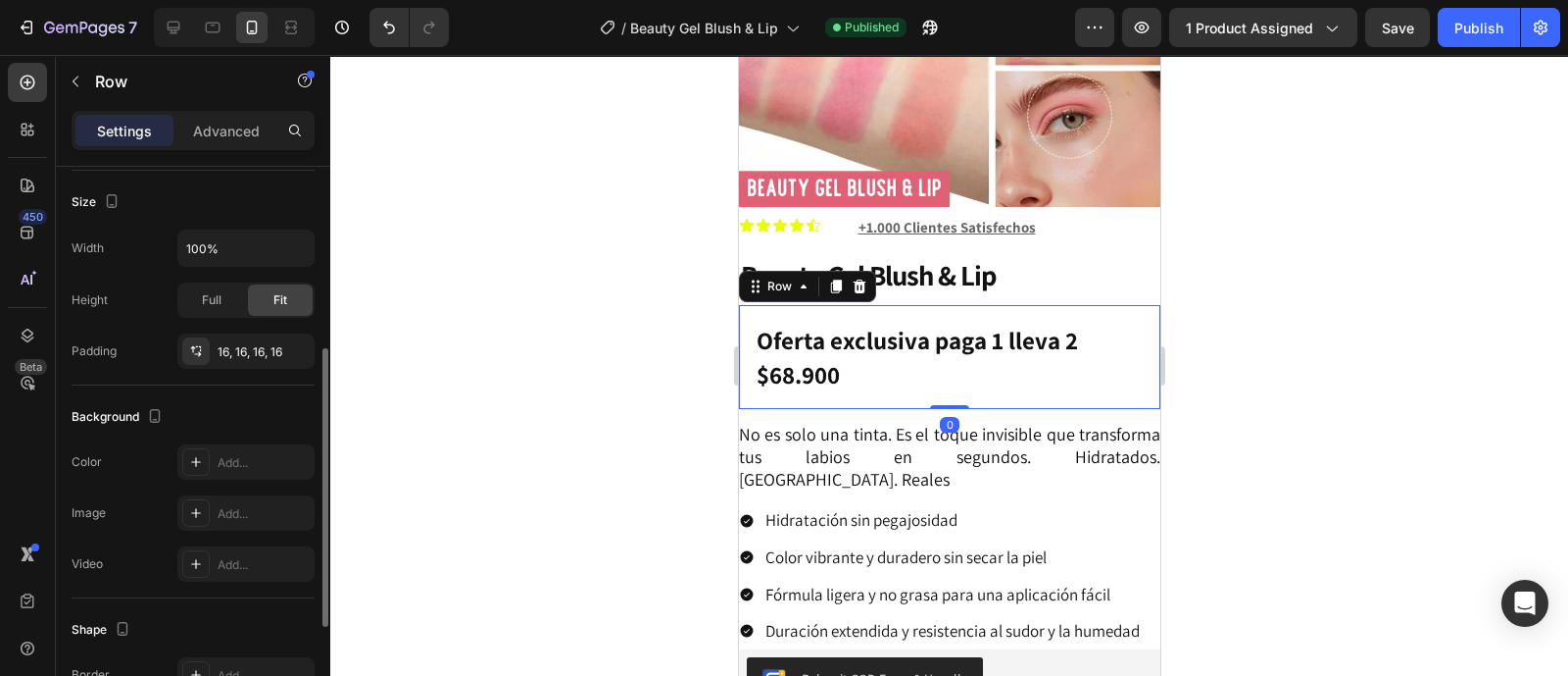
scroll to position [0, 0]
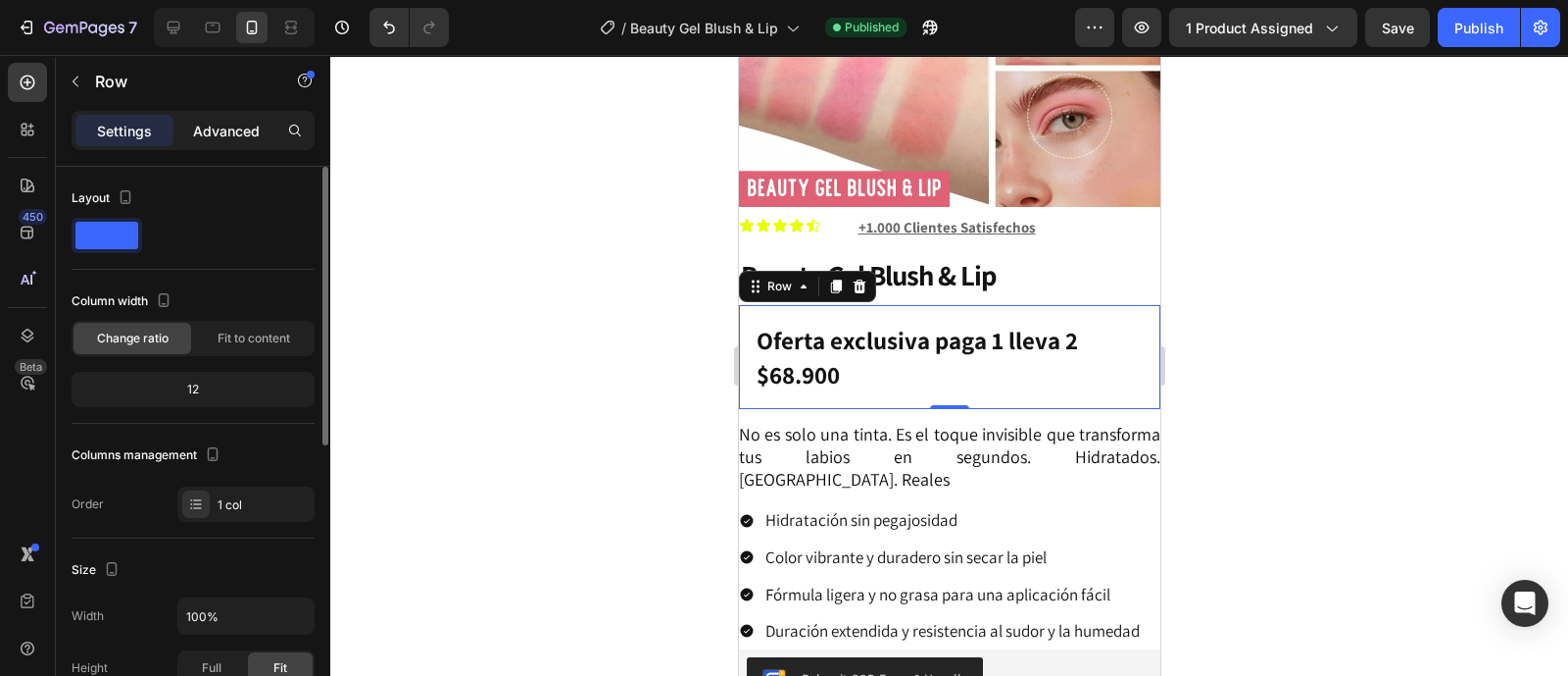
click at [228, 129] on p "Advanced" at bounding box center [226, 130] width 67 height 21
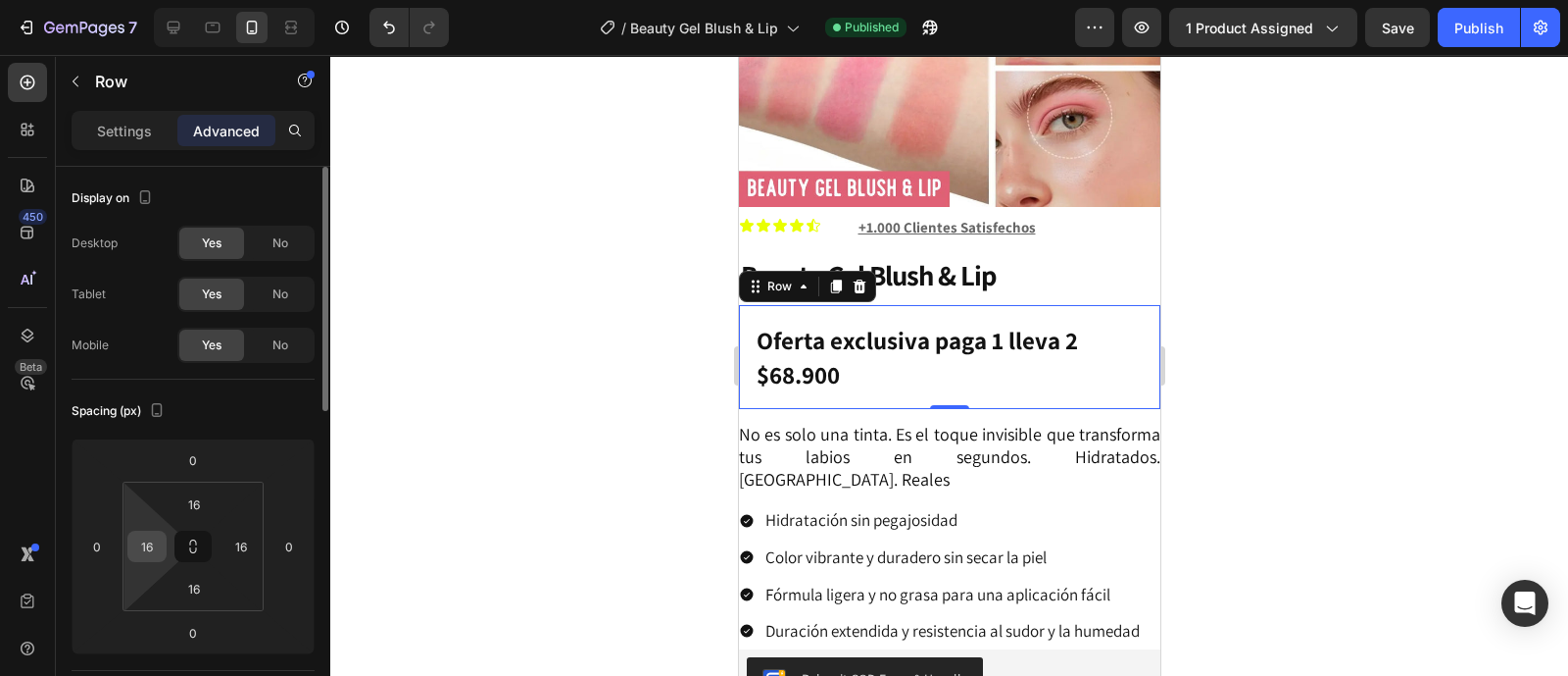
click at [153, 544] on input "16" at bounding box center [147, 547] width 30 height 30
click at [1134, 305] on div "⁠⁠⁠⁠⁠⁠⁠ Oferta exclusiva paga 1 lleva 2 $68.900 Heading Row 0" at bounding box center [949, 357] width 421 height 104
type input "0"
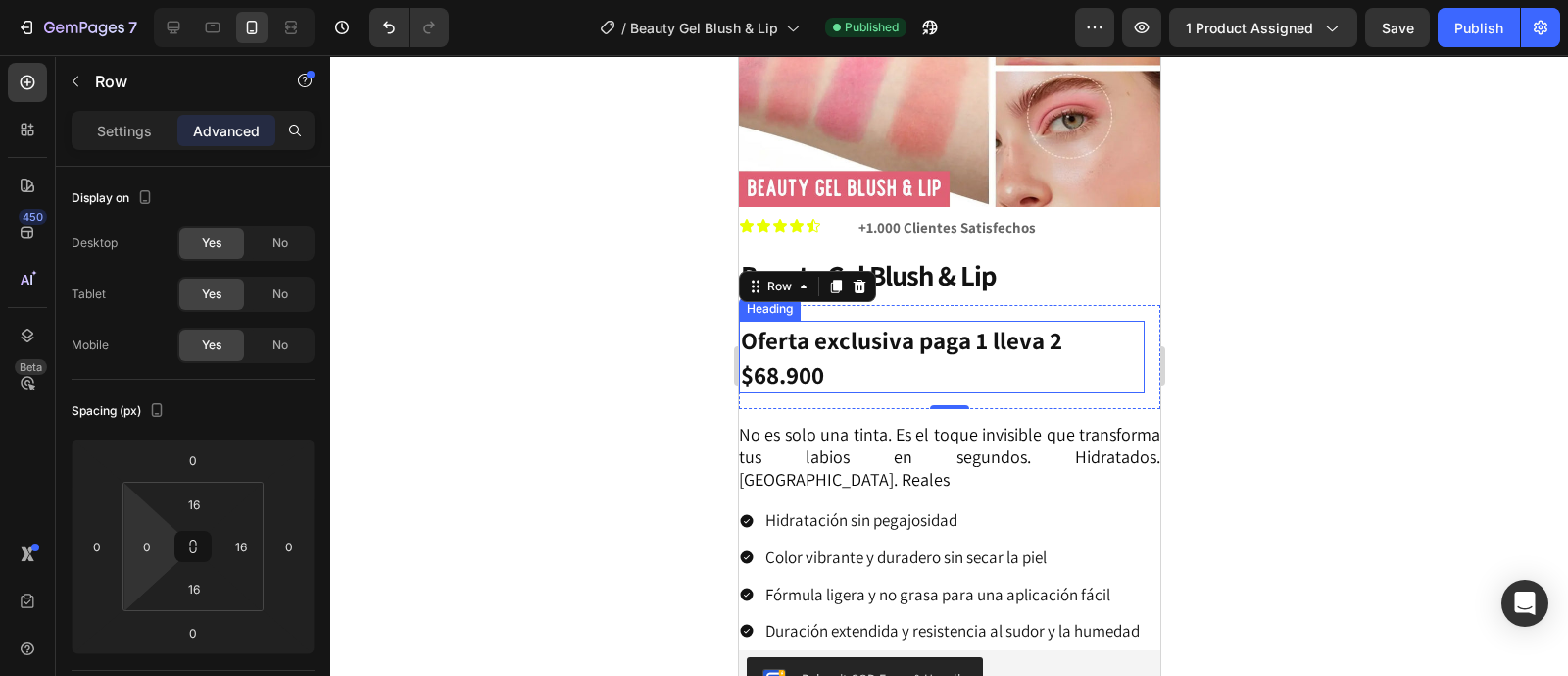
click at [1017, 324] on strong "Oferta exclusiva paga 1 lleva 2 $68.900" at bounding box center [900, 356] width 321 height 67
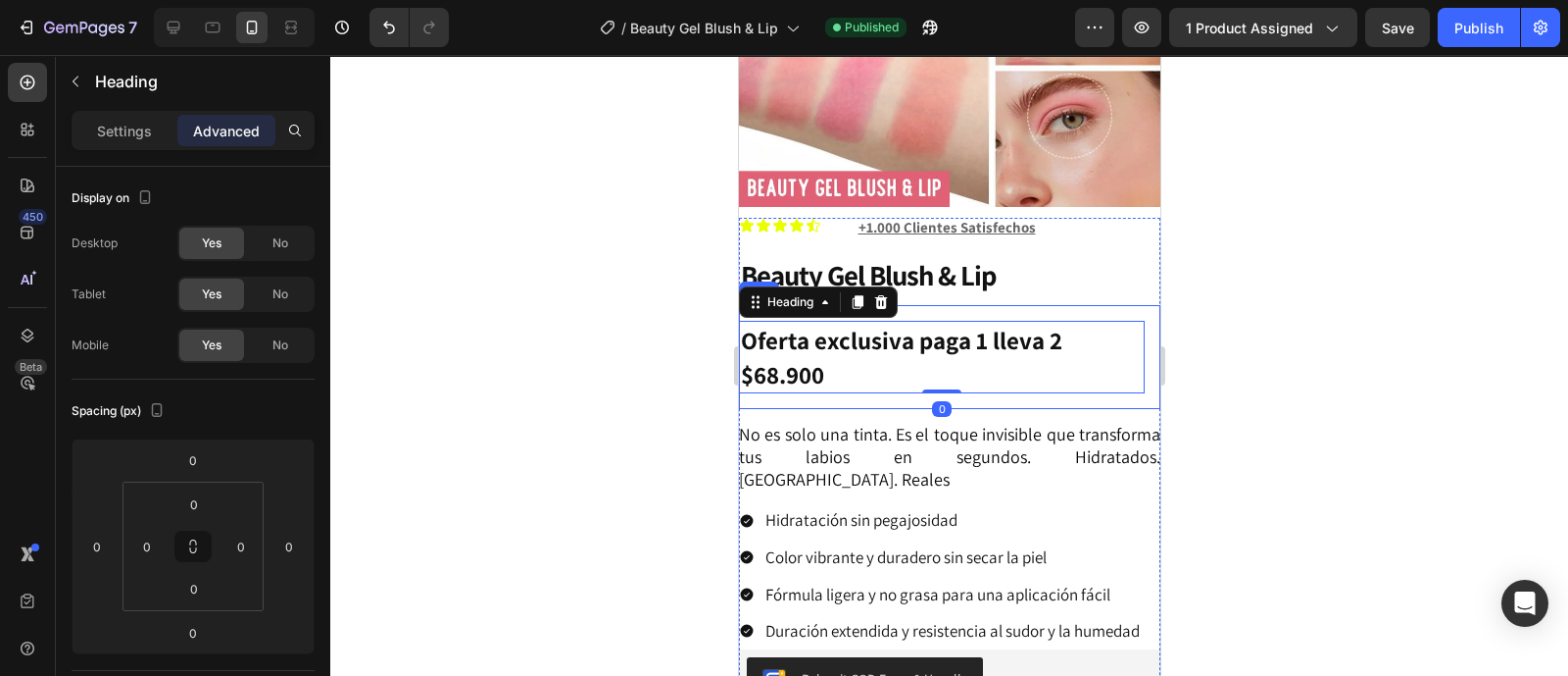
click at [1134, 319] on div "⁠⁠⁠⁠⁠⁠⁠ Oferta exclusiva paga 1 lleva 2 $68.900 Heading 0 Row" at bounding box center [949, 357] width 421 height 104
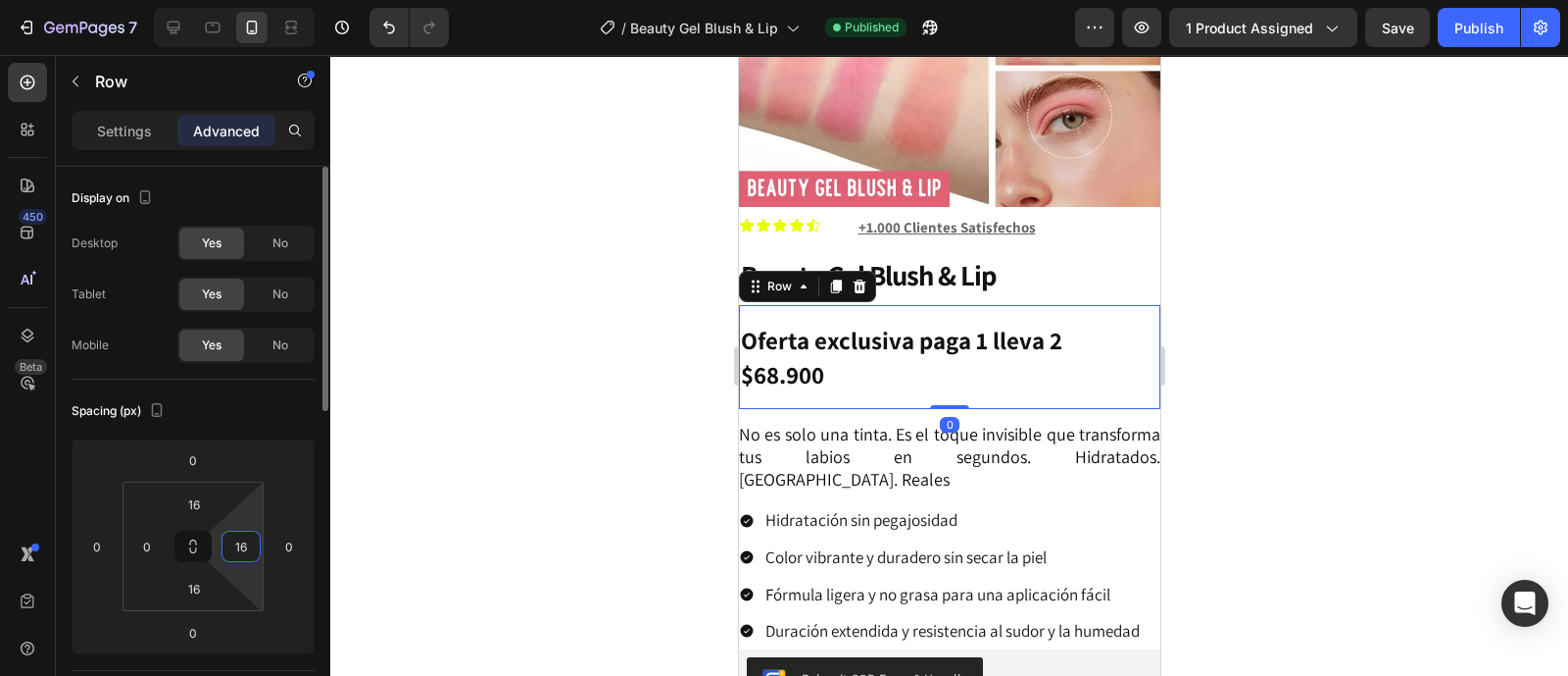
click at [248, 547] on input "16" at bounding box center [241, 547] width 30 height 30
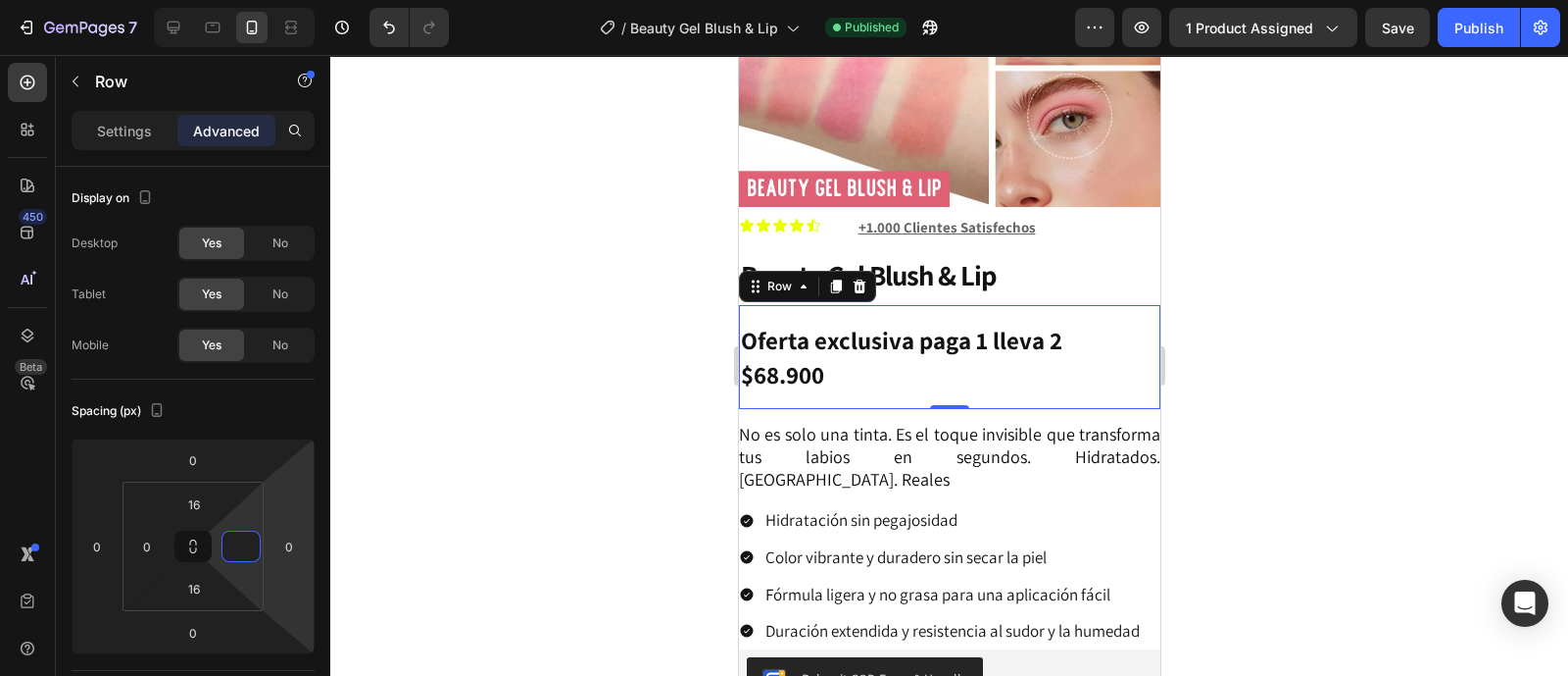
type input "0"
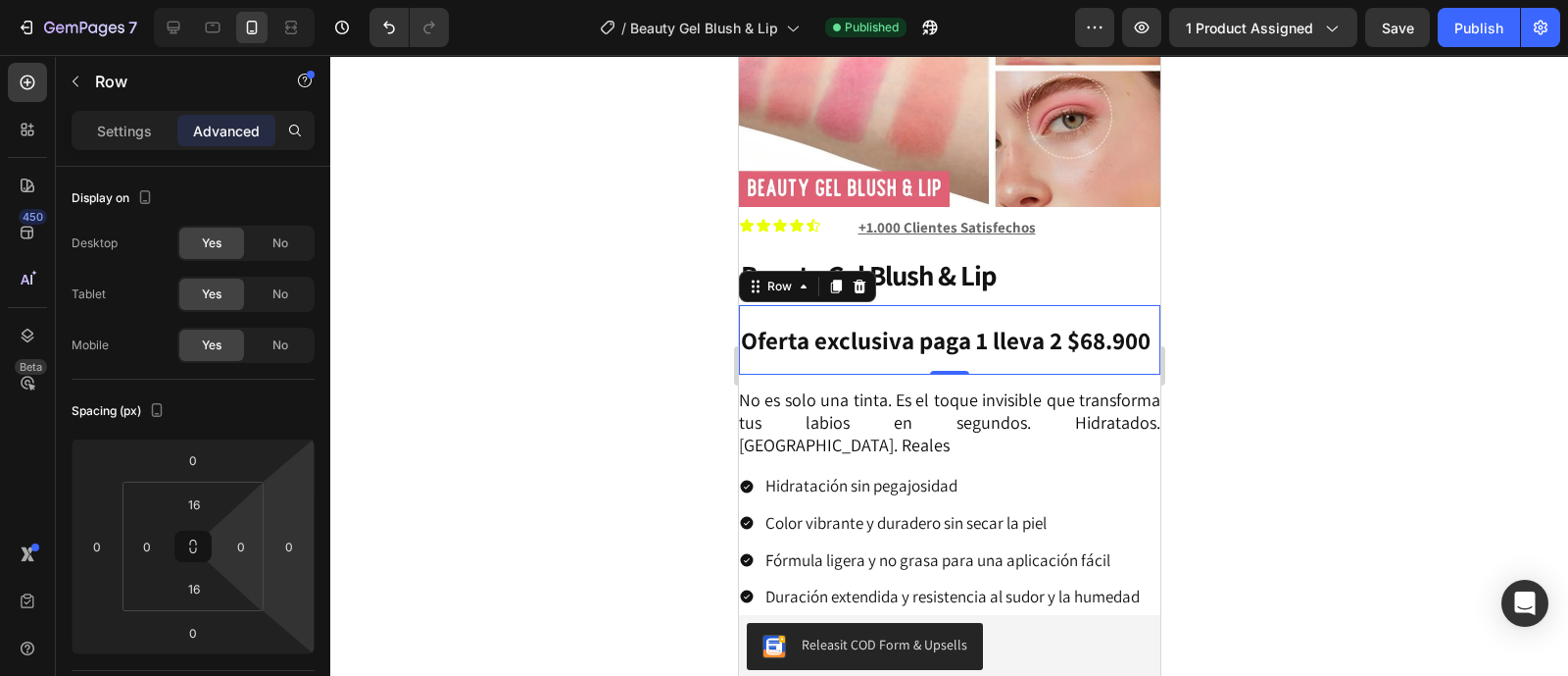
click at [949, 305] on div "⁠⁠⁠⁠⁠⁠⁠ Oferta exclusiva paga 1 lleva 2 $68.900 Heading Row 0" at bounding box center [949, 340] width 421 height 70
click at [950, 264] on h1 "Beauty Gel Blush & Lip" at bounding box center [949, 274] width 421 height 41
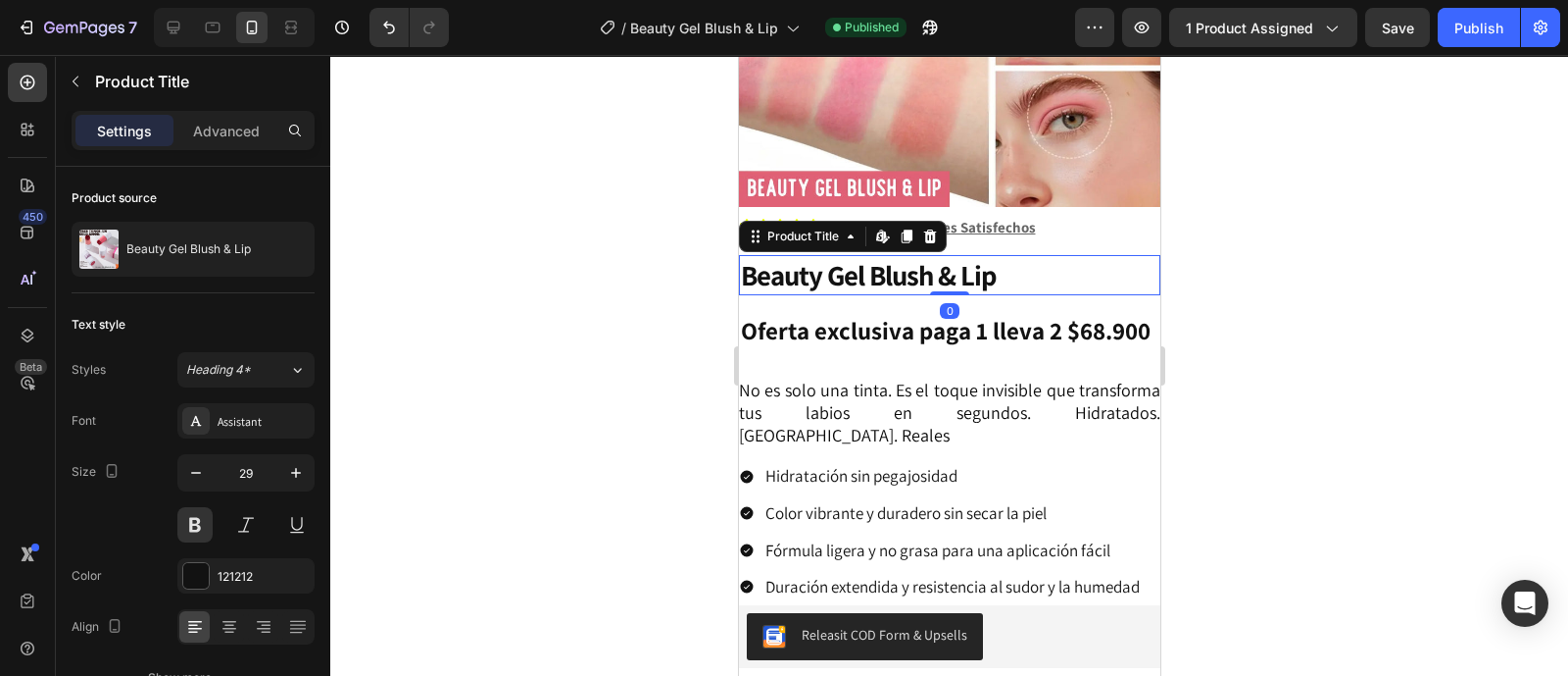
drag, startPoint x: 941, startPoint y: 286, endPoint x: 939, endPoint y: 334, distance: 48.0
click at [941, 291] on div at bounding box center [948, 293] width 39 height 4
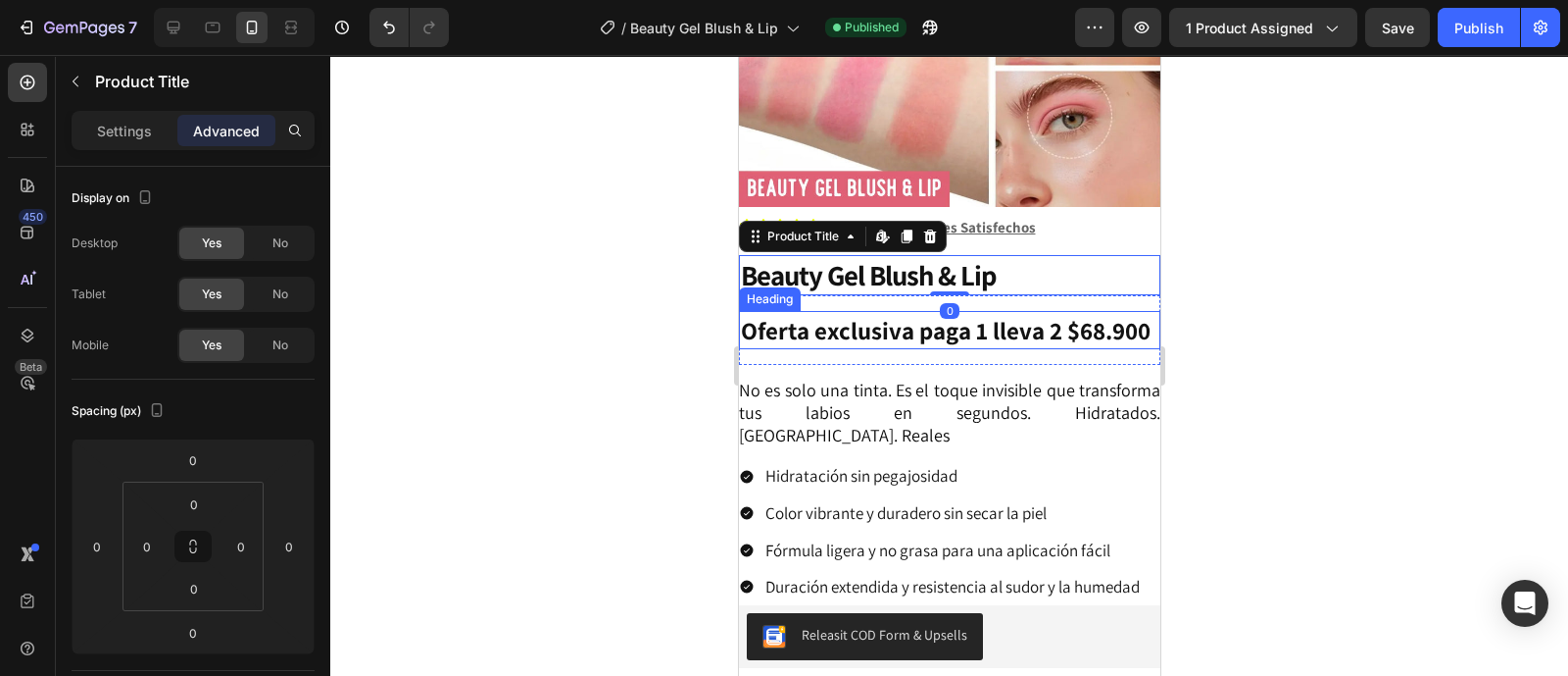
click at [938, 345] on p "⁠⁠⁠⁠⁠⁠⁠ Oferta exclusiva paga 1 lleva 2 $68.900" at bounding box center [949, 330] width 417 height 35
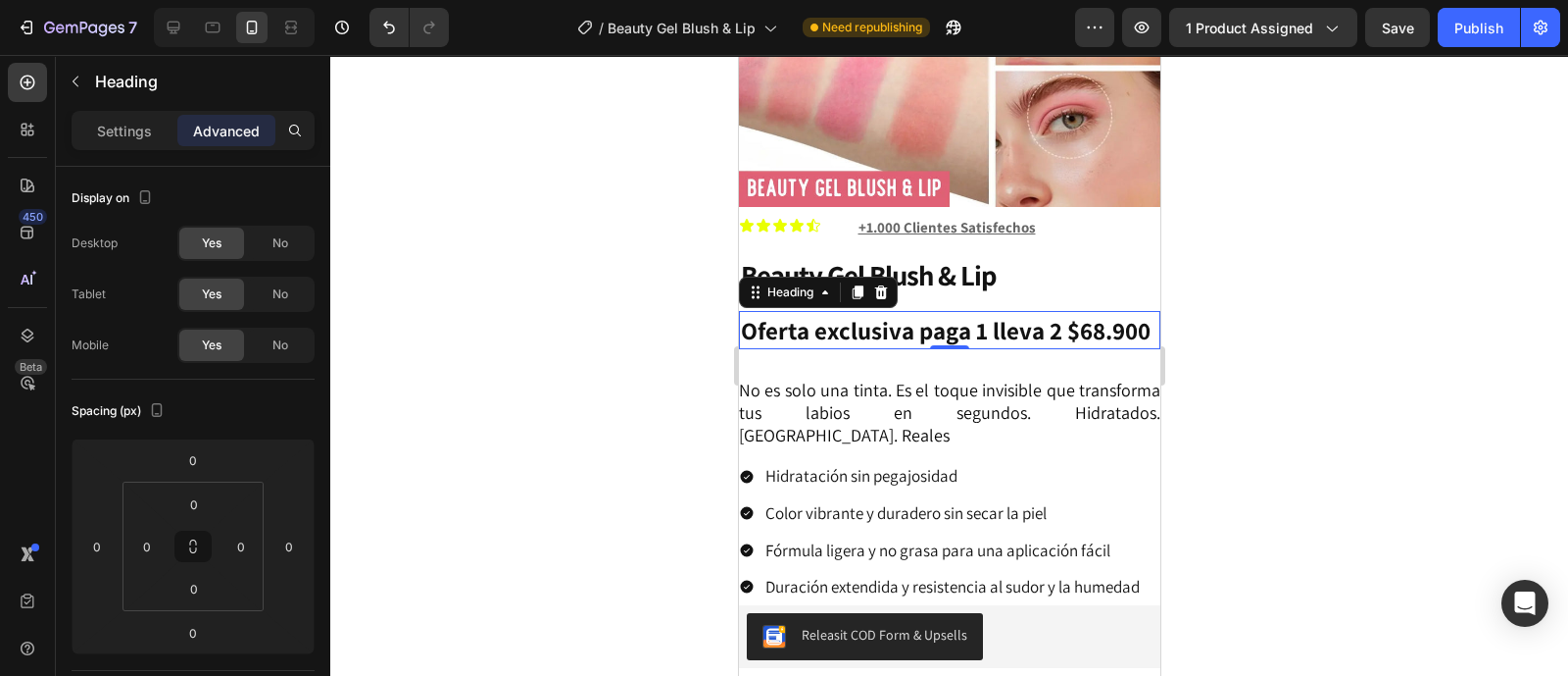
click at [122, 130] on p "Settings" at bounding box center [124, 130] width 55 height 21
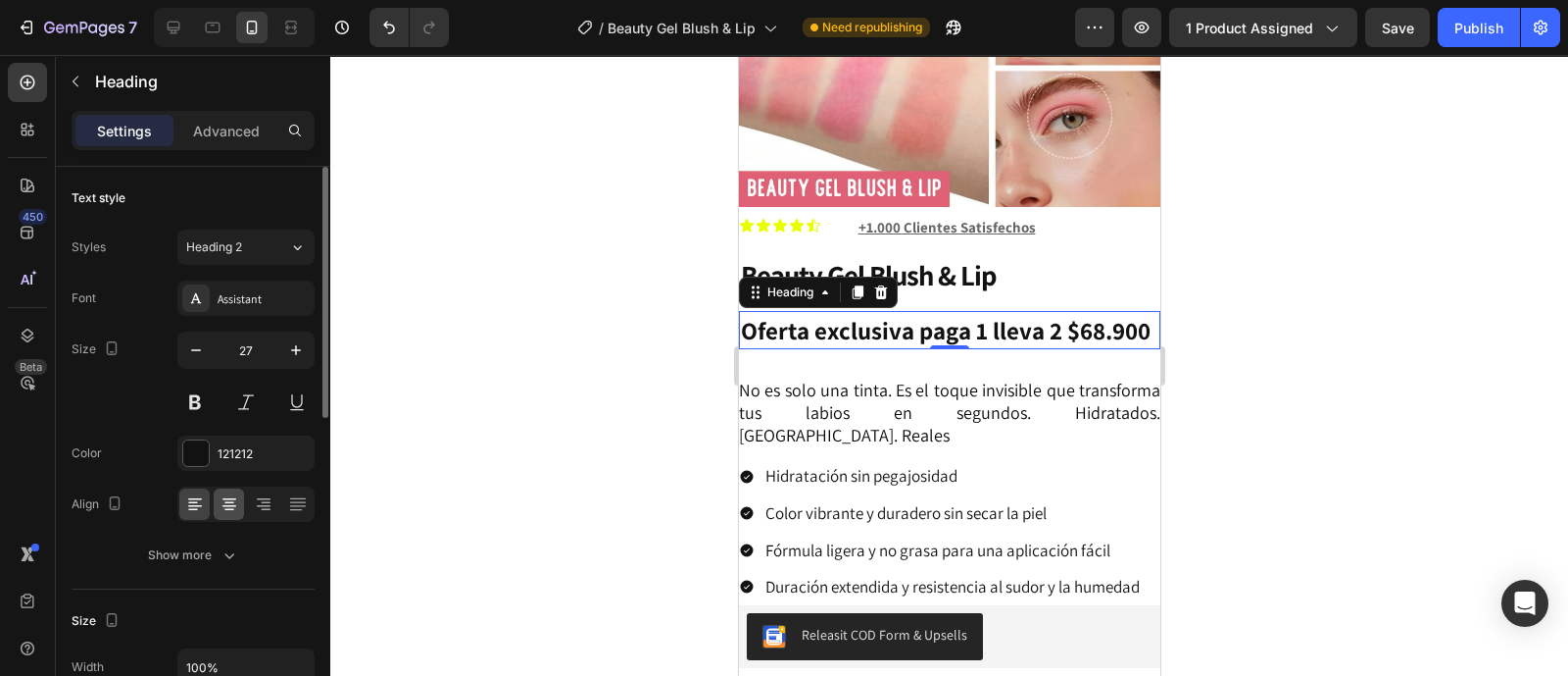
click at [225, 511] on icon at bounding box center [230, 504] width 20 height 20
click at [190, 463] on div at bounding box center [196, 453] width 26 height 26
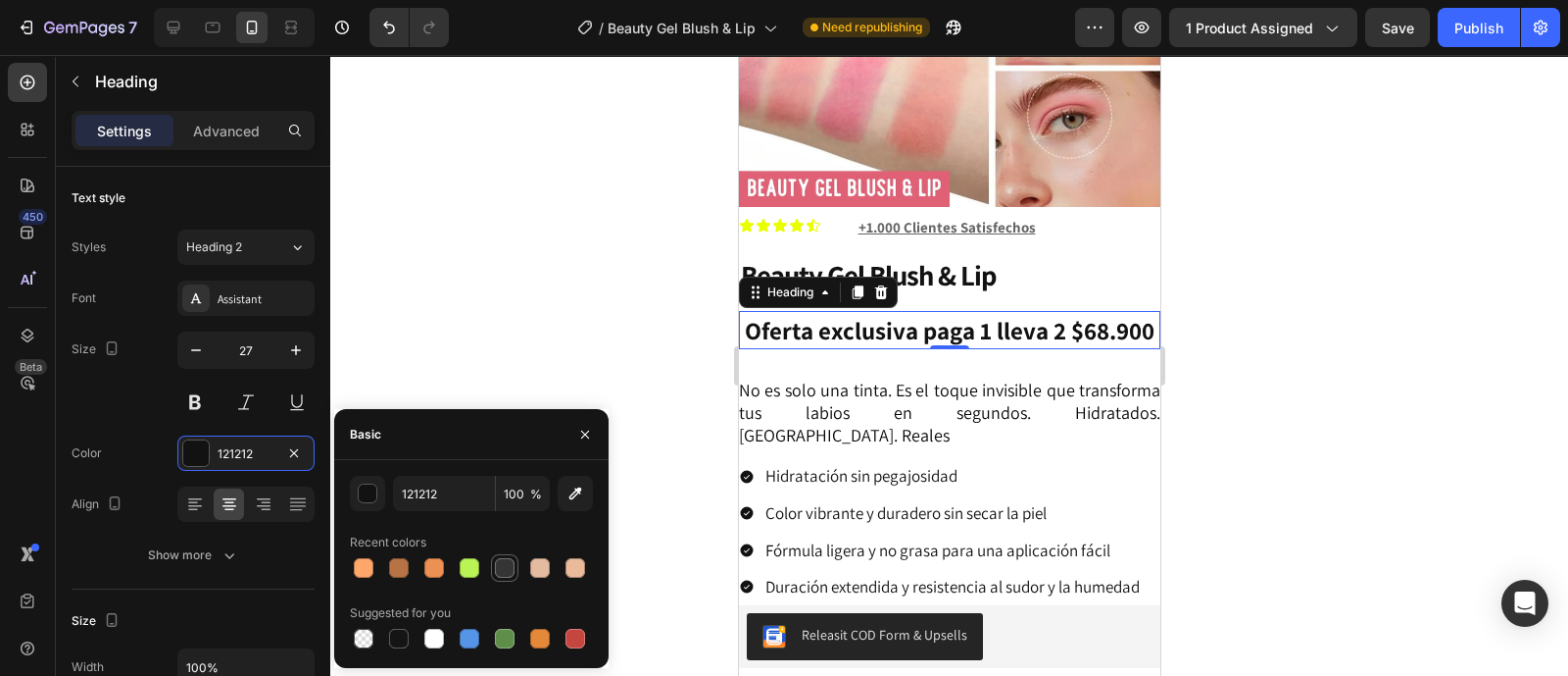
click at [505, 565] on div at bounding box center [505, 568] width 20 height 20
type input "353535"
click at [198, 502] on icon at bounding box center [195, 504] width 20 height 20
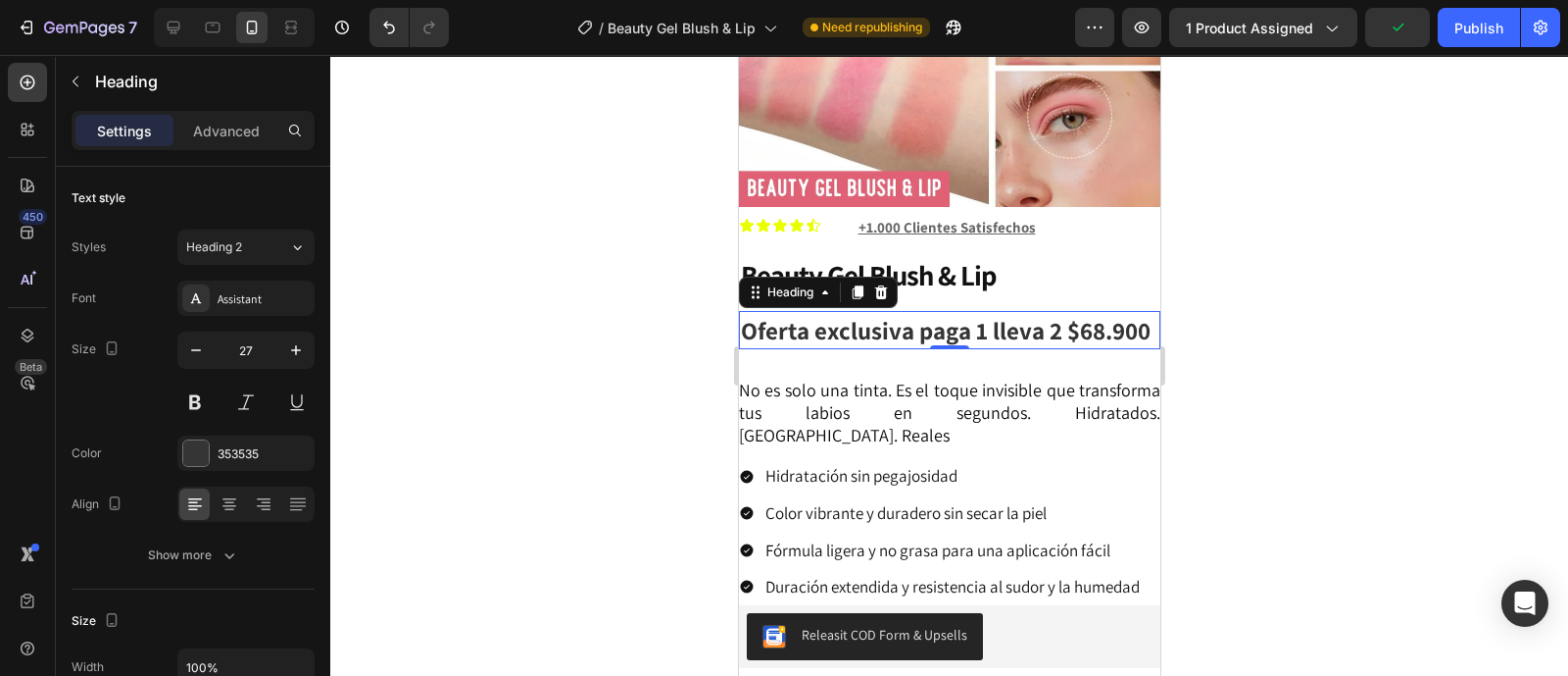
click at [1364, 205] on div at bounding box center [949, 365] width 1238 height 620
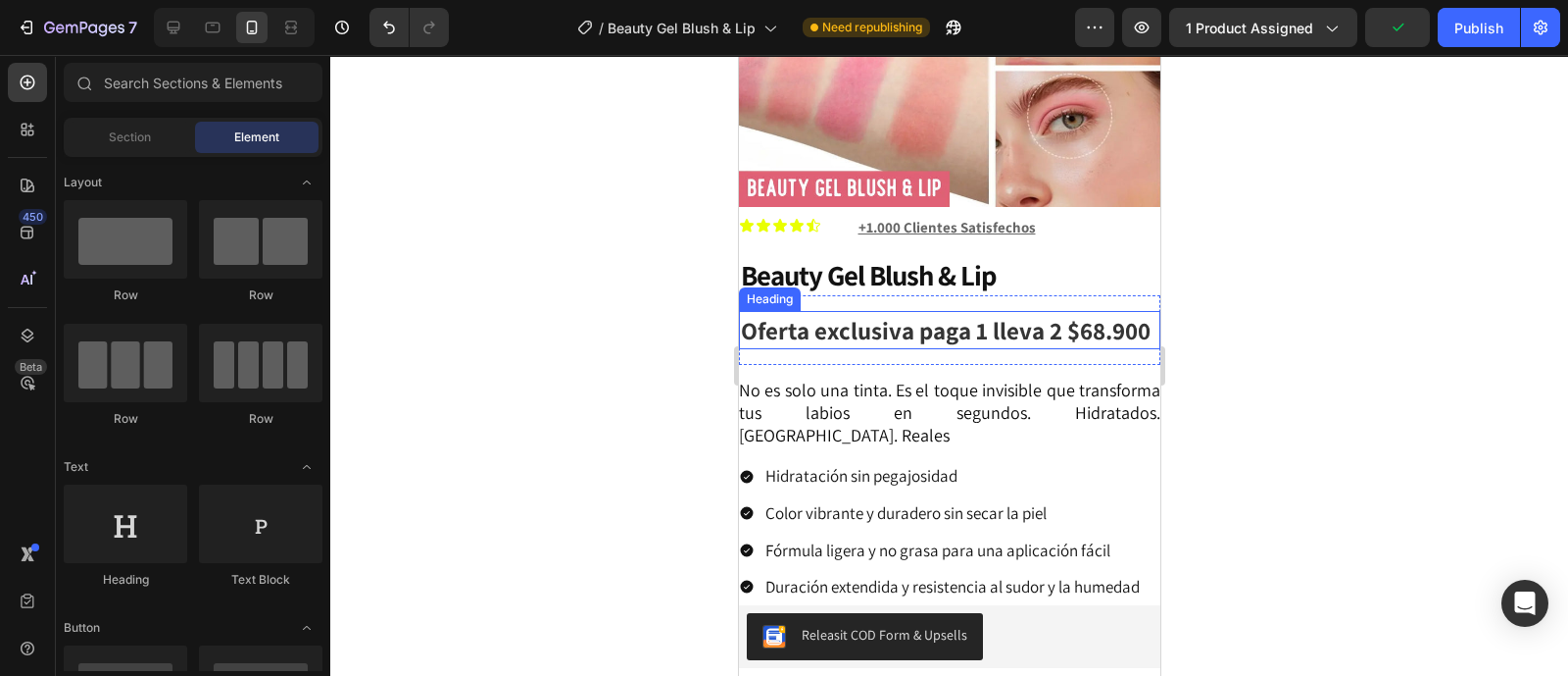
click at [888, 335] on p "⁠⁠⁠⁠⁠⁠⁠ Oferta exclusiva paga 1 lleva 2 $68.900" at bounding box center [949, 330] width 417 height 35
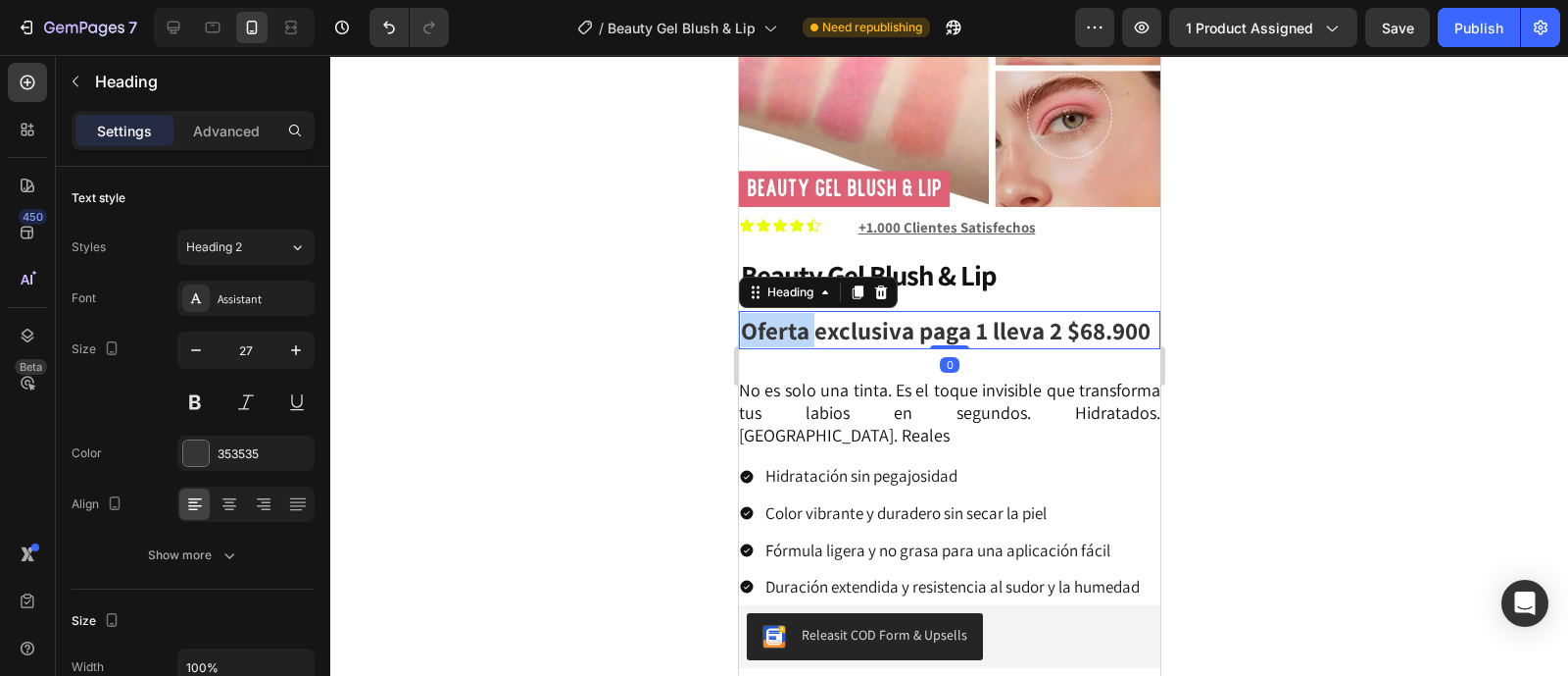
click at [796, 321] on strong "Oferta exclusiva paga 1 lleva 2 $68.900" at bounding box center [945, 330] width 409 height 33
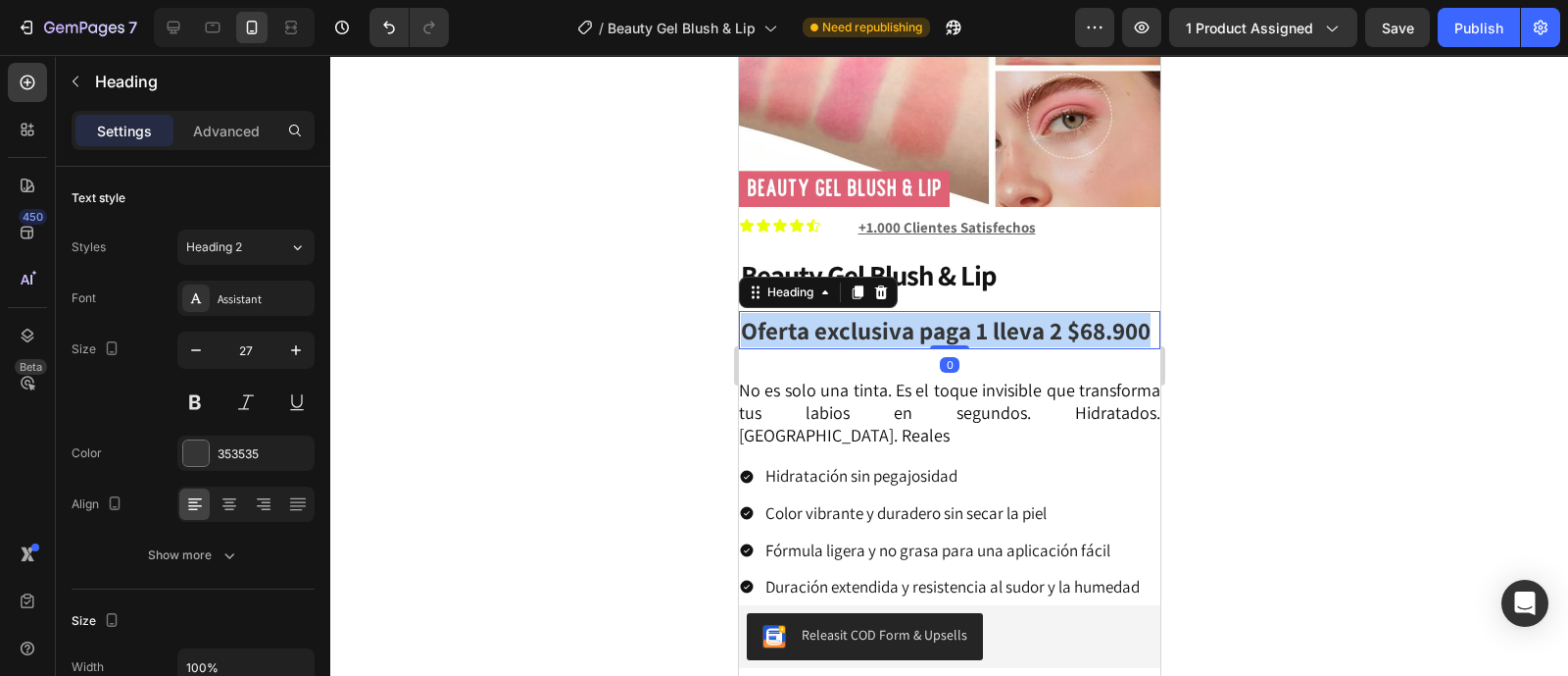
click at [796, 321] on strong "Oferta exclusiva paga 1 lleva 2 $68.900" at bounding box center [945, 330] width 409 height 33
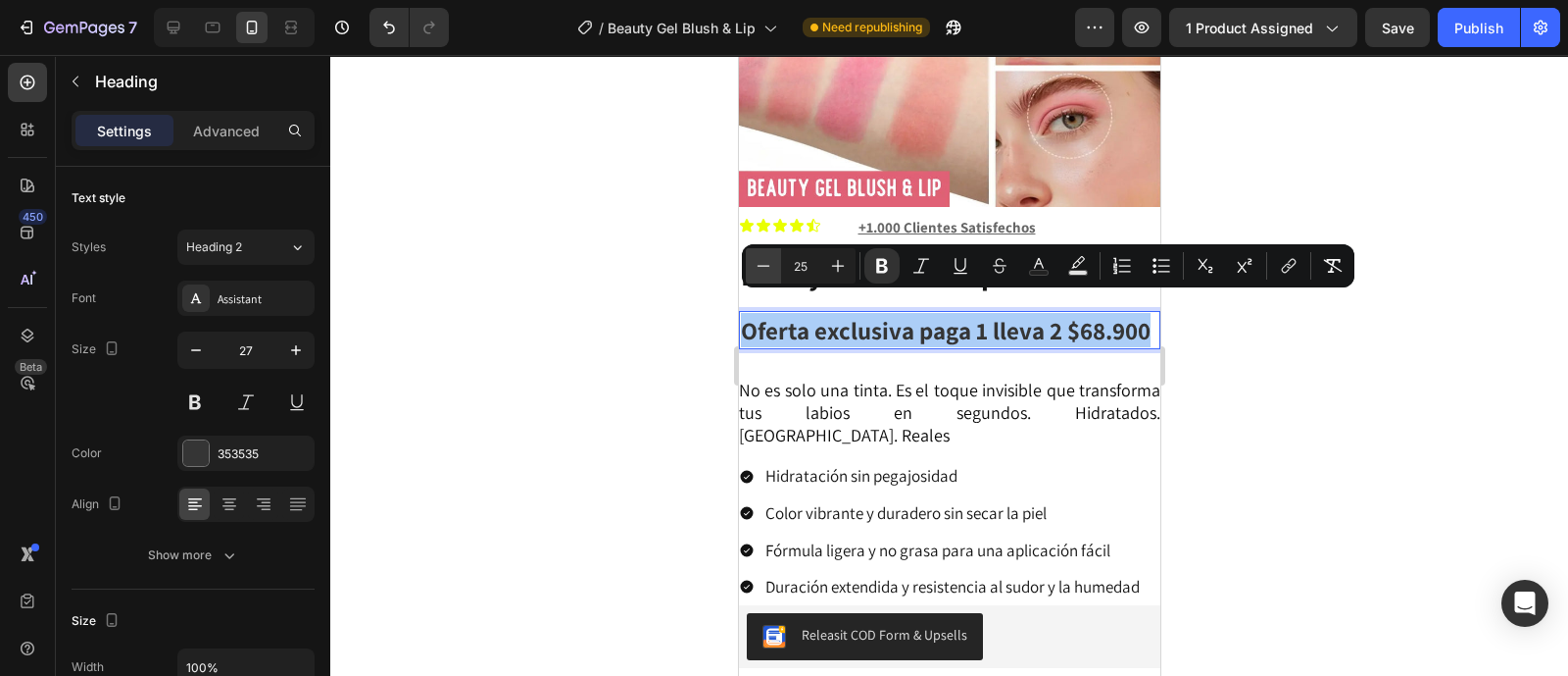
click at [774, 261] on button "Minus" at bounding box center [764, 266] width 36 height 36
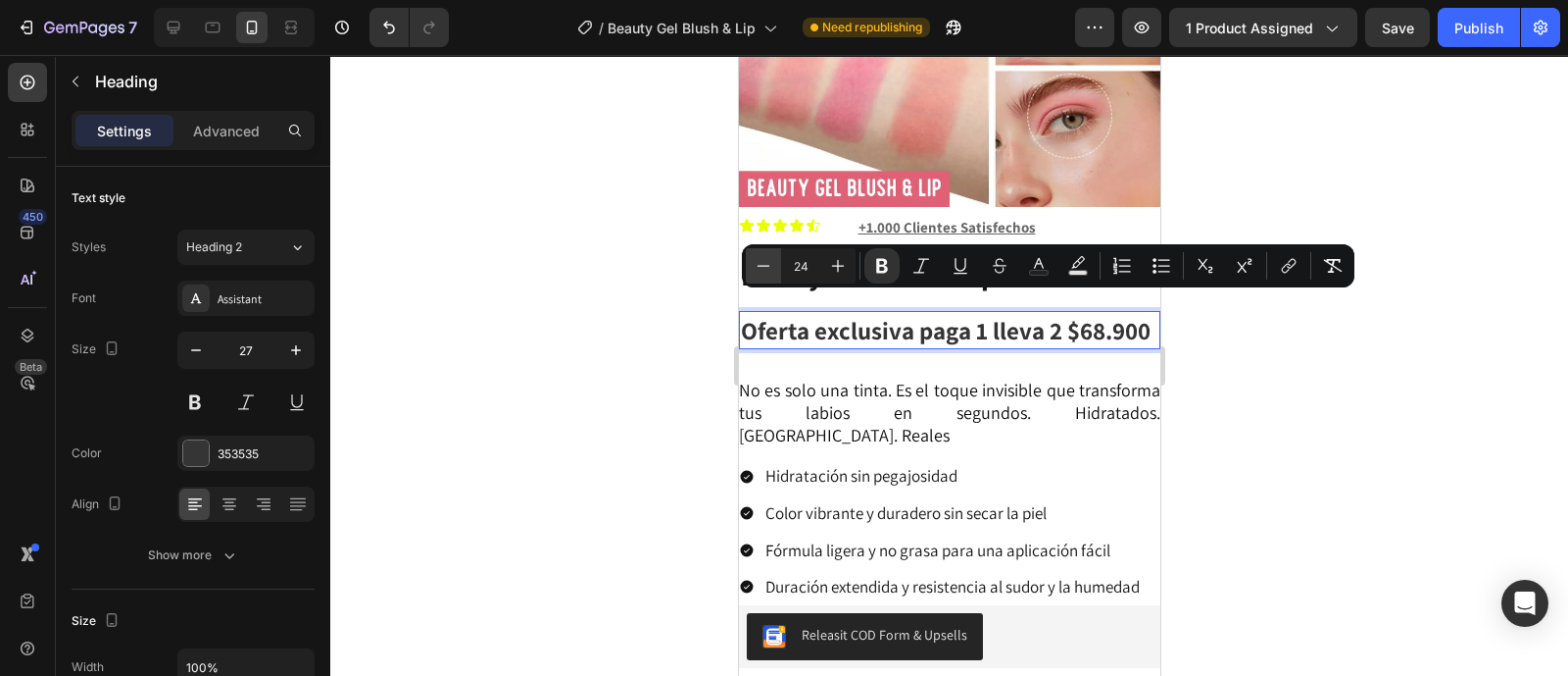
click at [774, 261] on button "Minus" at bounding box center [764, 266] width 36 height 36
type input "20"
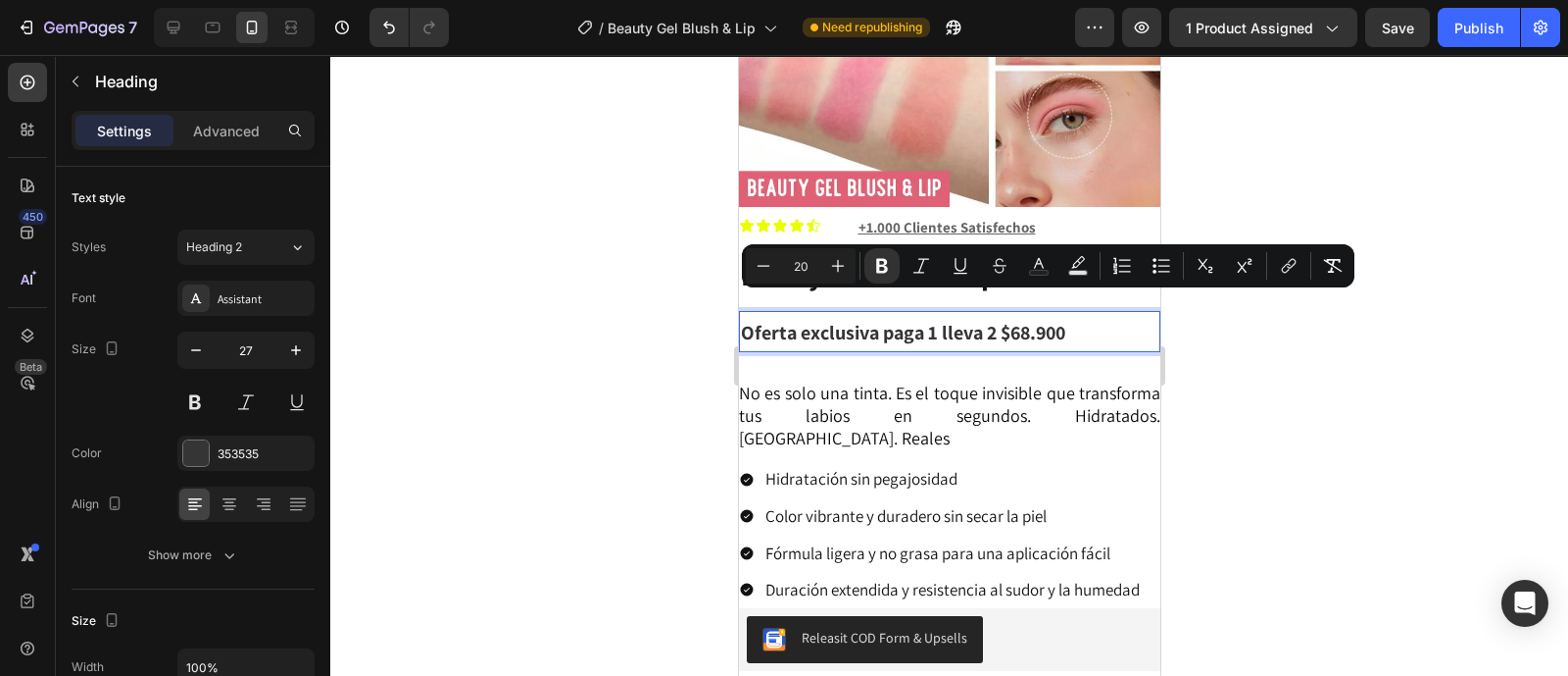
click at [1344, 375] on div at bounding box center [949, 365] width 1238 height 620
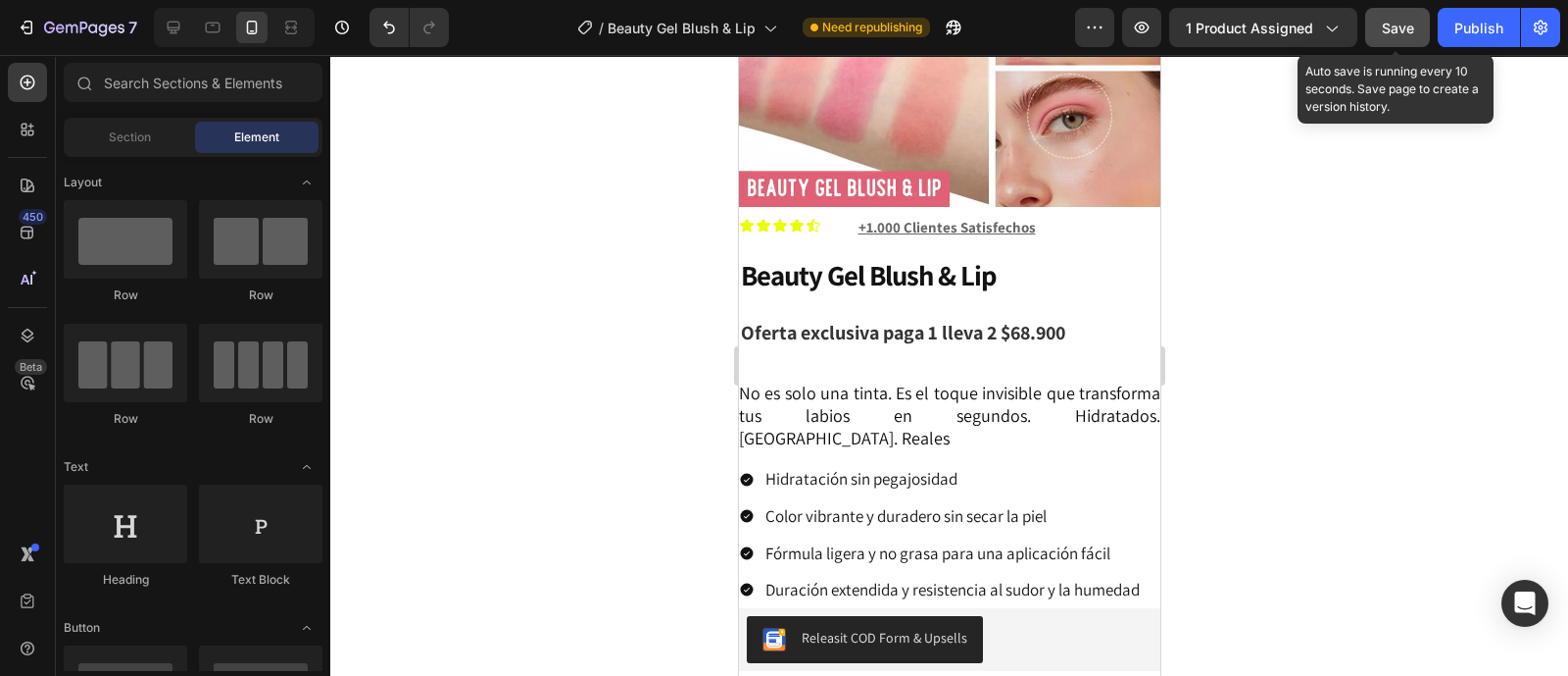
click at [1379, 36] on button "Save" at bounding box center [1397, 27] width 65 height 39
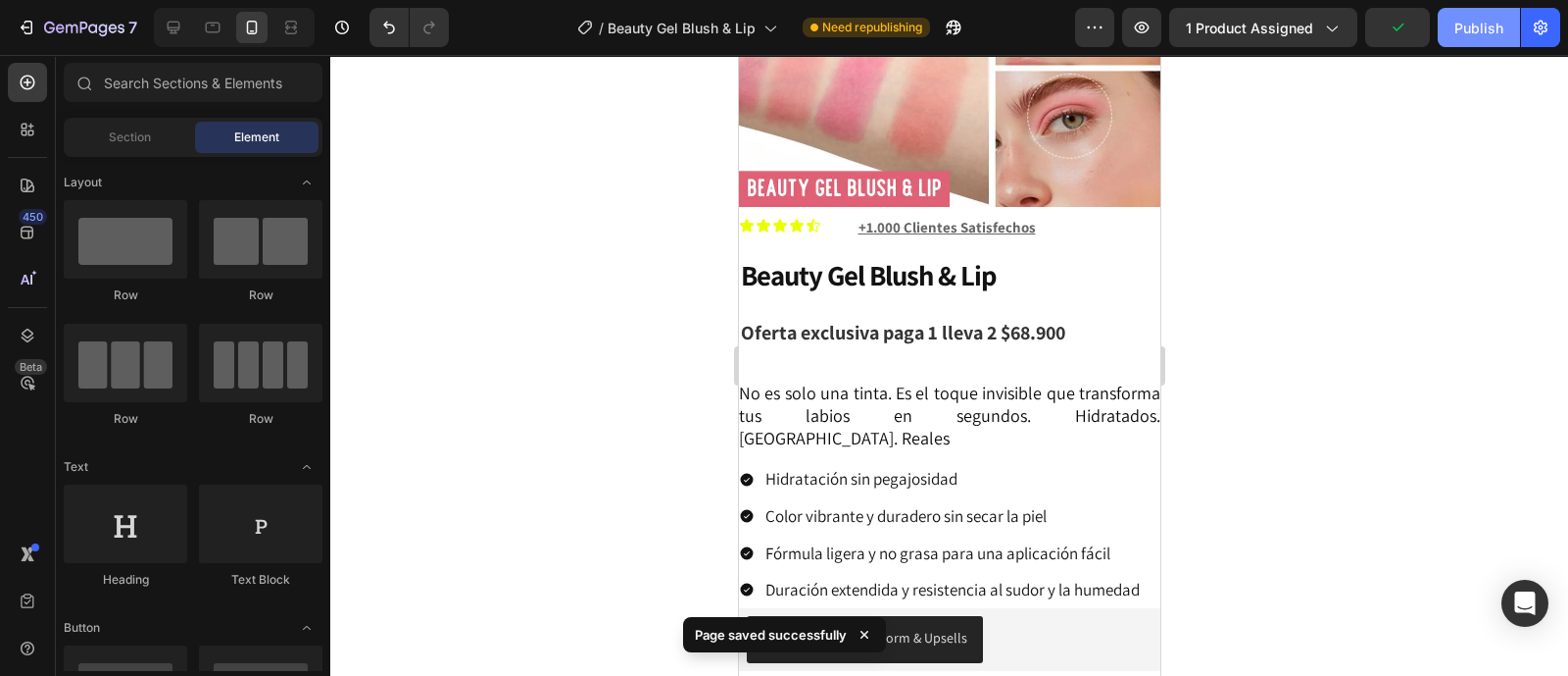
click at [1465, 27] on div "Publish" at bounding box center [1479, 28] width 49 height 21
click at [884, 340] on div "⁠⁠⁠⁠⁠⁠⁠ Oferta exclusiva paga 1 lleva 2 $68.900 Heading Row" at bounding box center [949, 331] width 421 height 73
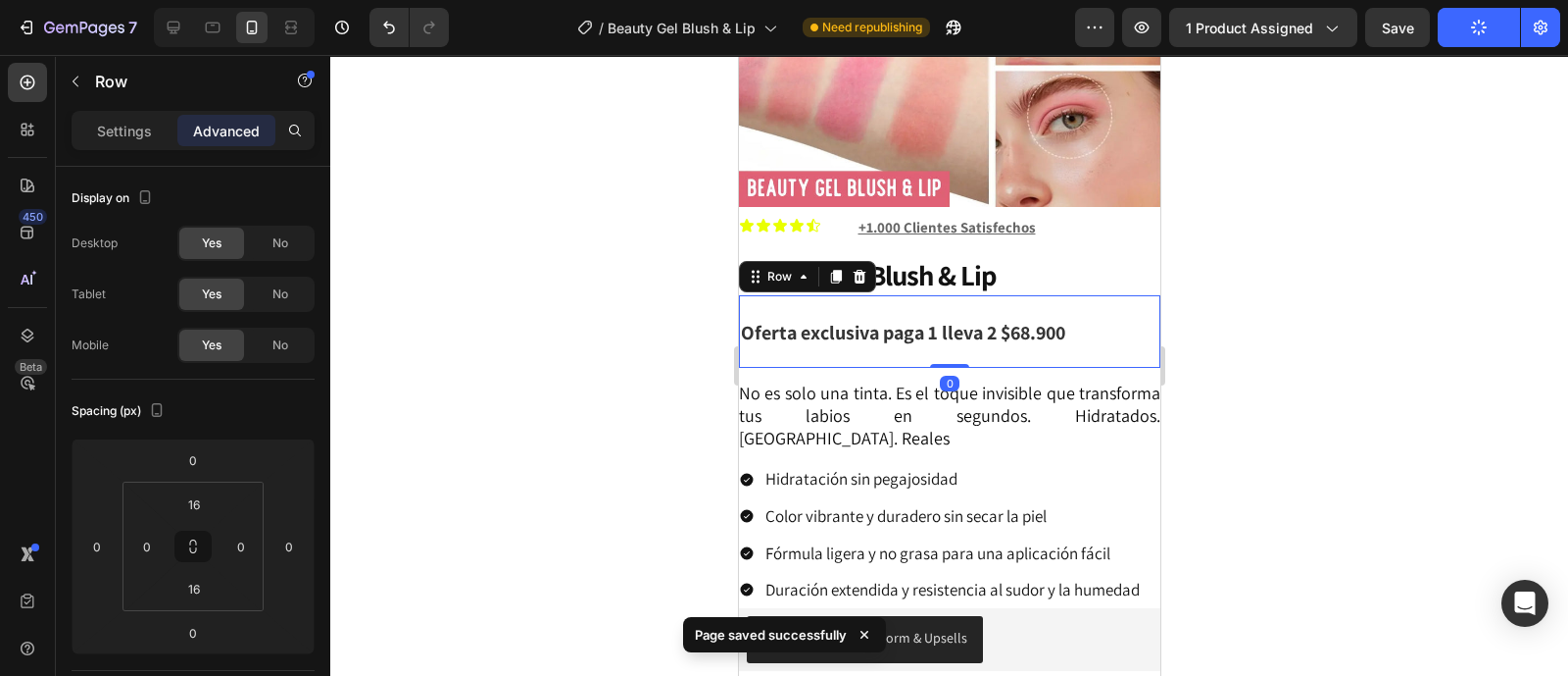
click at [226, 131] on p "Advanced" at bounding box center [226, 130] width 67 height 21
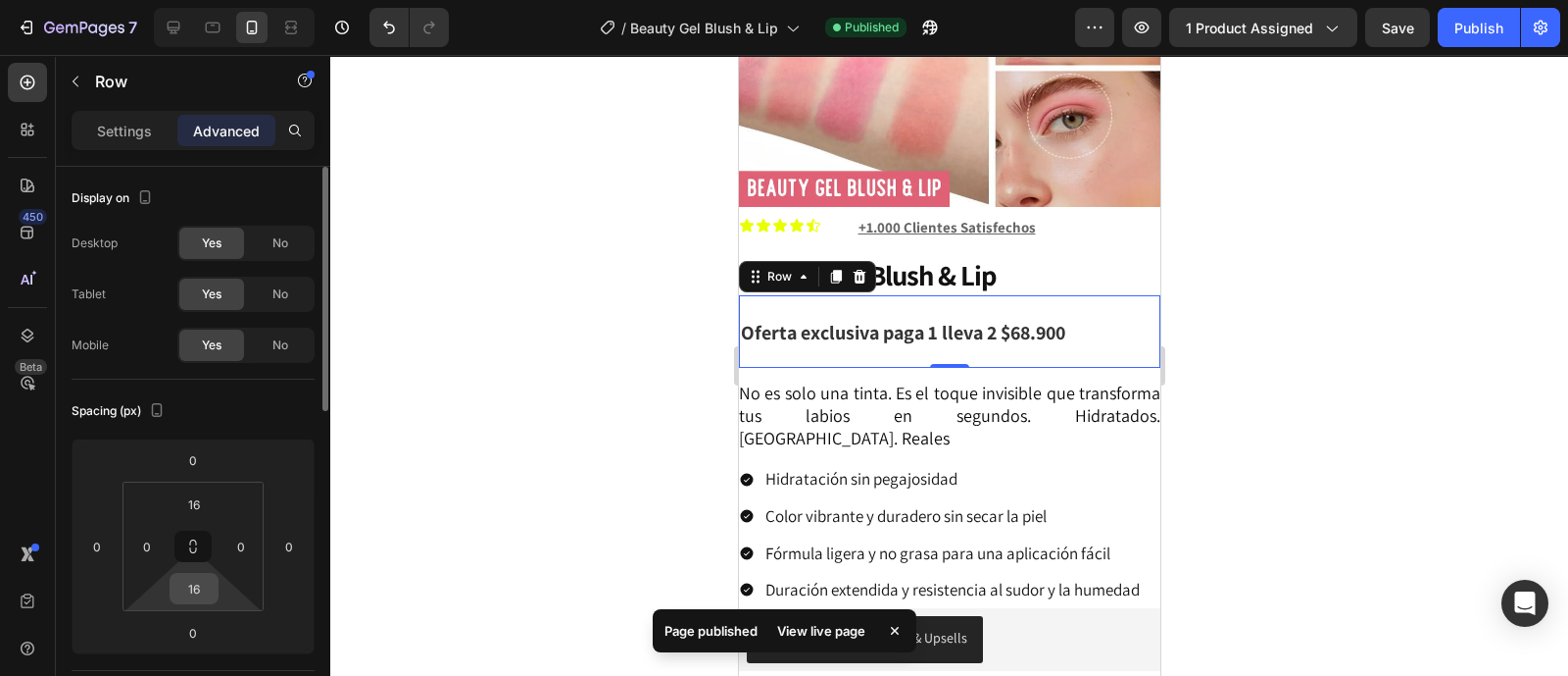
click at [199, 577] on input "16" at bounding box center [194, 589] width 39 height 30
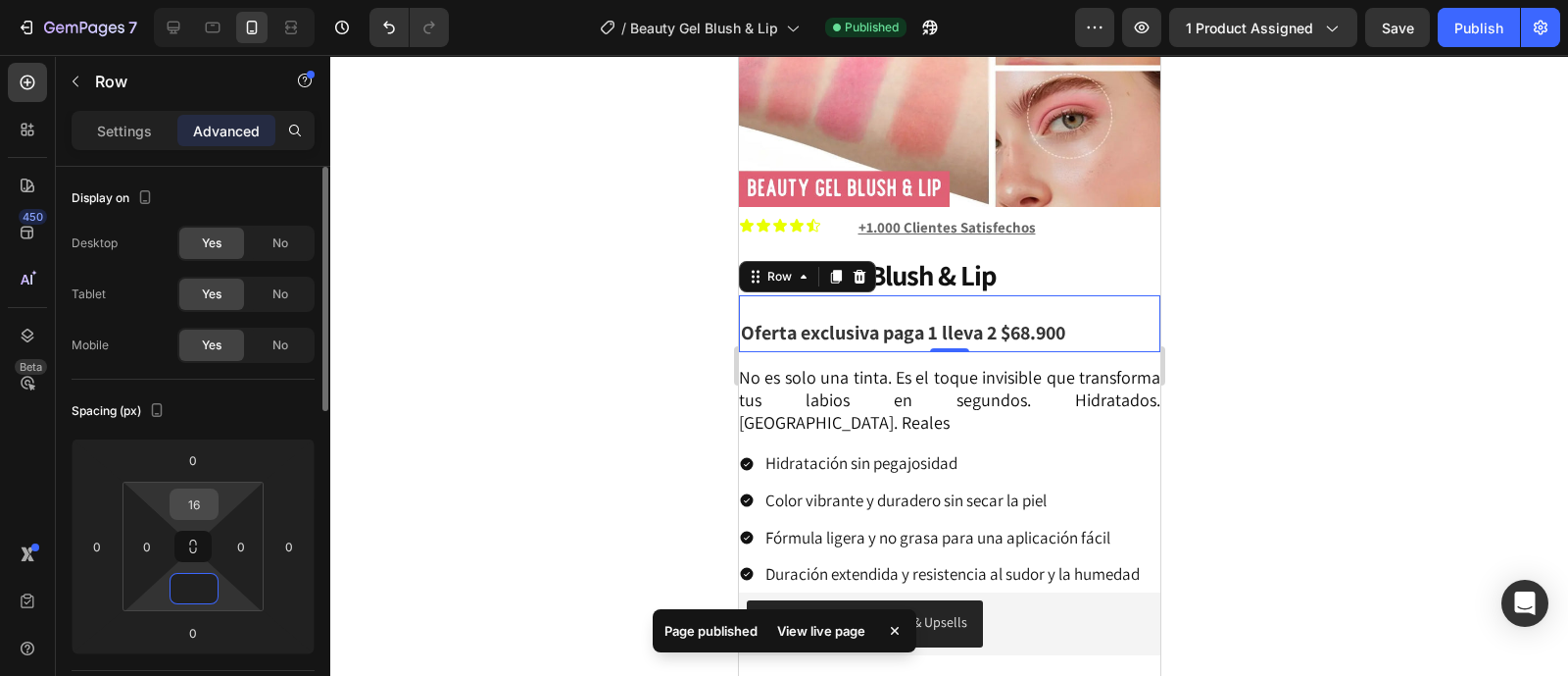
type input "0"
click at [200, 505] on input "16" at bounding box center [194, 504] width 39 height 30
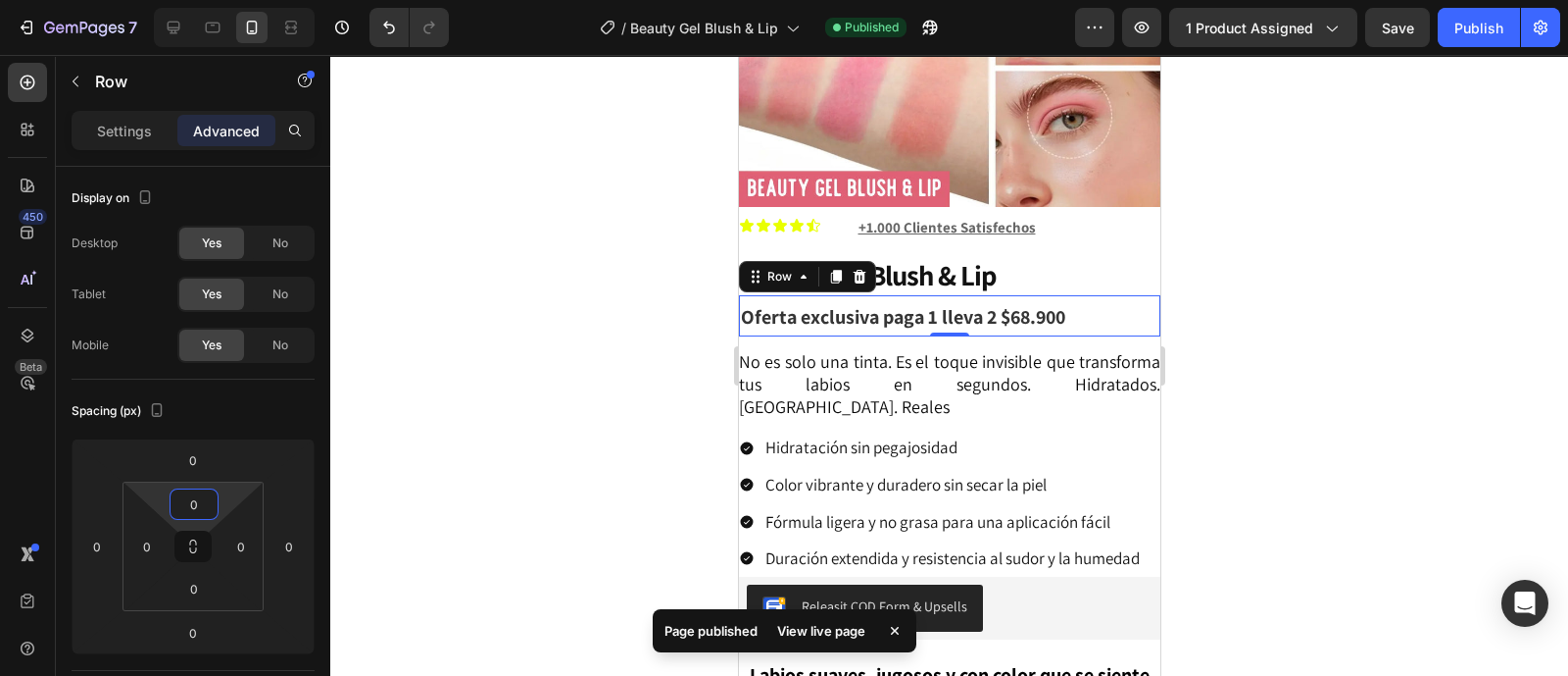
click at [1520, 307] on div at bounding box center [949, 365] width 1238 height 620
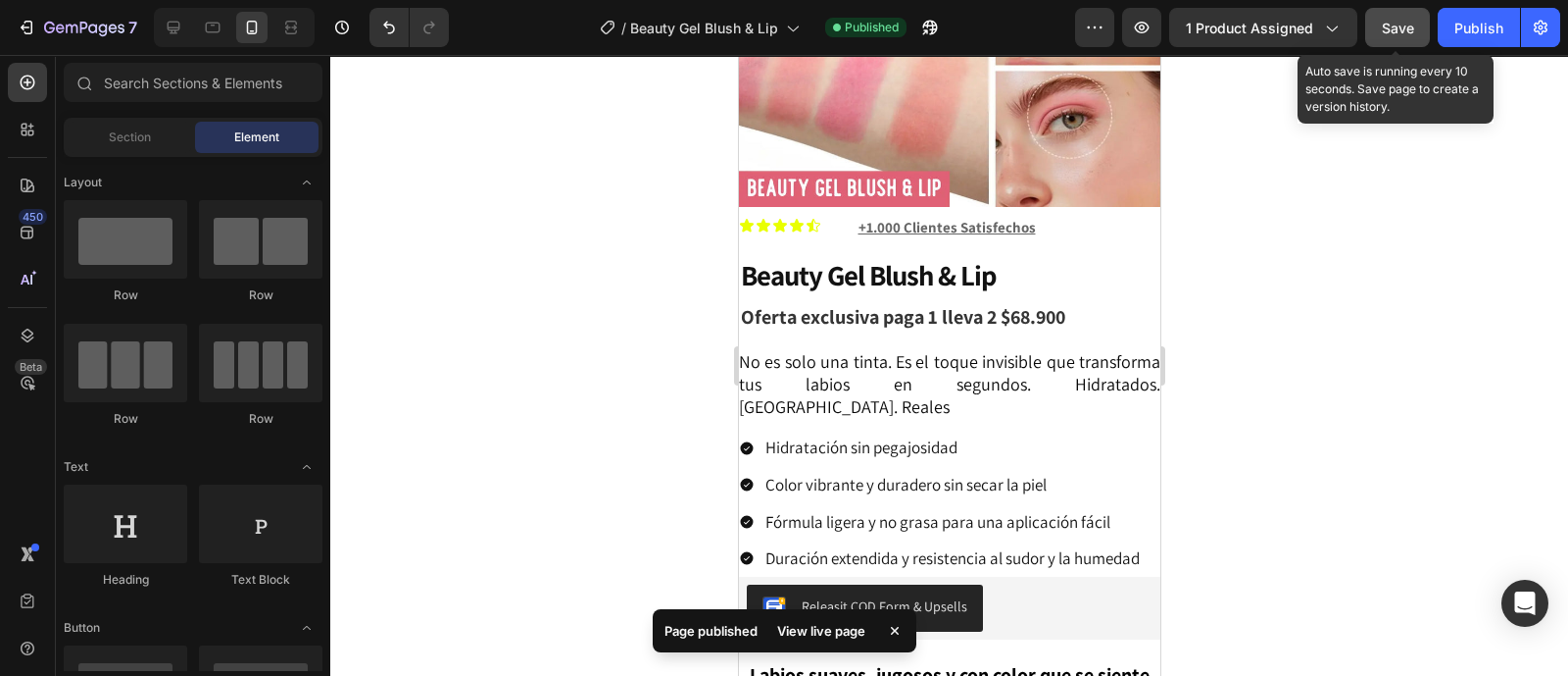
click at [1398, 29] on span "Save" at bounding box center [1398, 28] width 33 height 17
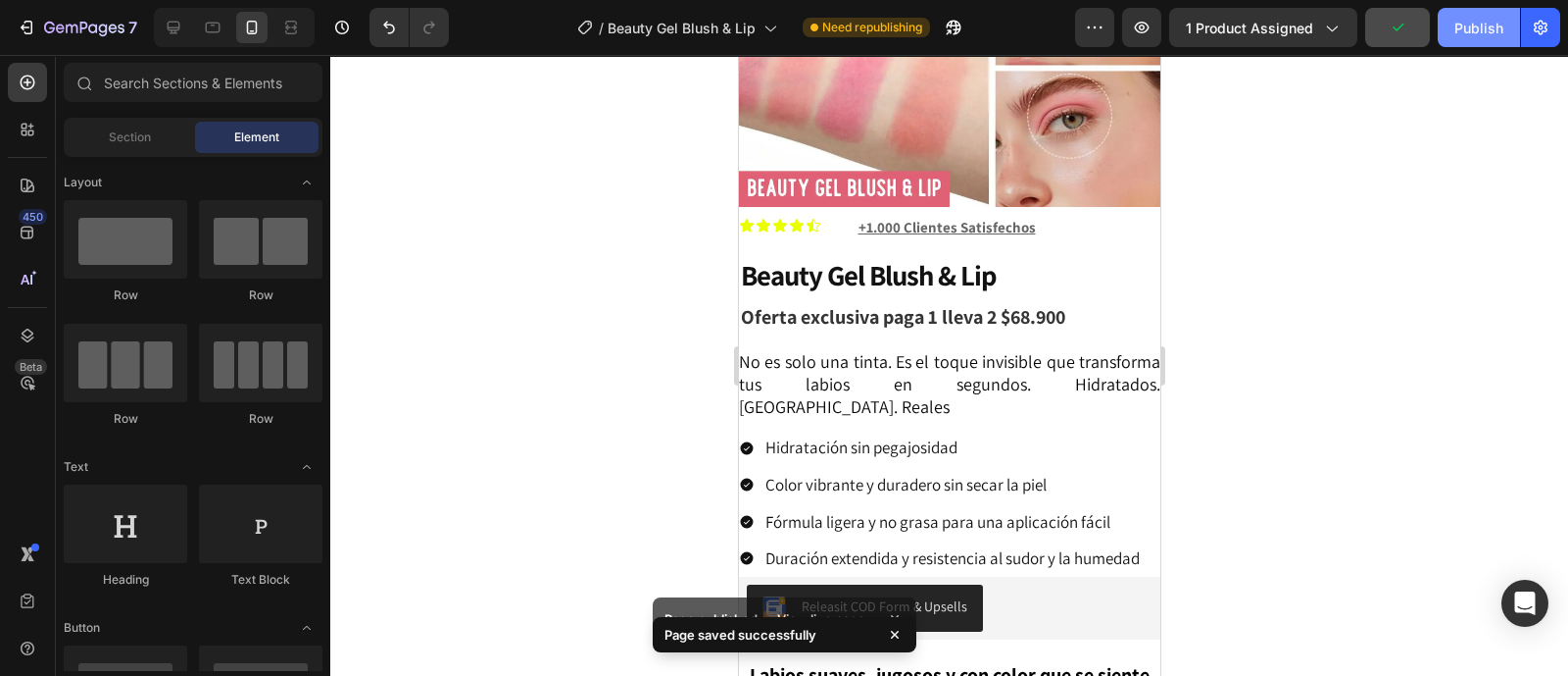
click at [1470, 29] on div "Publish" at bounding box center [1479, 28] width 49 height 21
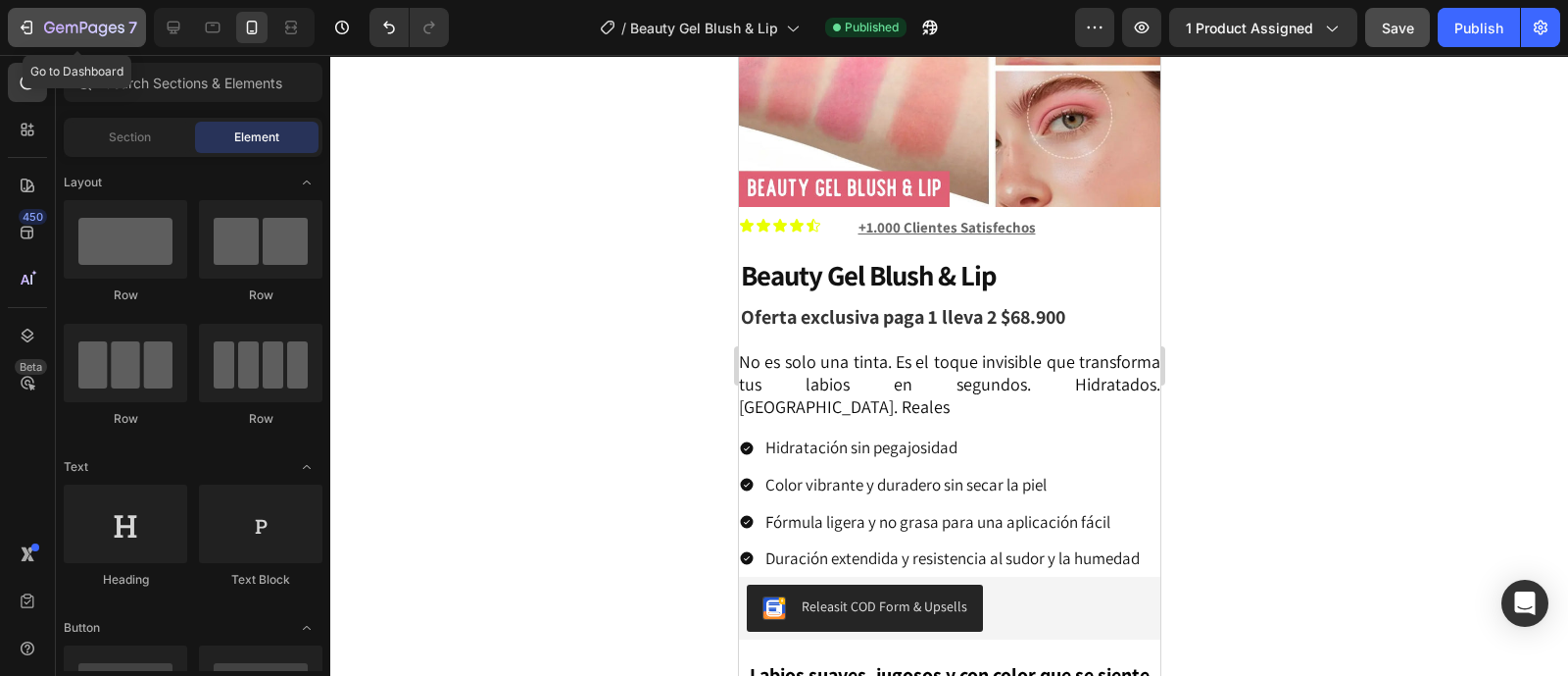
click at [53, 27] on icon "button" at bounding box center [49, 28] width 11 height 12
